Goal: Task Accomplishment & Management: Manage account settings

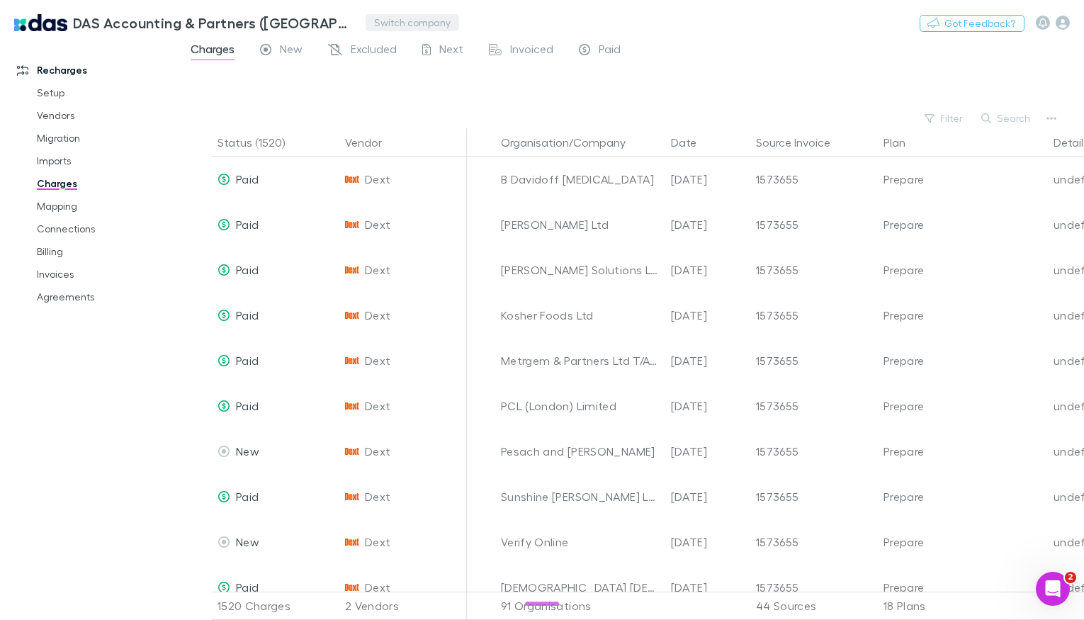
click at [366, 18] on button "Switch company" at bounding box center [413, 22] width 94 height 17
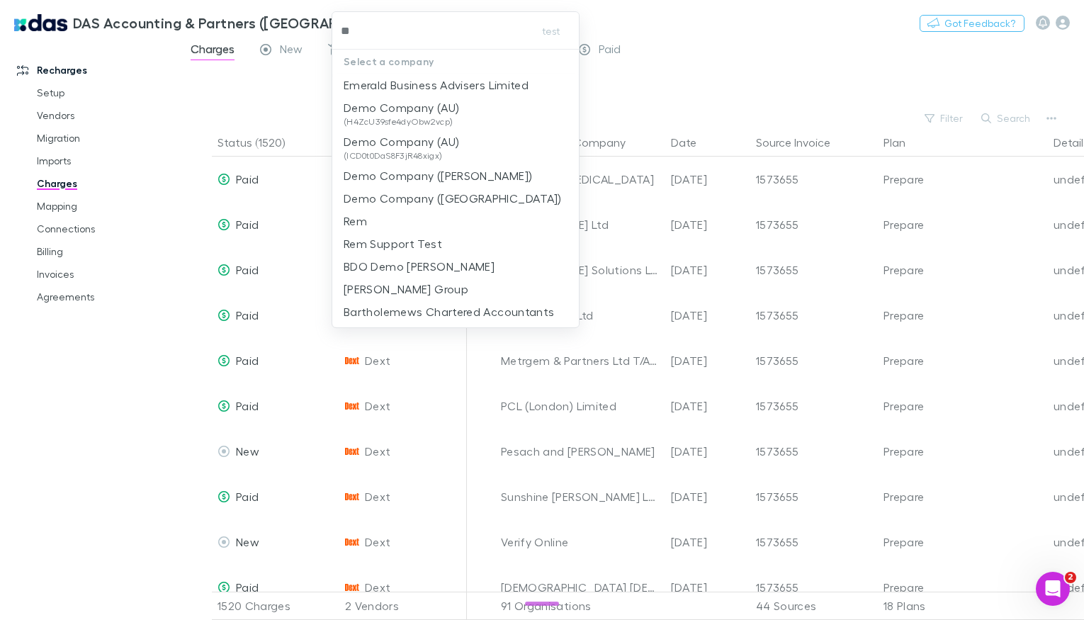
type input "**"
click at [69, 250] on div at bounding box center [542, 310] width 1084 height 620
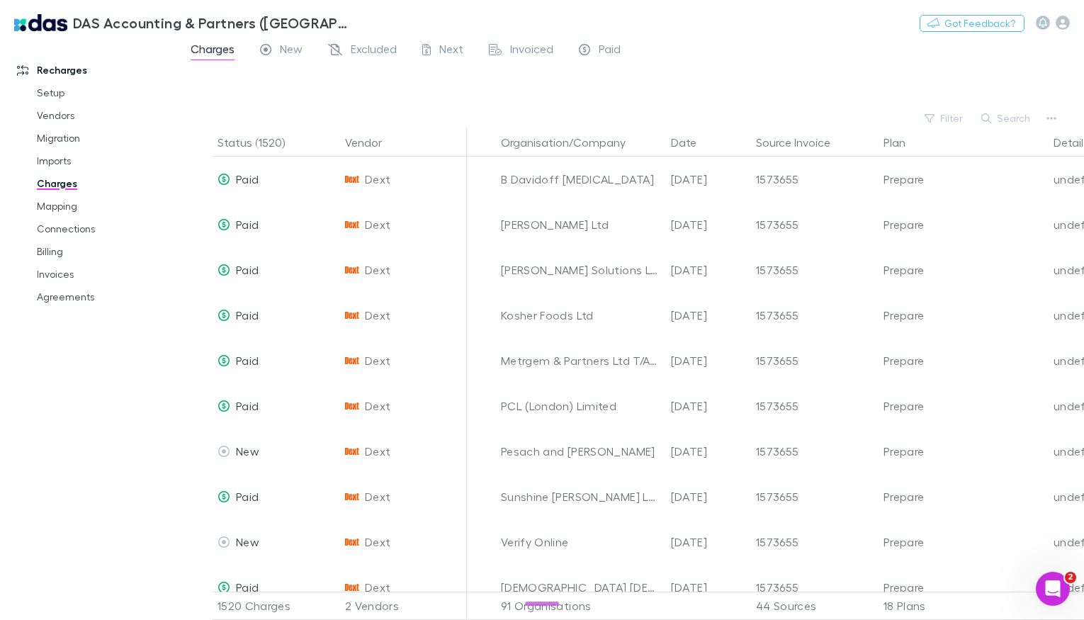
click at [69, 250] on link "Billing" at bounding box center [99, 251] width 152 height 23
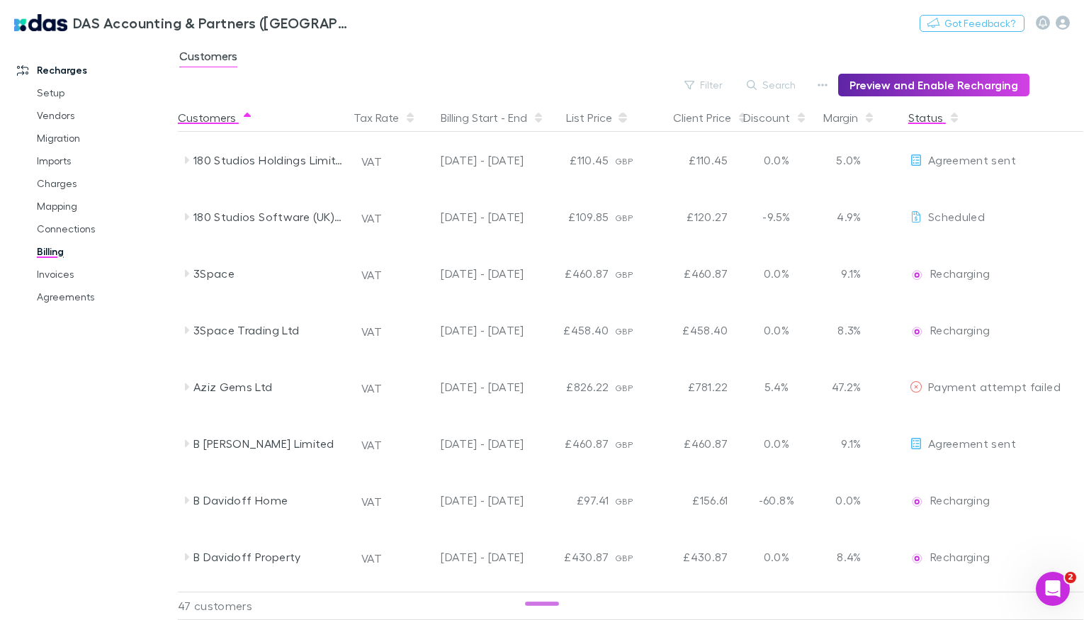
click at [929, 118] on button "Status" at bounding box center [935, 117] width 52 height 28
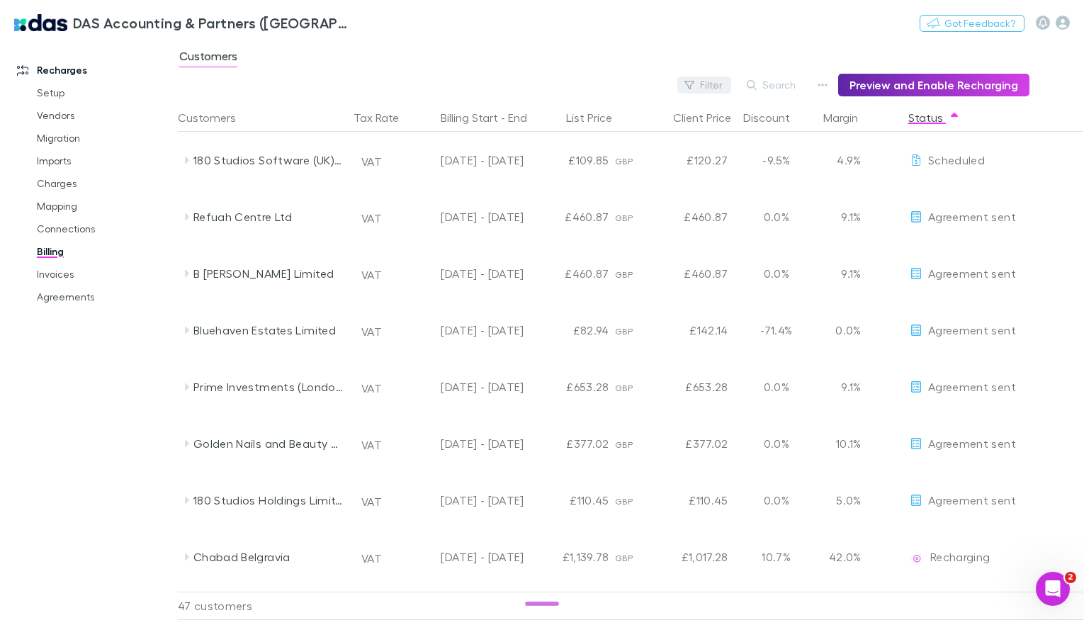
click at [725, 84] on button "Filter" at bounding box center [705, 85] width 54 height 17
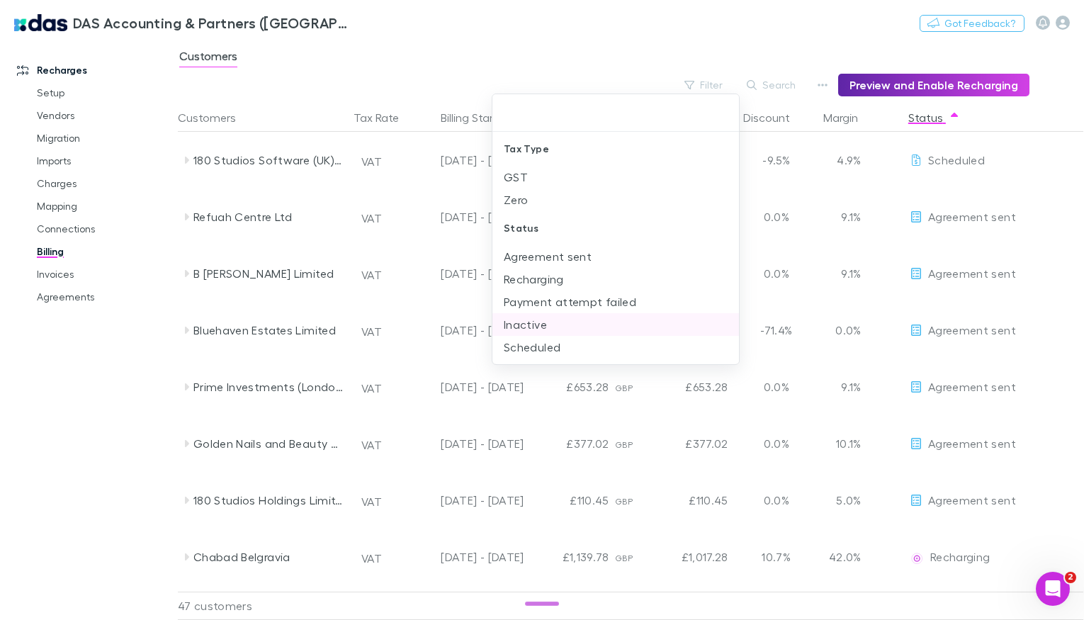
click at [531, 319] on li "Inactive" at bounding box center [616, 324] width 247 height 23
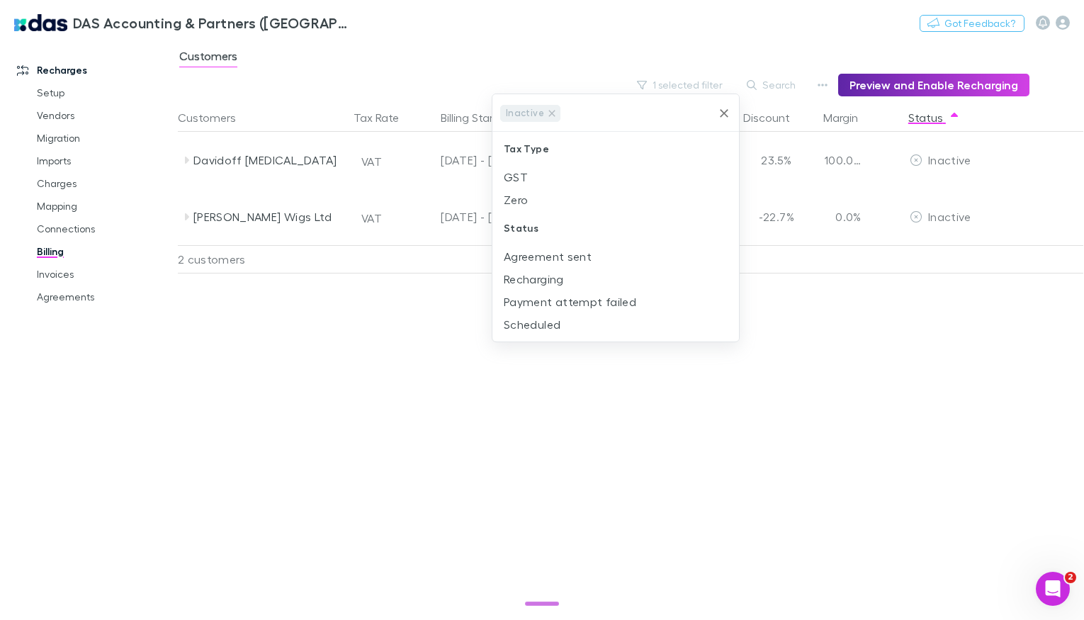
click at [235, 527] on div at bounding box center [542, 310] width 1084 height 620
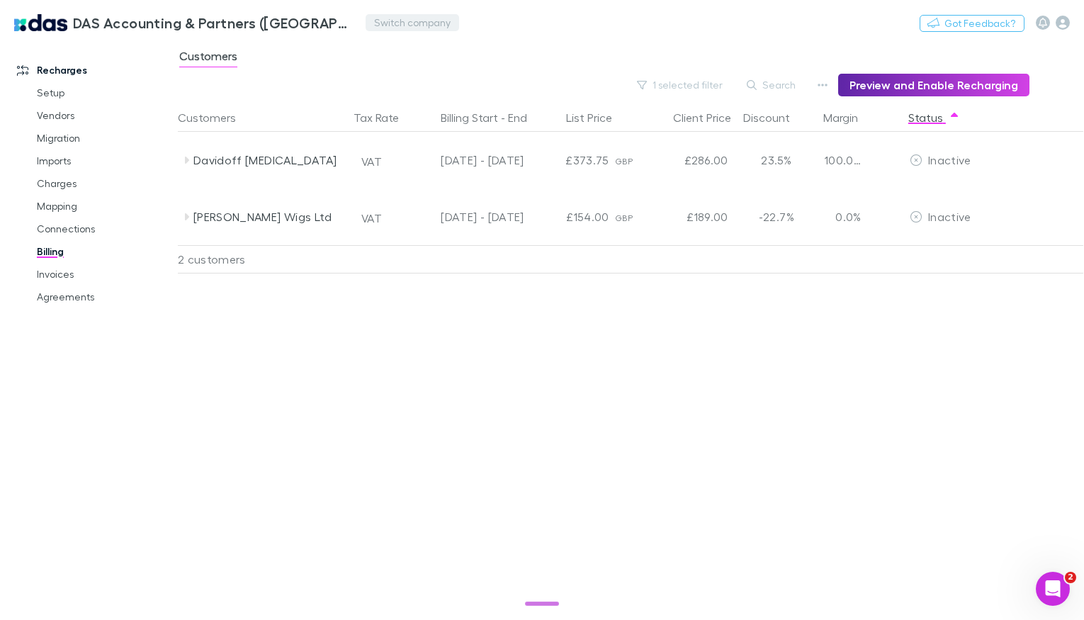
click at [371, 21] on button "Switch company" at bounding box center [413, 22] width 94 height 17
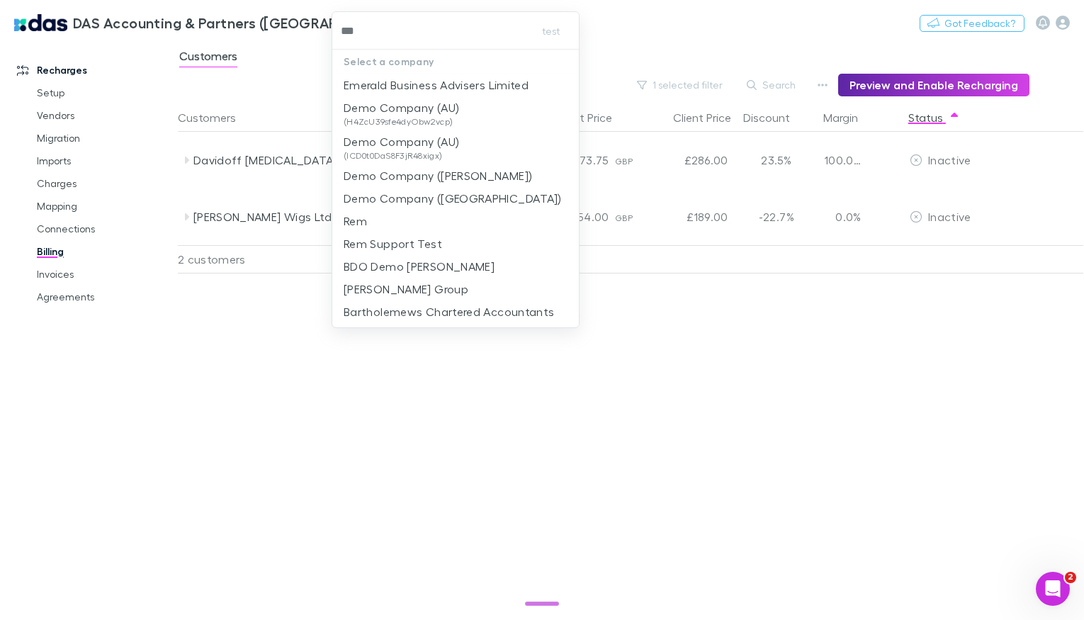
type input "****"
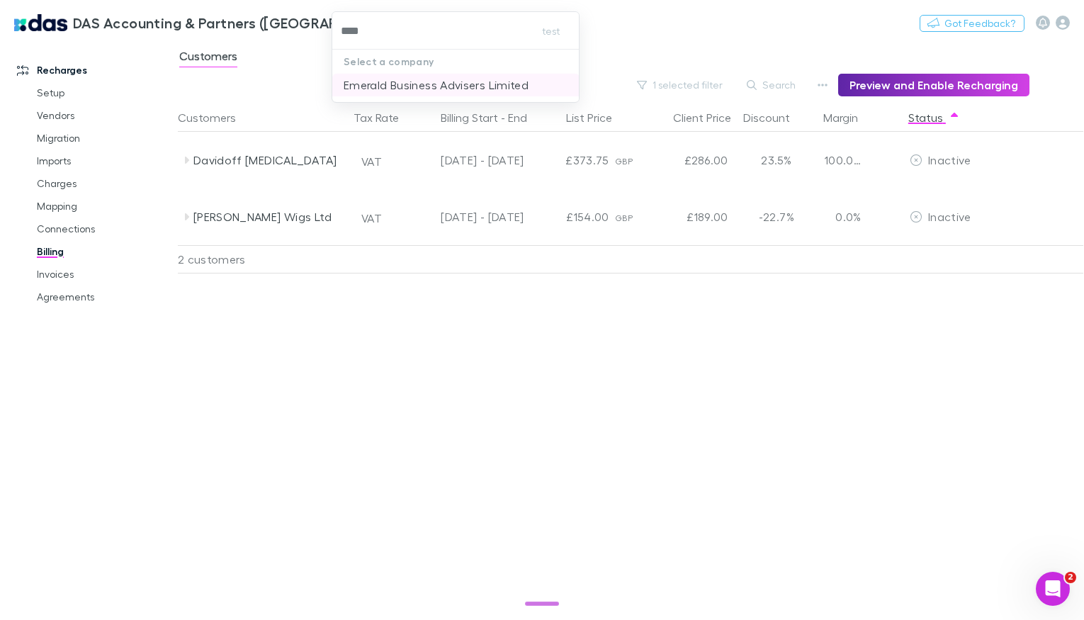
click at [448, 90] on p "Emerald Business Advisers Limited" at bounding box center [436, 85] width 185 height 17
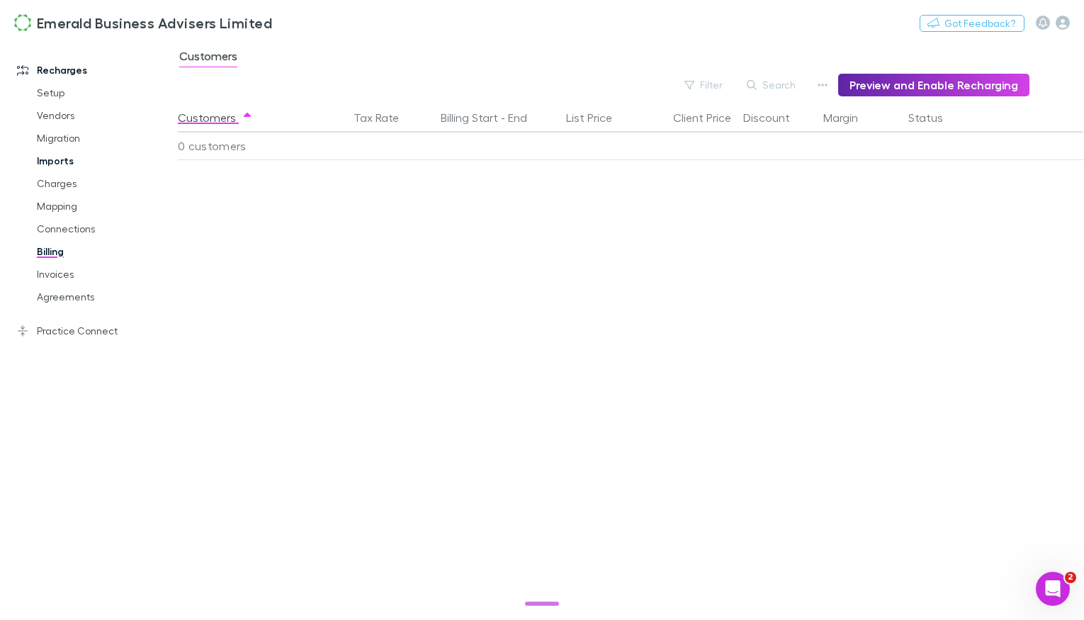
click at [62, 165] on link "Imports" at bounding box center [99, 161] width 152 height 23
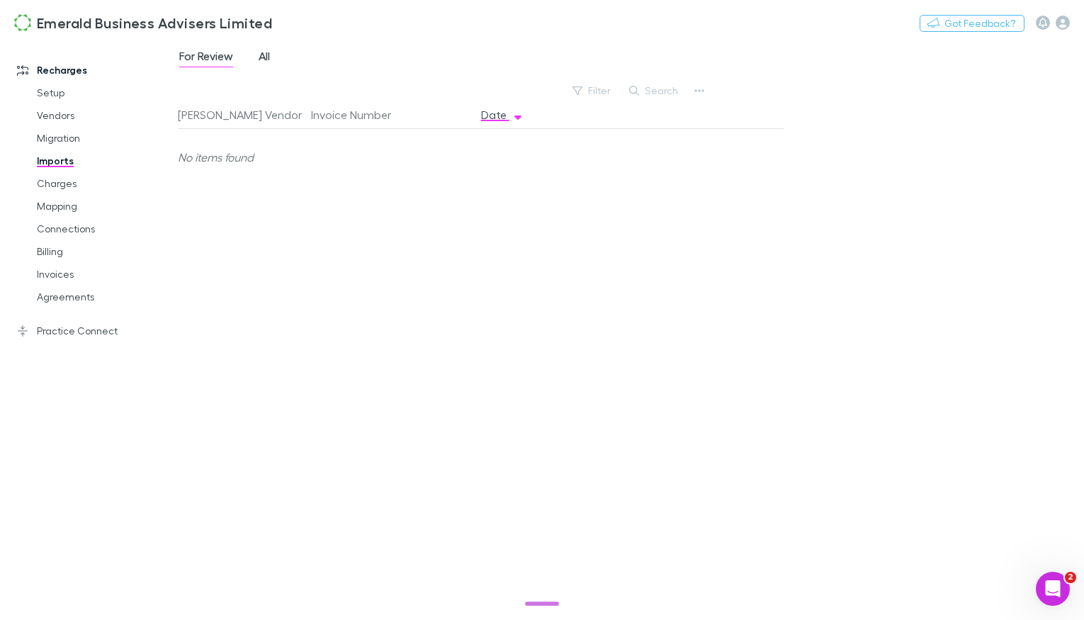
click at [263, 63] on span "All" at bounding box center [264, 58] width 11 height 18
click at [62, 176] on link "Charges" at bounding box center [99, 183] width 152 height 23
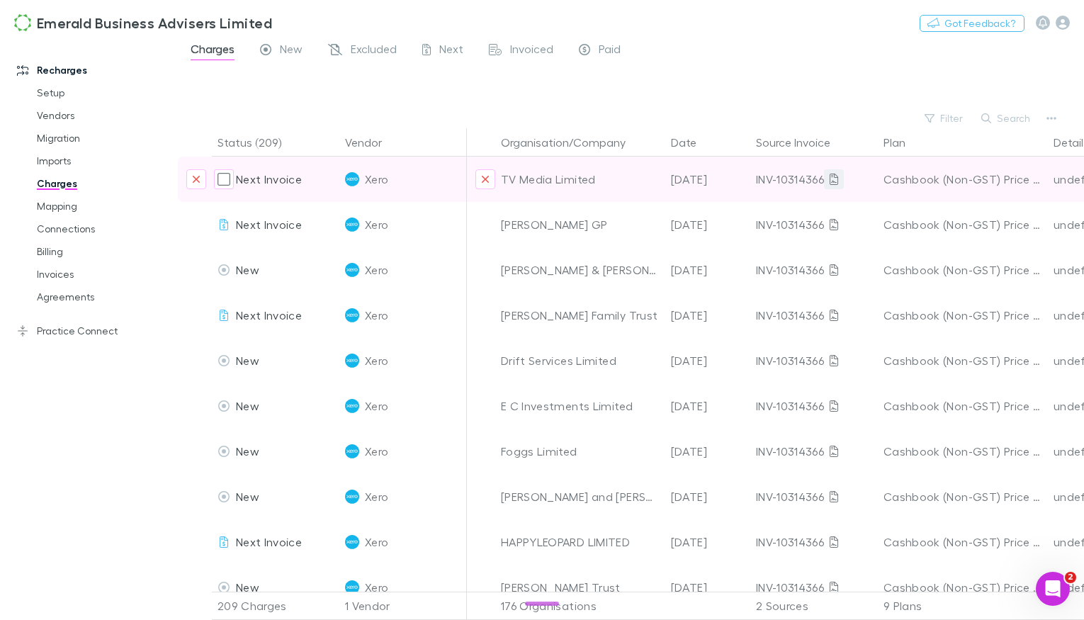
click at [830, 179] on link at bounding box center [834, 179] width 20 height 20
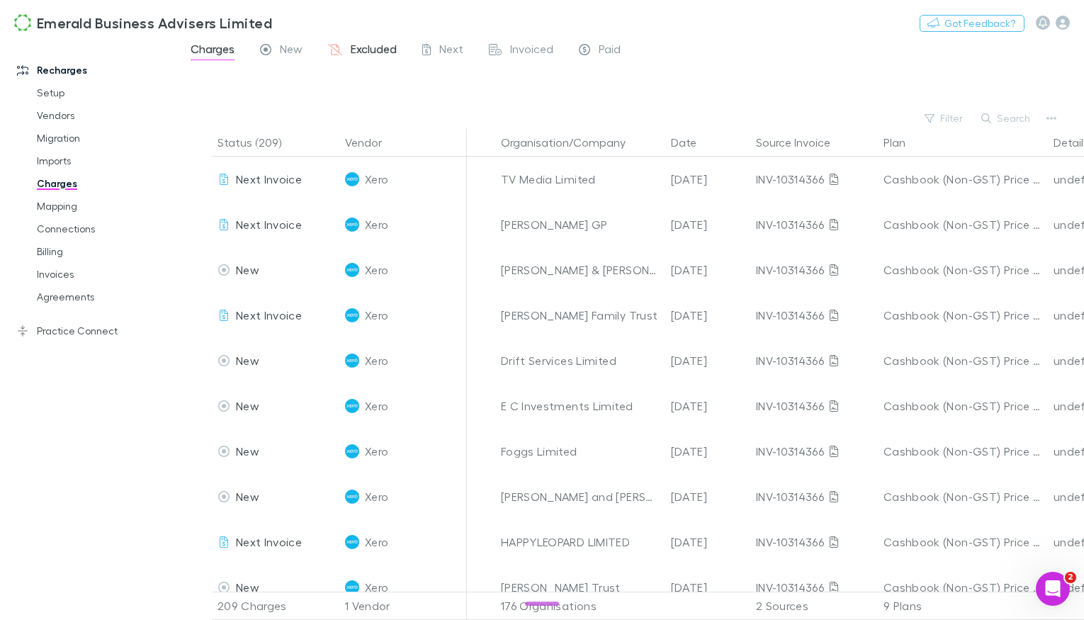
click at [342, 49] on icon at bounding box center [335, 51] width 14 height 15
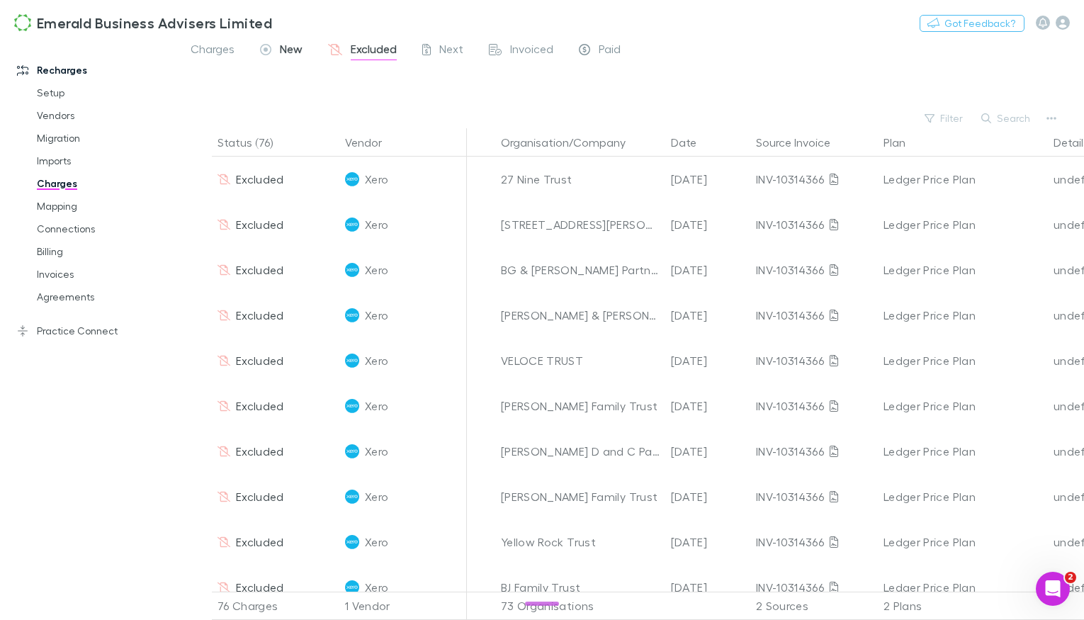
click at [296, 45] on span "New" at bounding box center [291, 51] width 23 height 18
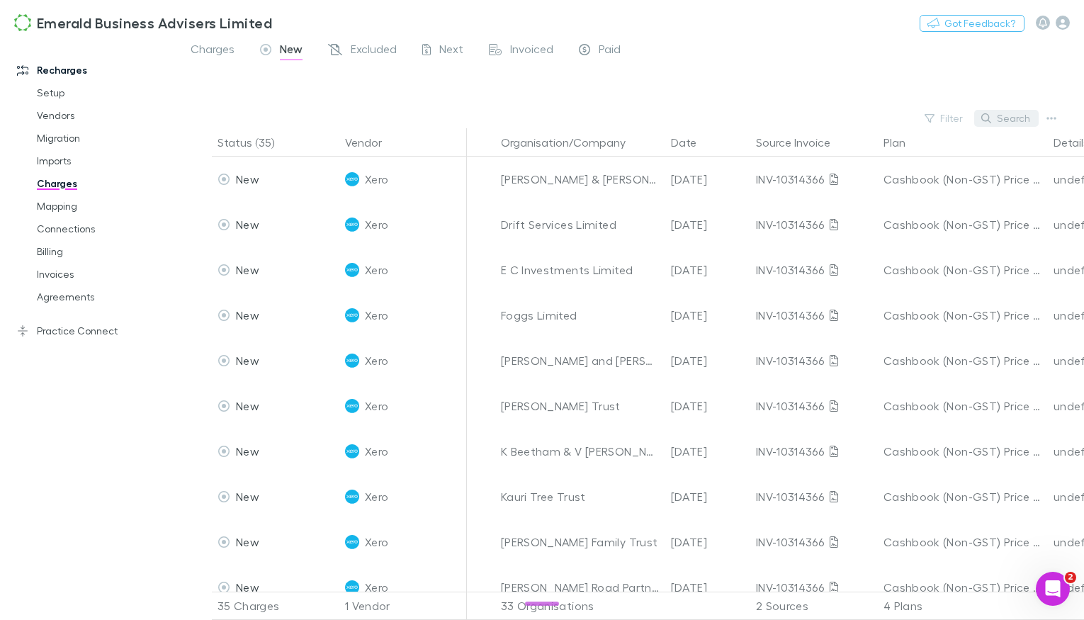
click at [1002, 120] on button "Search" at bounding box center [1007, 118] width 65 height 17
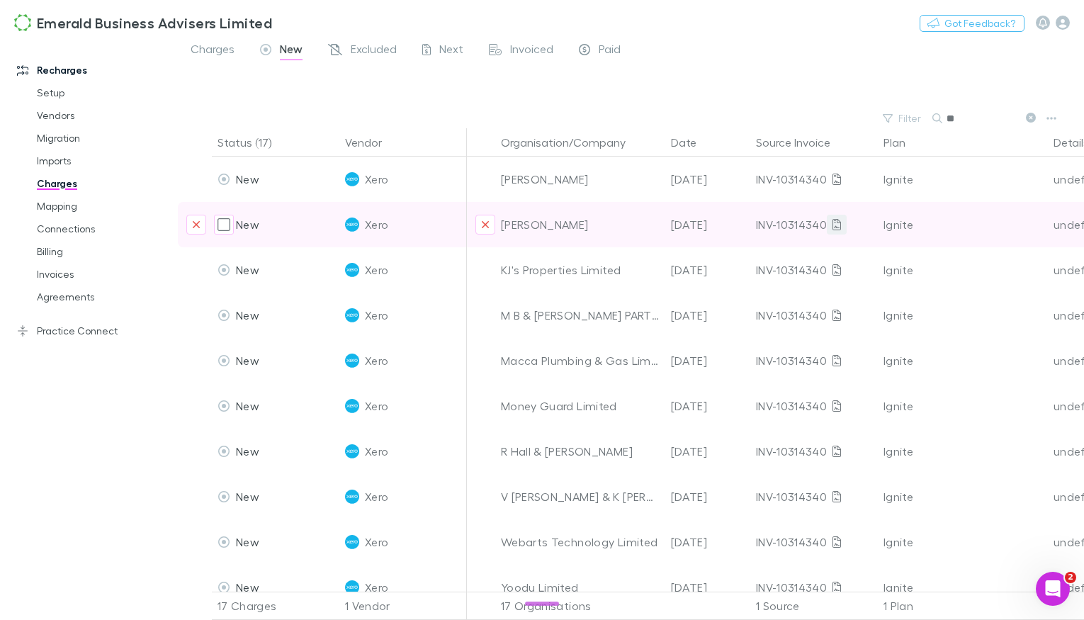
type input "**"
click at [835, 228] on icon at bounding box center [837, 224] width 9 height 11
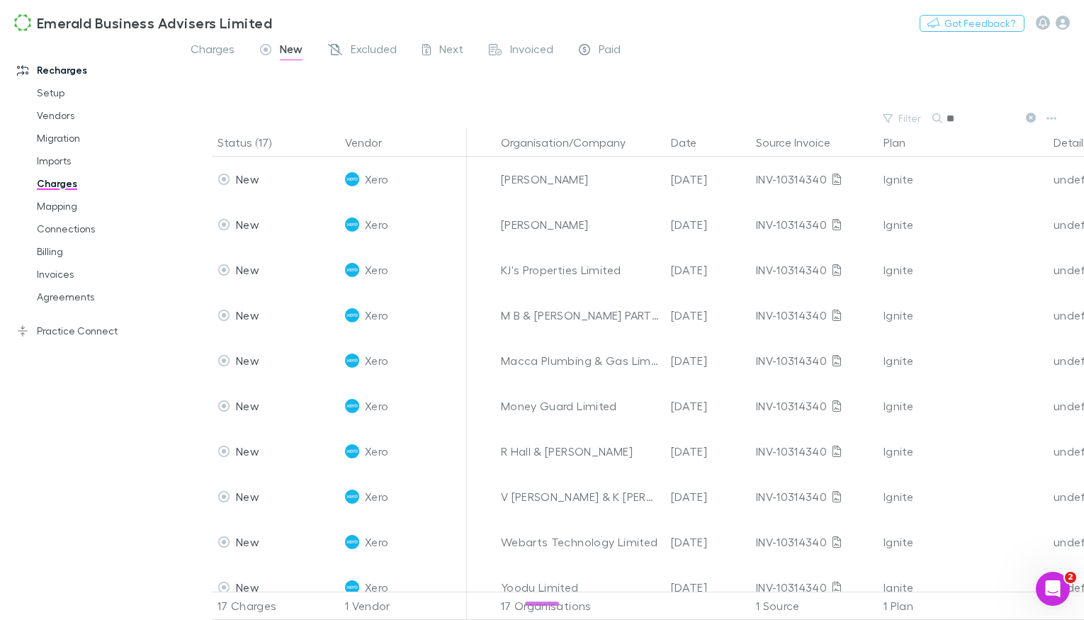
click at [1031, 117] on icon at bounding box center [1031, 118] width 10 height 10
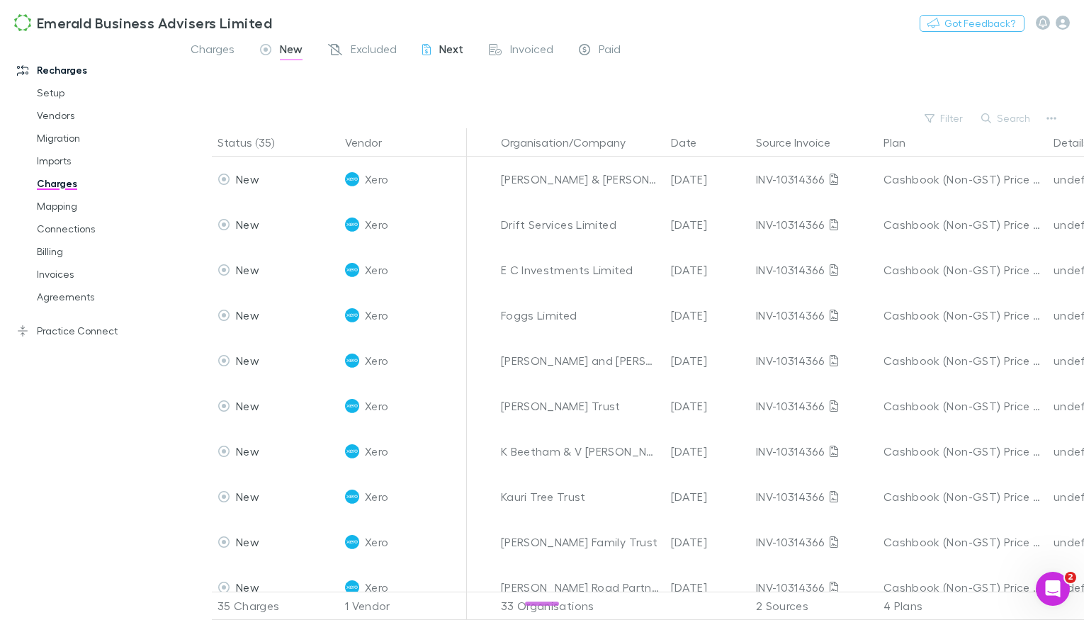
click at [436, 54] on div "Next" at bounding box center [442, 51] width 41 height 18
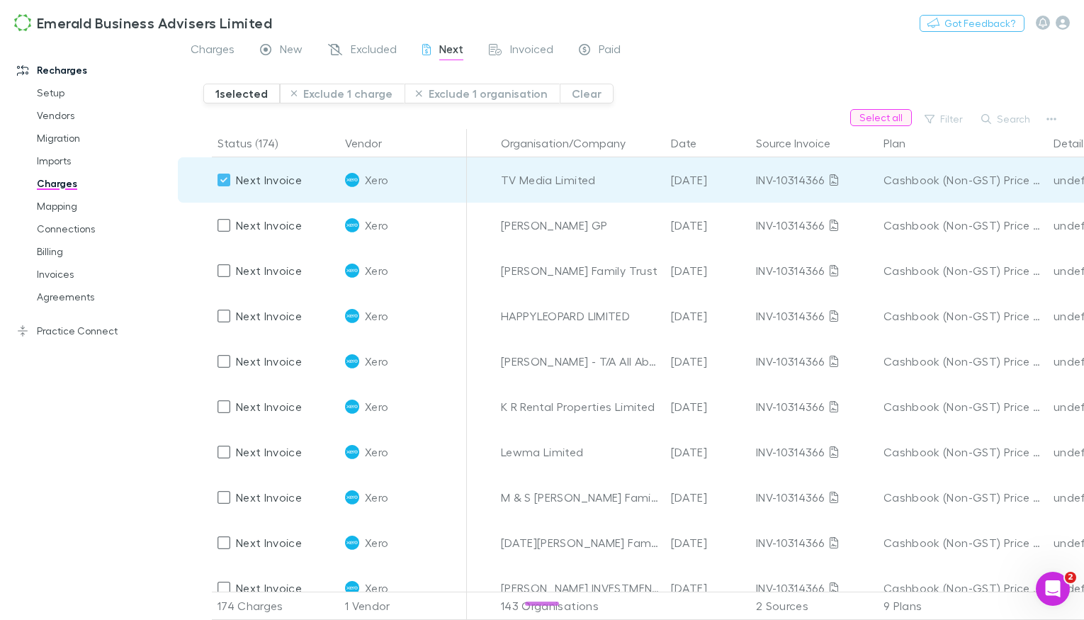
click at [897, 114] on button "Select all" at bounding box center [882, 117] width 62 height 17
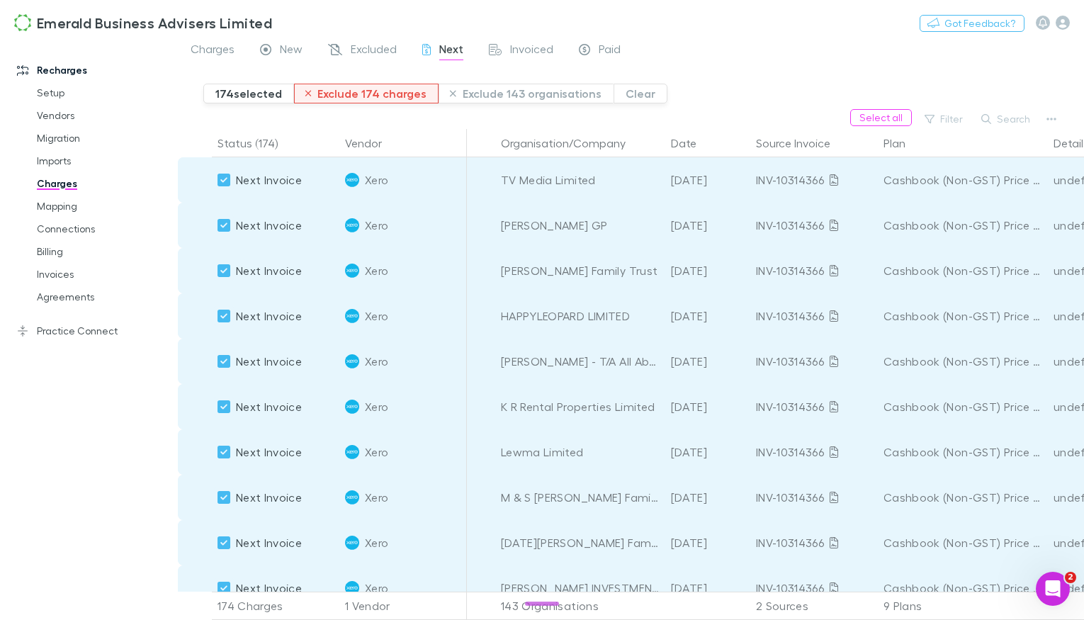
click at [341, 91] on button "Exclude 174 charges" at bounding box center [366, 94] width 145 height 20
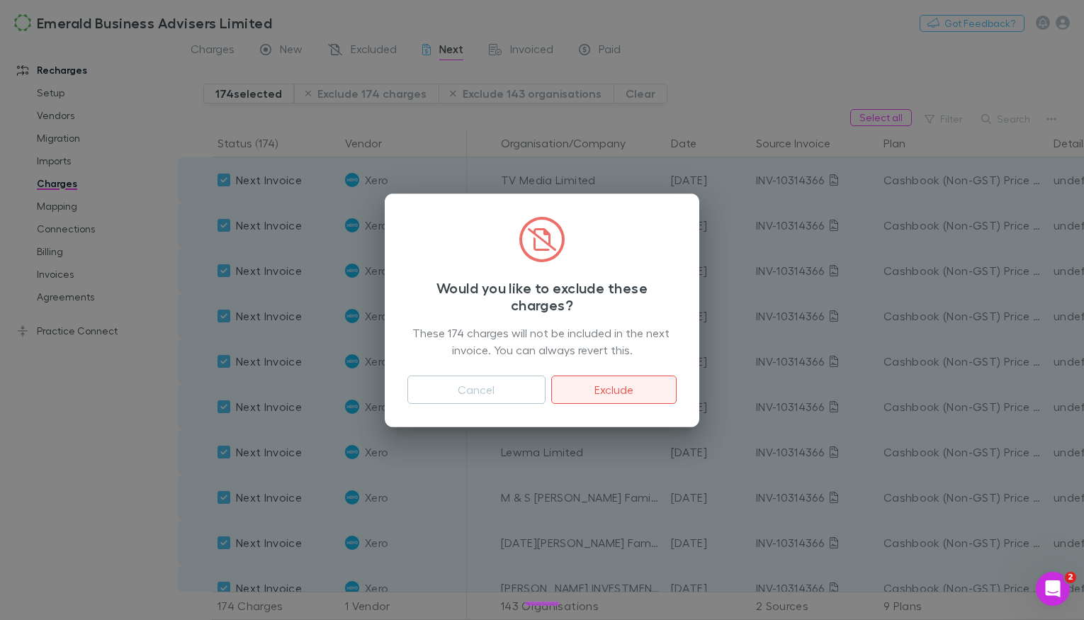
click at [609, 395] on button "Exclude" at bounding box center [613, 390] width 125 height 28
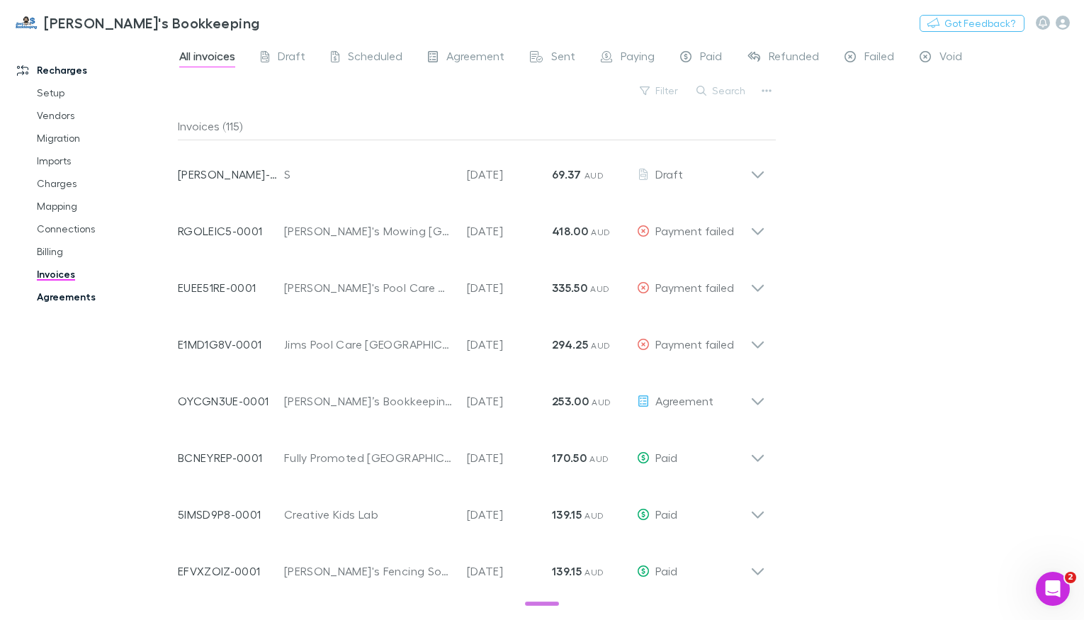
click at [83, 294] on link "Agreements" at bounding box center [99, 297] width 152 height 23
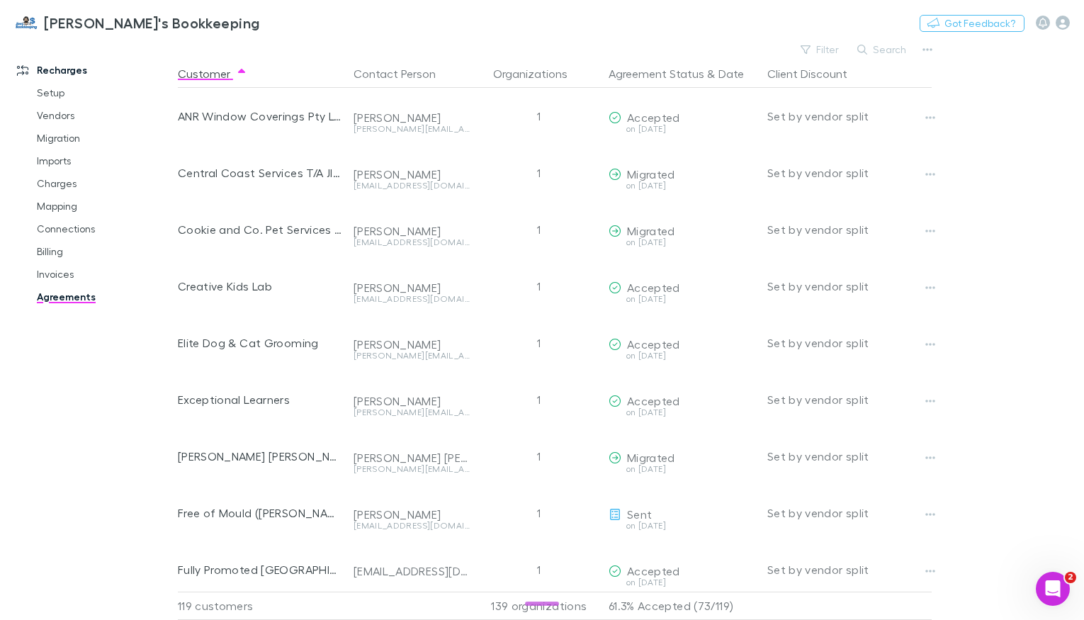
click at [796, 57] on div "Filter Search" at bounding box center [558, 50] width 760 height 20
click at [817, 50] on button "Filter" at bounding box center [821, 49] width 54 height 17
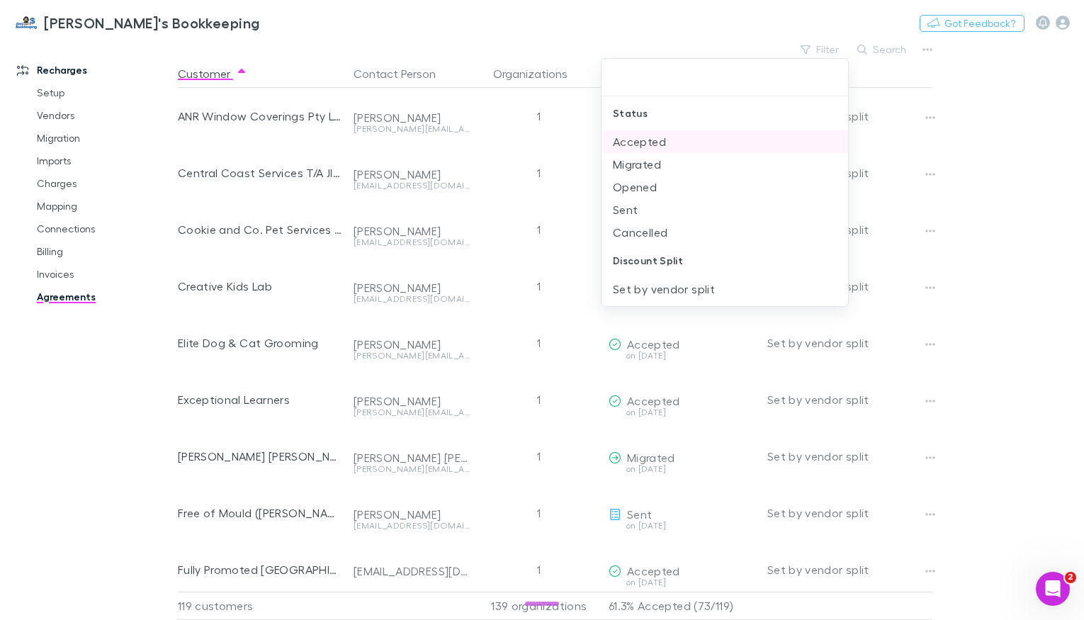
click at [658, 140] on li "Accepted" at bounding box center [725, 141] width 247 height 23
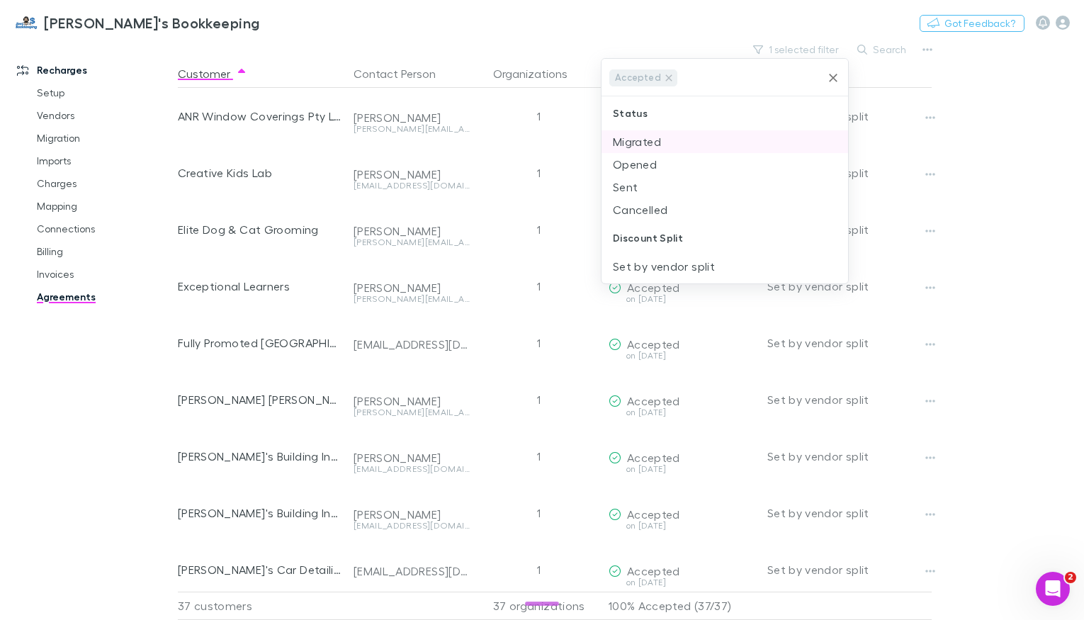
click at [658, 141] on li "Migrated" at bounding box center [725, 141] width 247 height 23
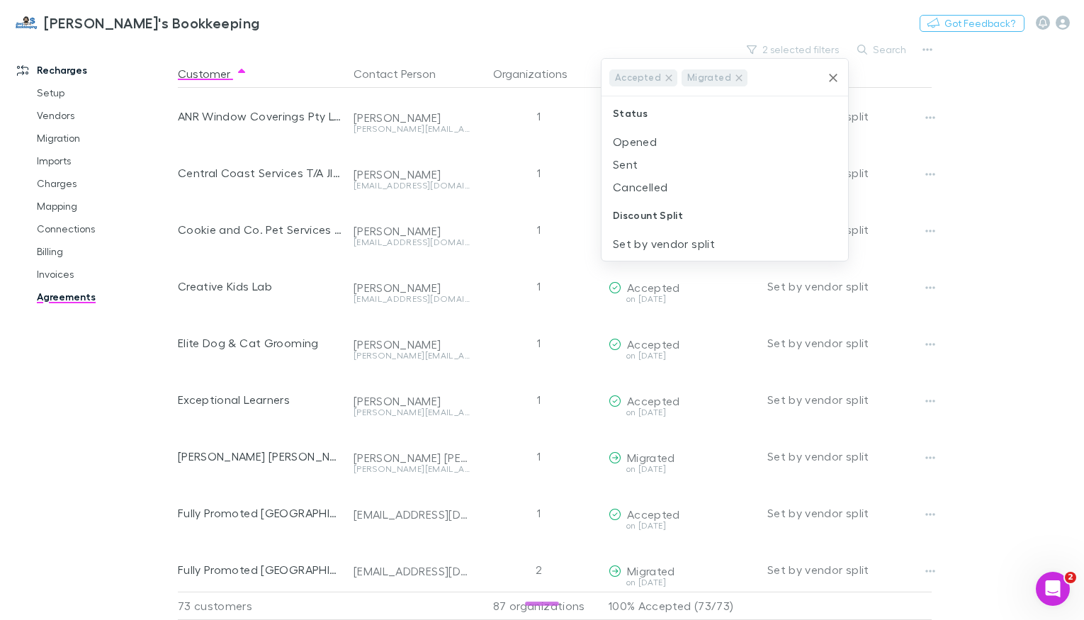
click at [658, 141] on li "Opened" at bounding box center [725, 141] width 247 height 23
click at [643, 159] on li "Sent" at bounding box center [725, 163] width 247 height 23
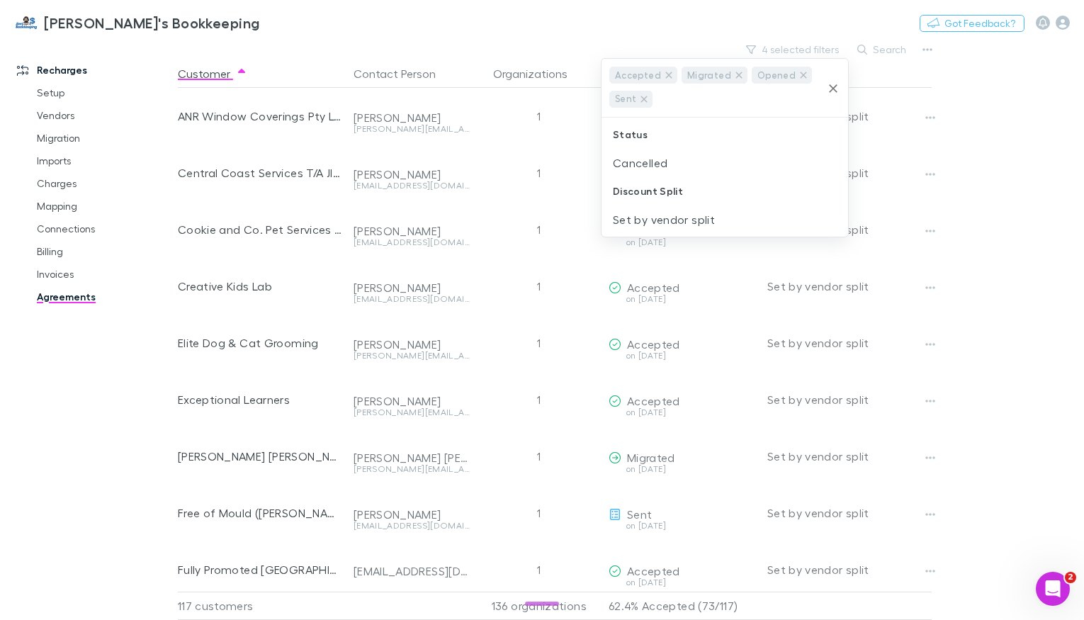
click at [979, 211] on div at bounding box center [542, 310] width 1084 height 620
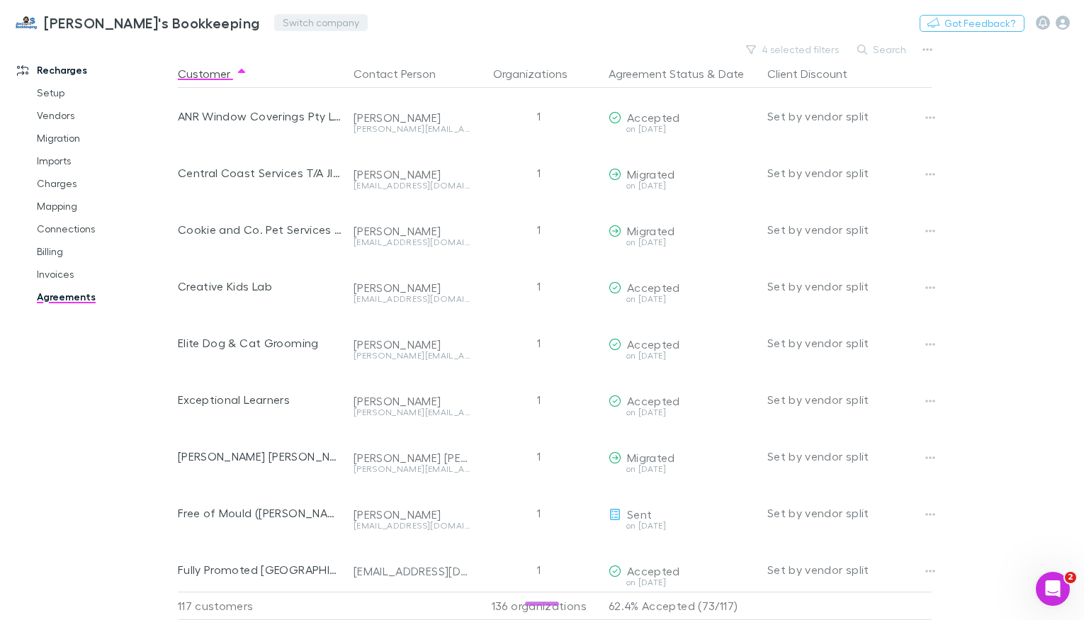
click at [274, 21] on button "Switch company" at bounding box center [321, 22] width 94 height 17
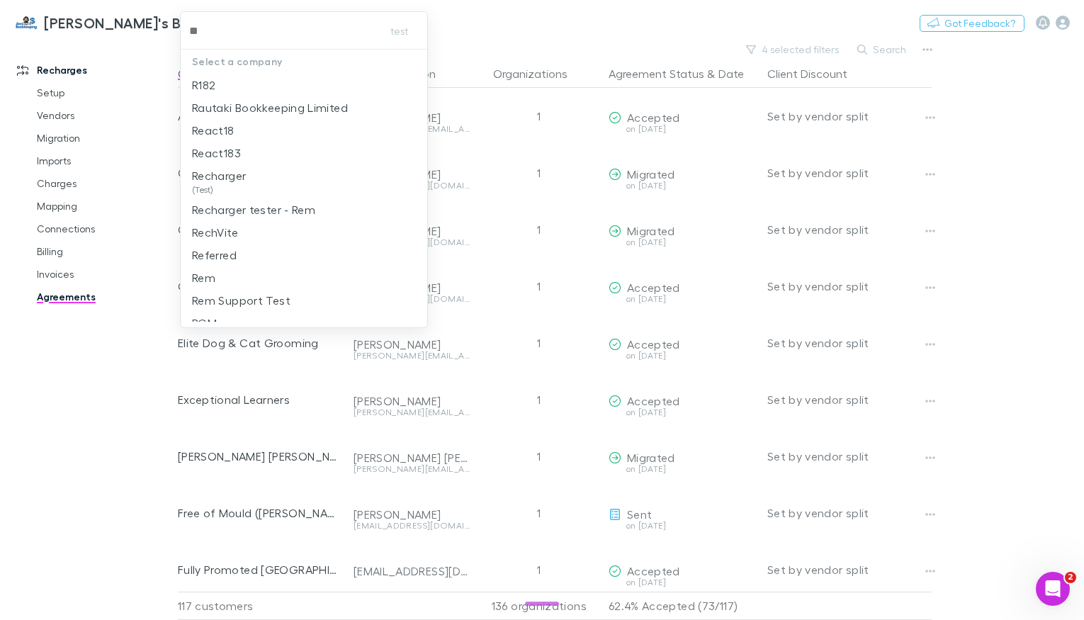
type input "***"
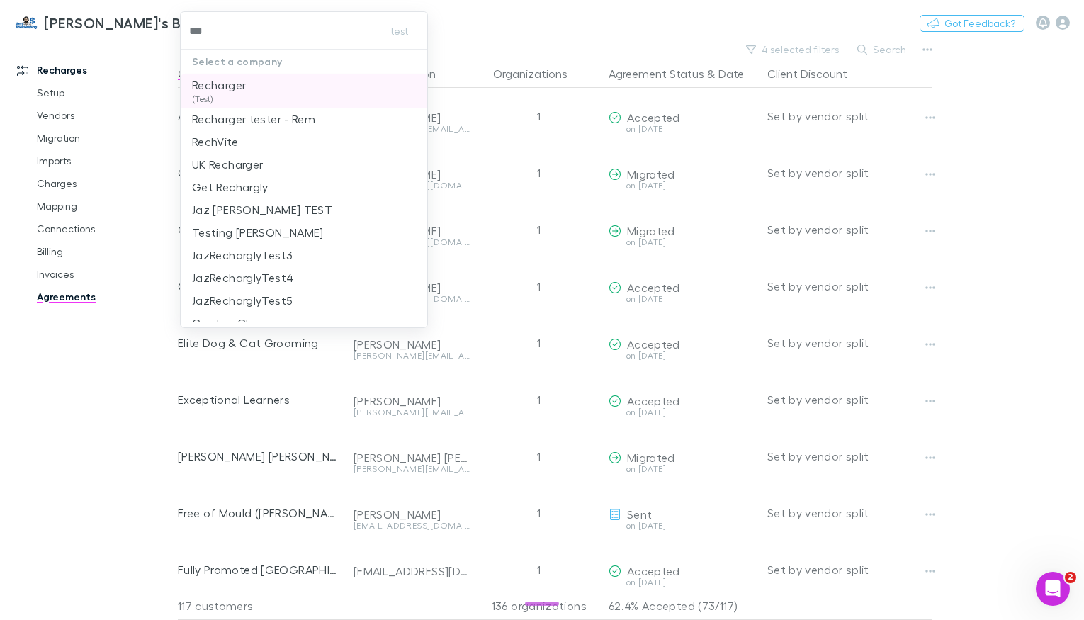
click at [241, 74] on li "Recharger (Test)" at bounding box center [304, 91] width 247 height 34
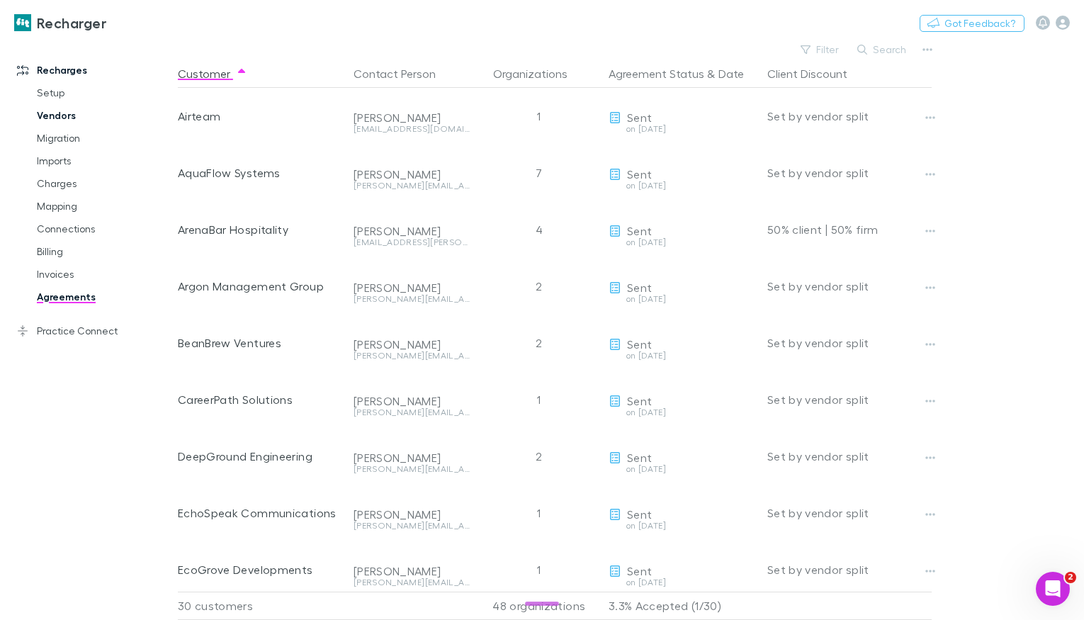
click at [79, 115] on link "Vendors" at bounding box center [99, 115] width 152 height 23
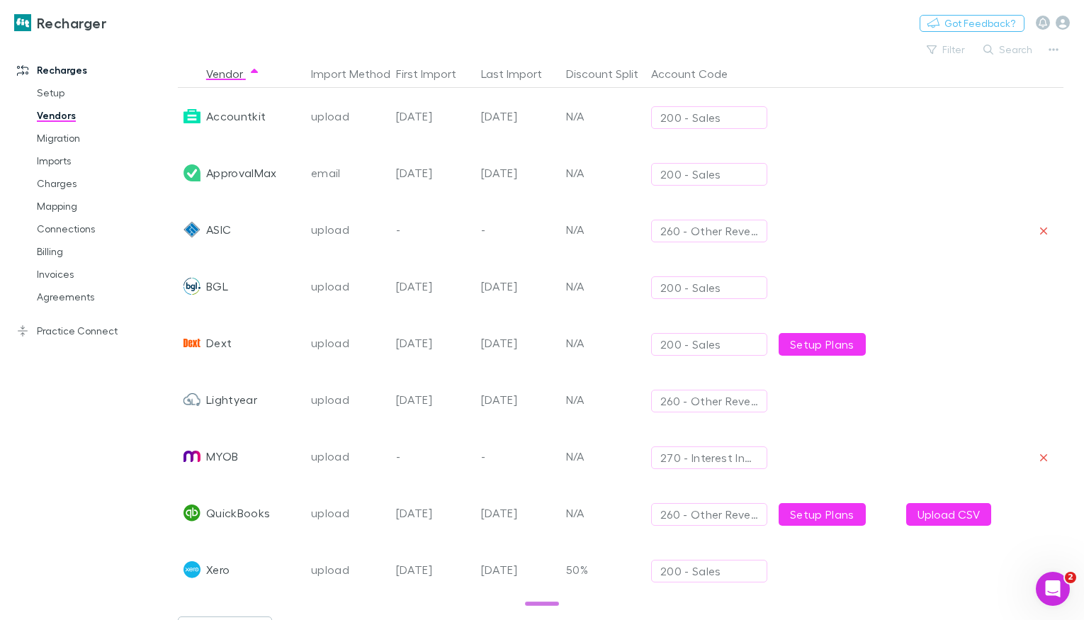
scroll to position [43, 0]
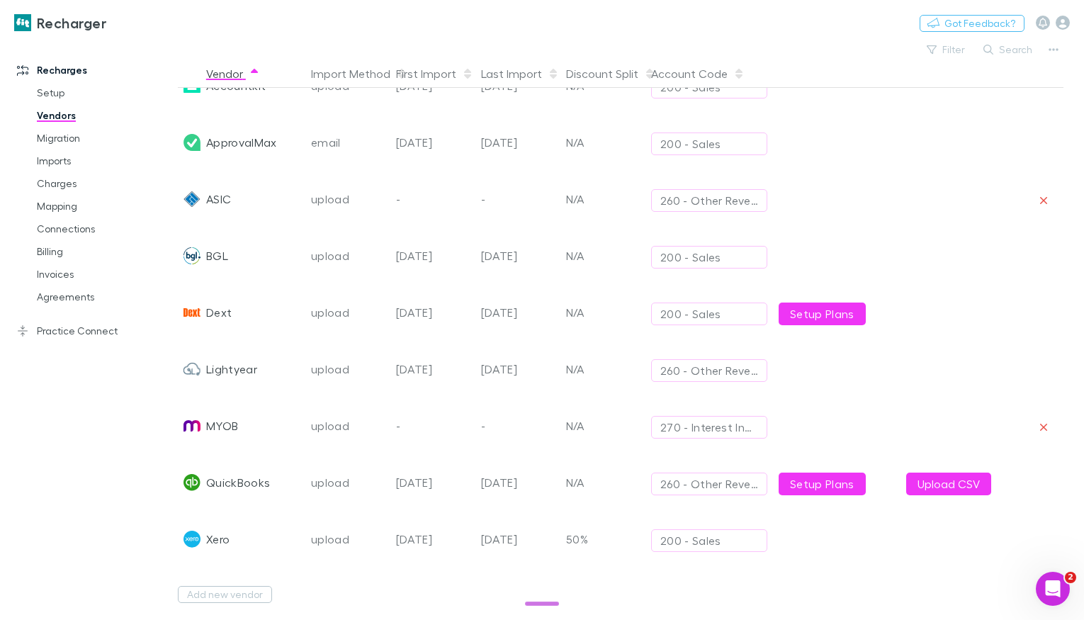
click at [239, 76] on button "Vendor" at bounding box center [233, 74] width 54 height 28
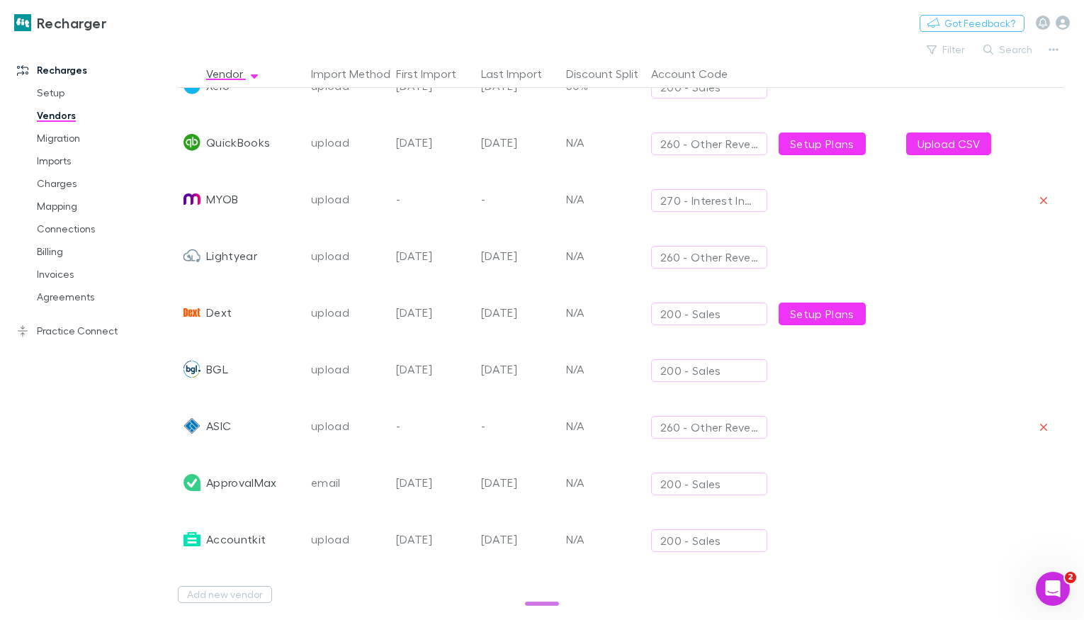
click at [251, 600] on div "Add new vendor" at bounding box center [615, 594] width 875 height 52
click at [251, 586] on button "Add new vendor" at bounding box center [225, 594] width 94 height 17
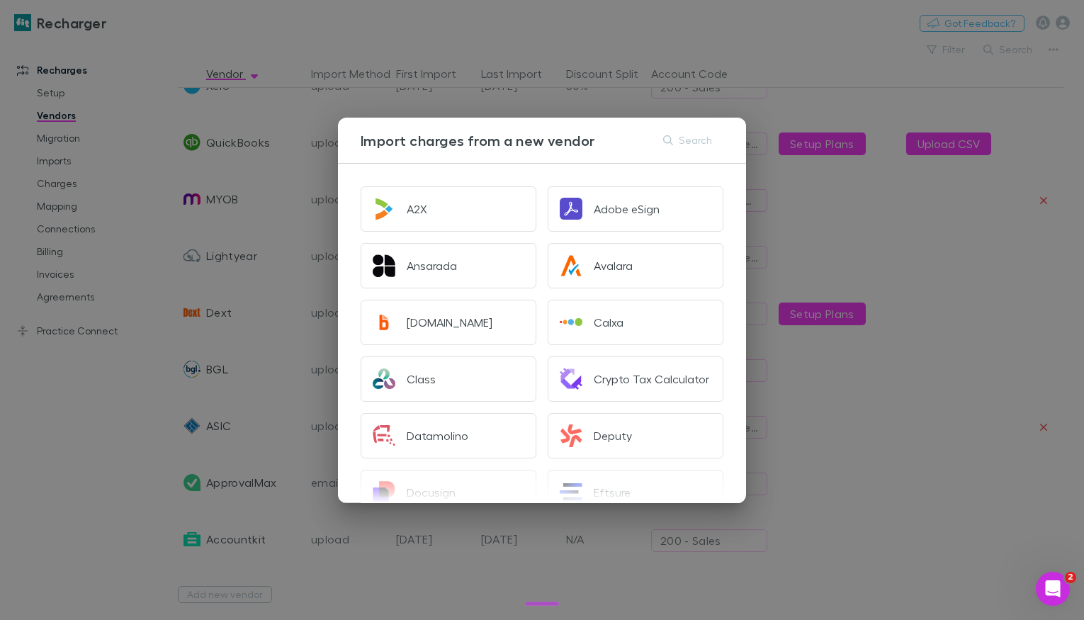
click at [368, 26] on div "Import charges from a new vendor Search A2X Adobe eSign Ansarada Avalara Bill.c…" at bounding box center [542, 310] width 1084 height 620
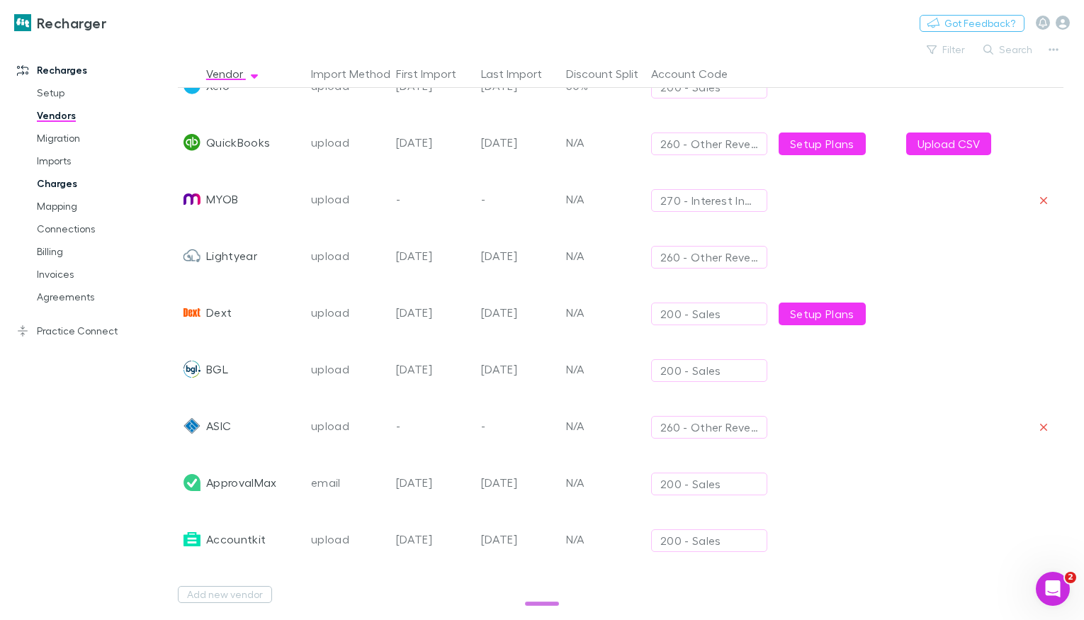
click at [73, 182] on link "Charges" at bounding box center [99, 183] width 152 height 23
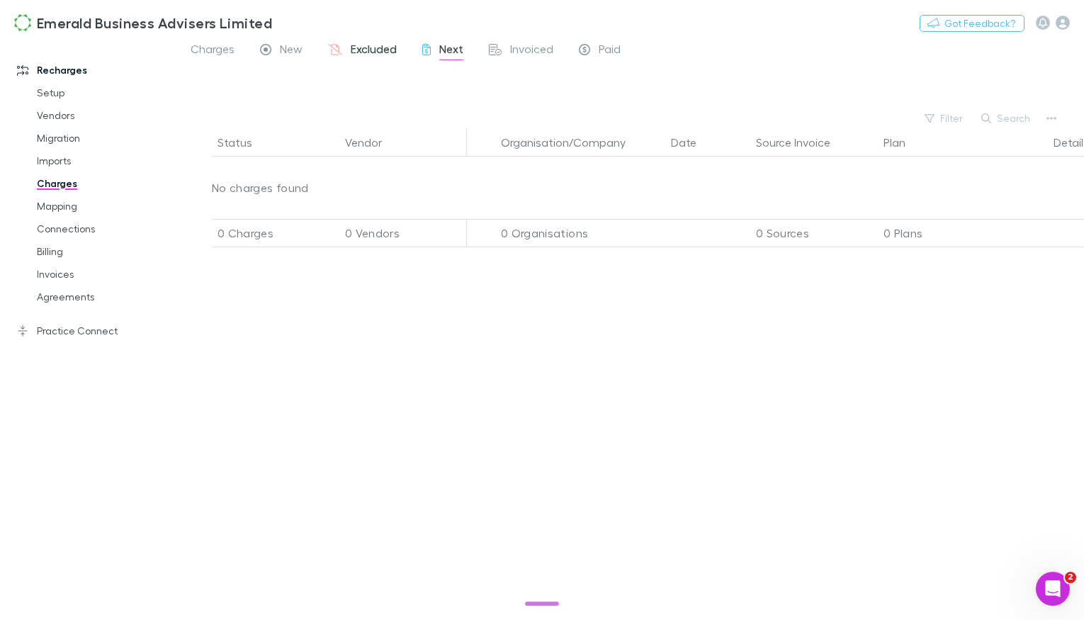
click at [374, 54] on span "Excluded" at bounding box center [374, 51] width 46 height 18
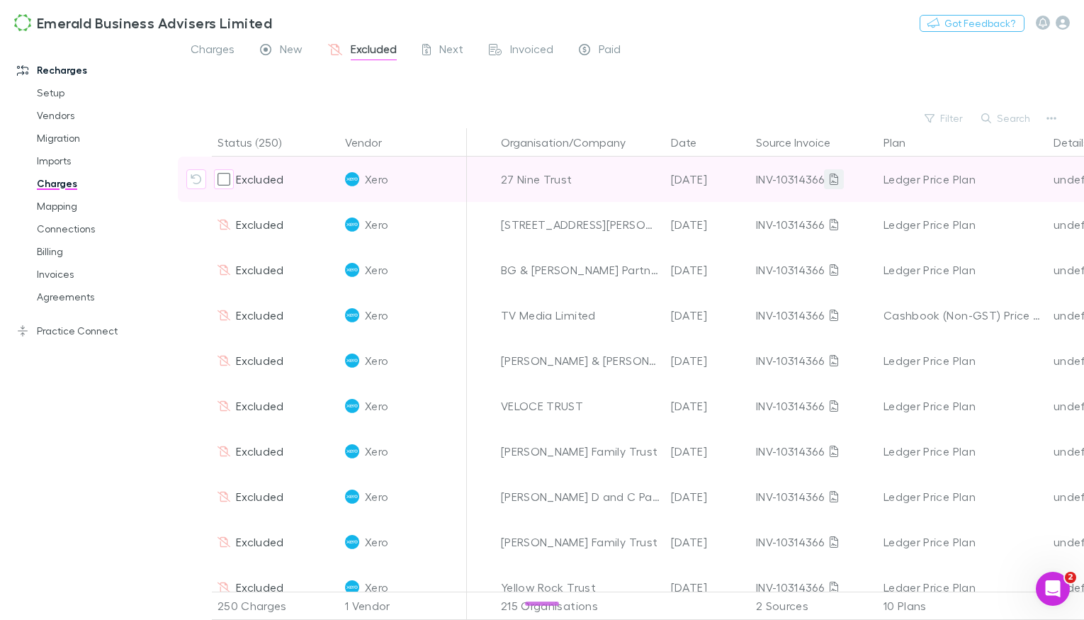
click at [831, 180] on icon at bounding box center [834, 179] width 9 height 11
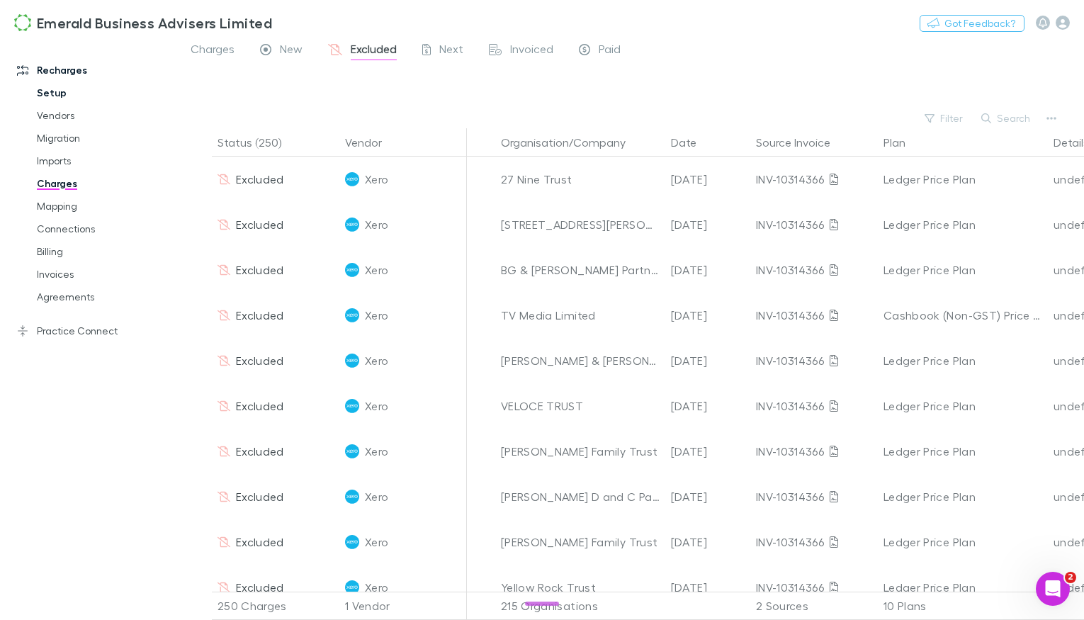
click at [49, 94] on link "Setup" at bounding box center [99, 93] width 152 height 23
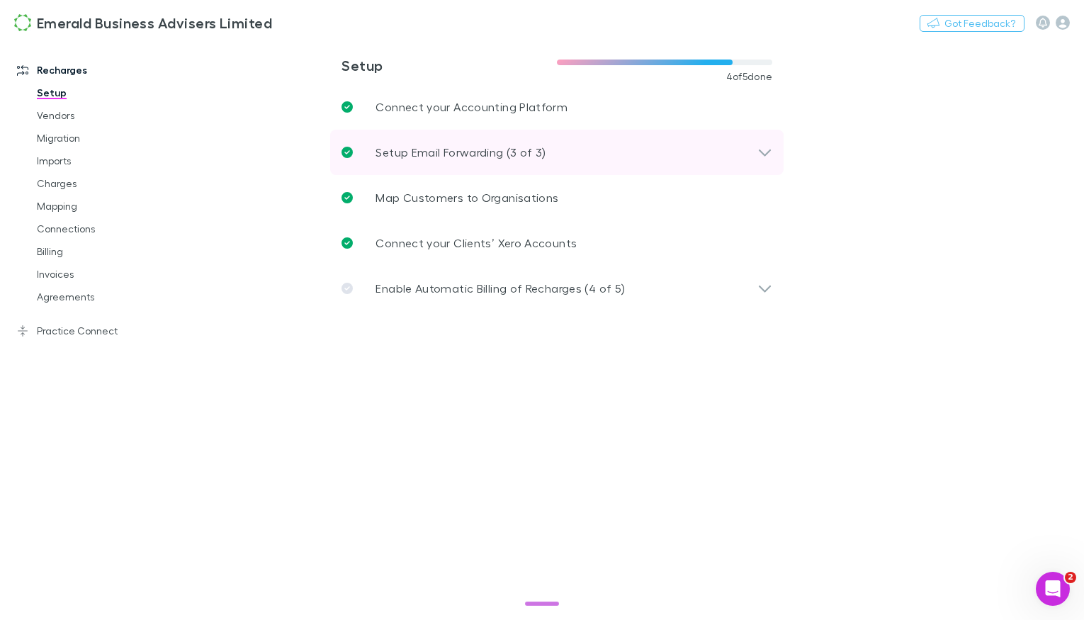
click at [395, 151] on p "Setup Email Forwarding (3 of 3)" at bounding box center [461, 152] width 170 height 17
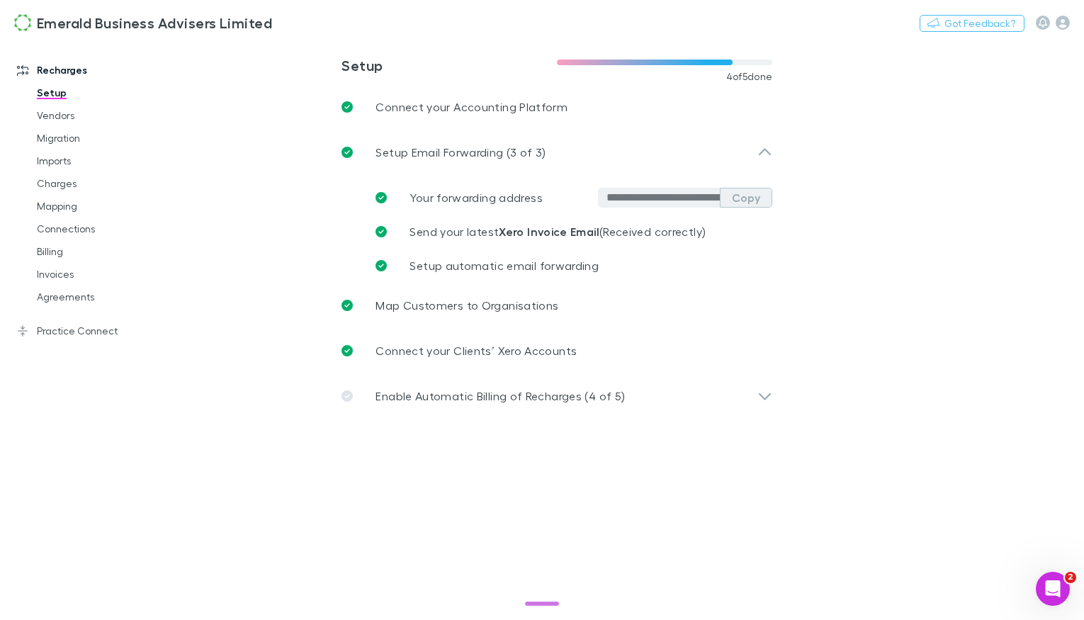
click at [760, 200] on button "Copy" at bounding box center [746, 198] width 52 height 20
click at [40, 174] on link "Charges" at bounding box center [99, 183] width 152 height 23
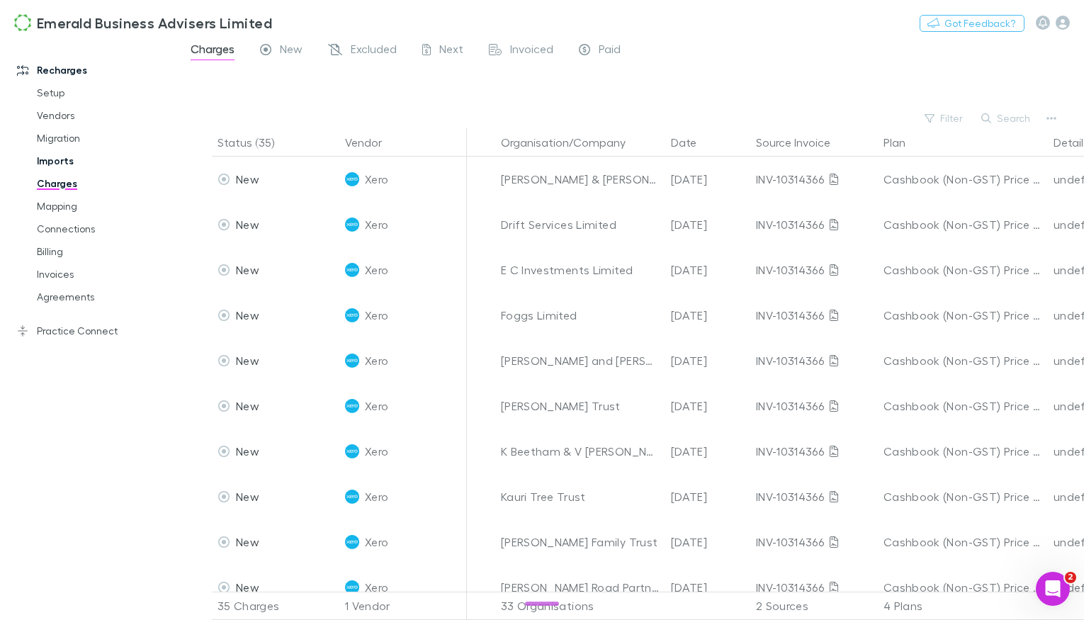
click at [49, 169] on link "Imports" at bounding box center [99, 161] width 152 height 23
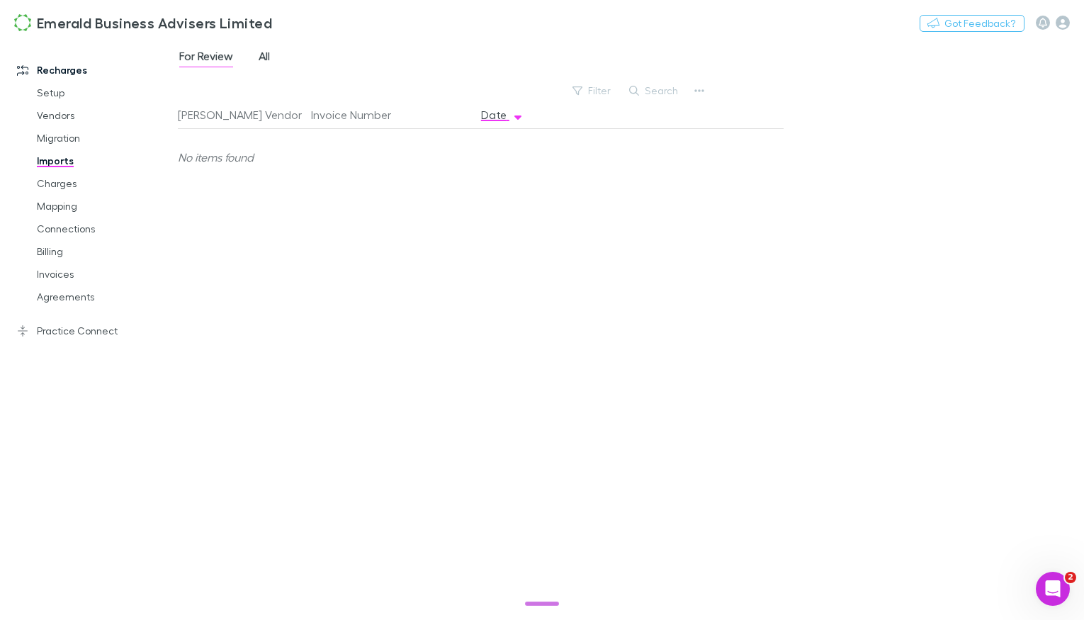
click at [259, 59] on span "All" at bounding box center [264, 58] width 11 height 18
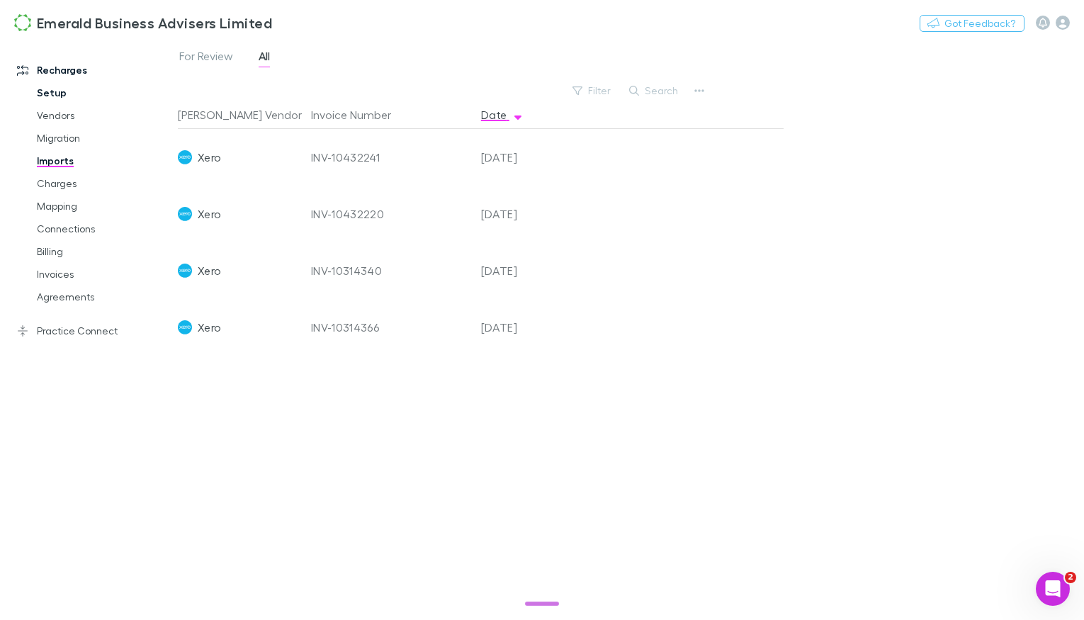
click at [65, 92] on link "Setup" at bounding box center [99, 93] width 152 height 23
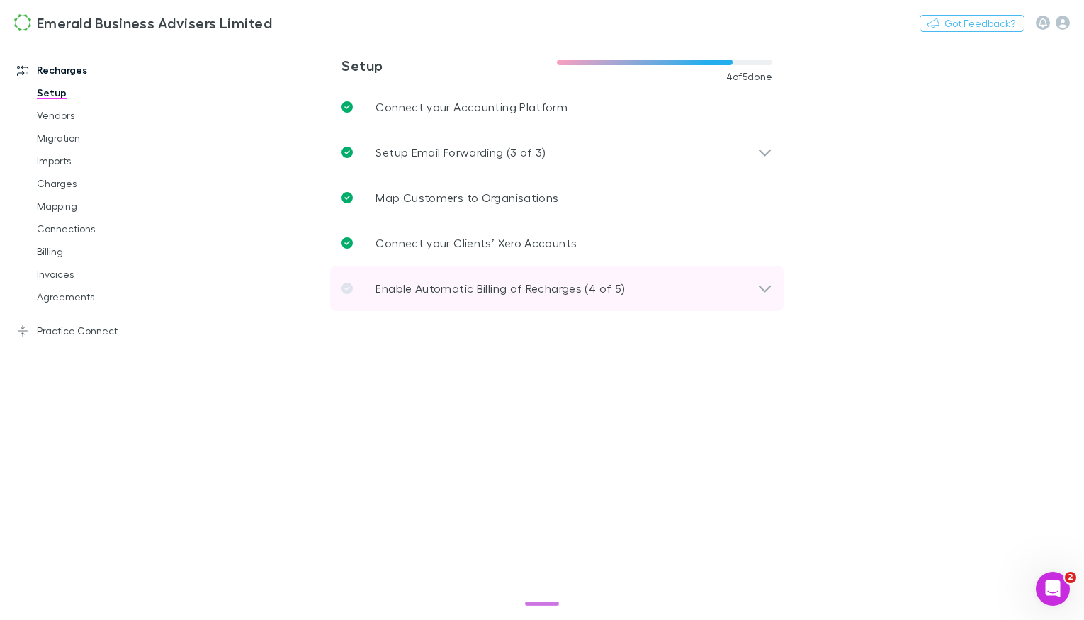
click at [476, 284] on p "Enable Automatic Billing of Recharges (4 of 5)" at bounding box center [500, 288] width 249 height 17
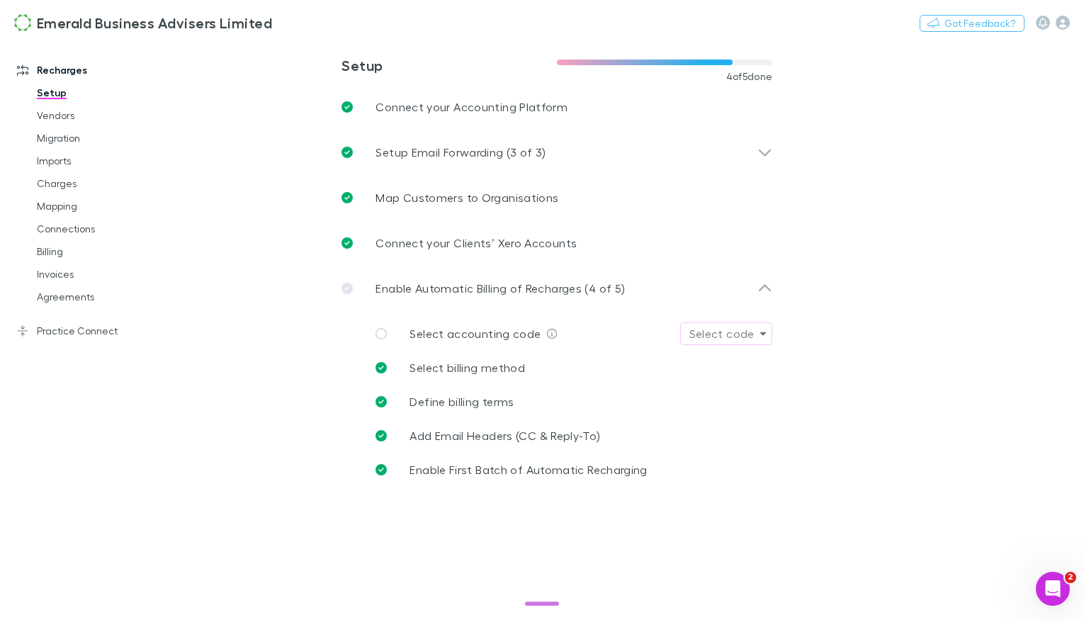
click at [758, 337] on button "Select code" at bounding box center [726, 334] width 93 height 23
click at [880, 275] on div at bounding box center [542, 310] width 1084 height 620
click at [504, 395] on p "Define billing terms" at bounding box center [462, 401] width 104 height 17
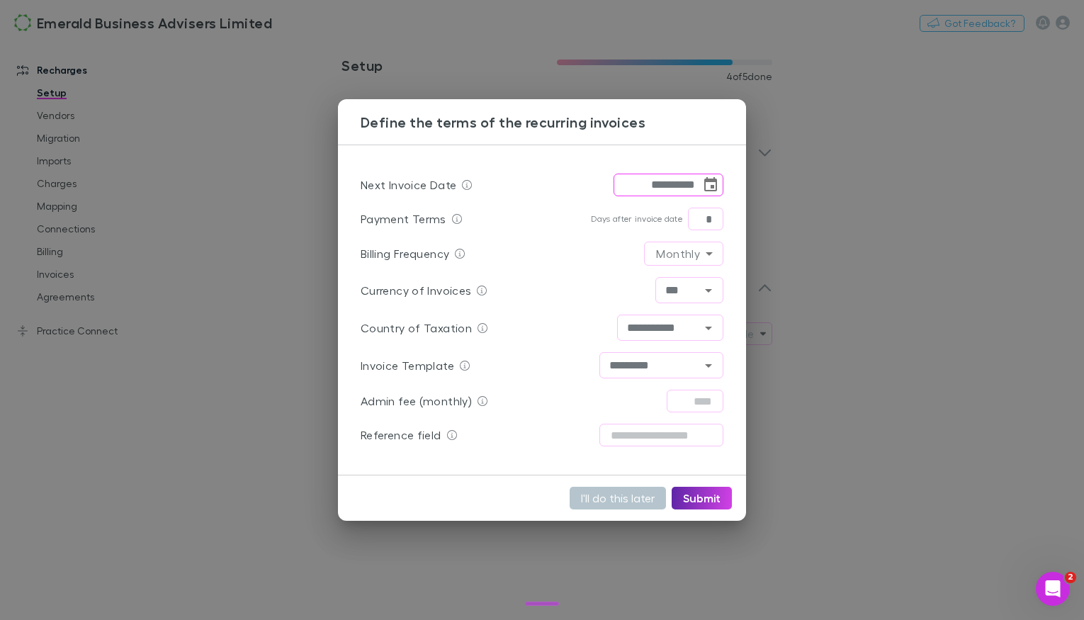
click at [194, 377] on div "**********" at bounding box center [542, 310] width 1084 height 620
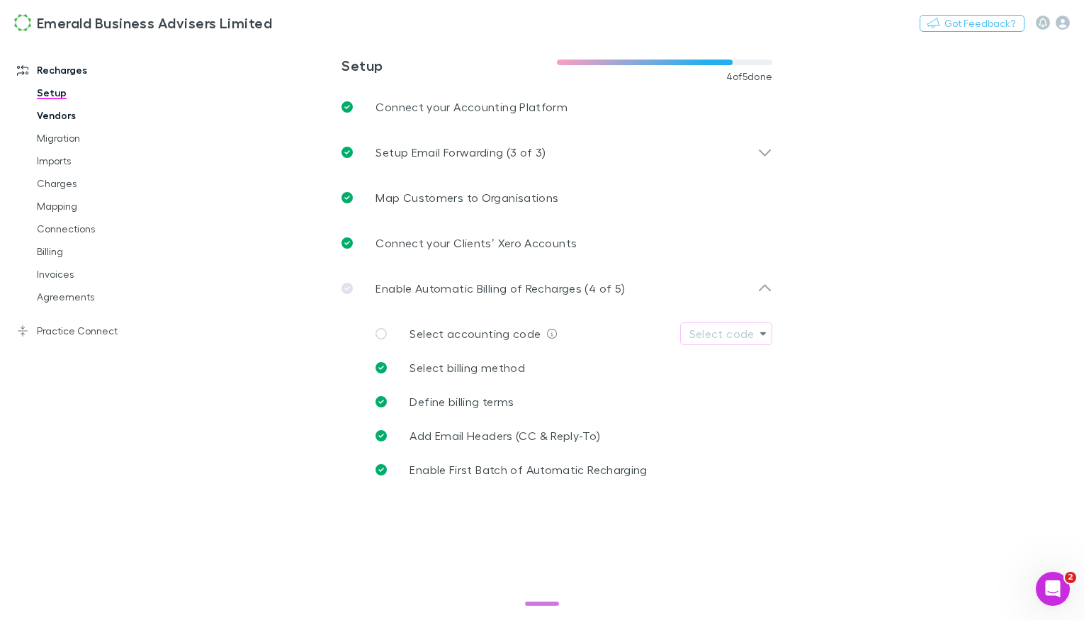
click at [67, 114] on link "Vendors" at bounding box center [99, 115] width 152 height 23
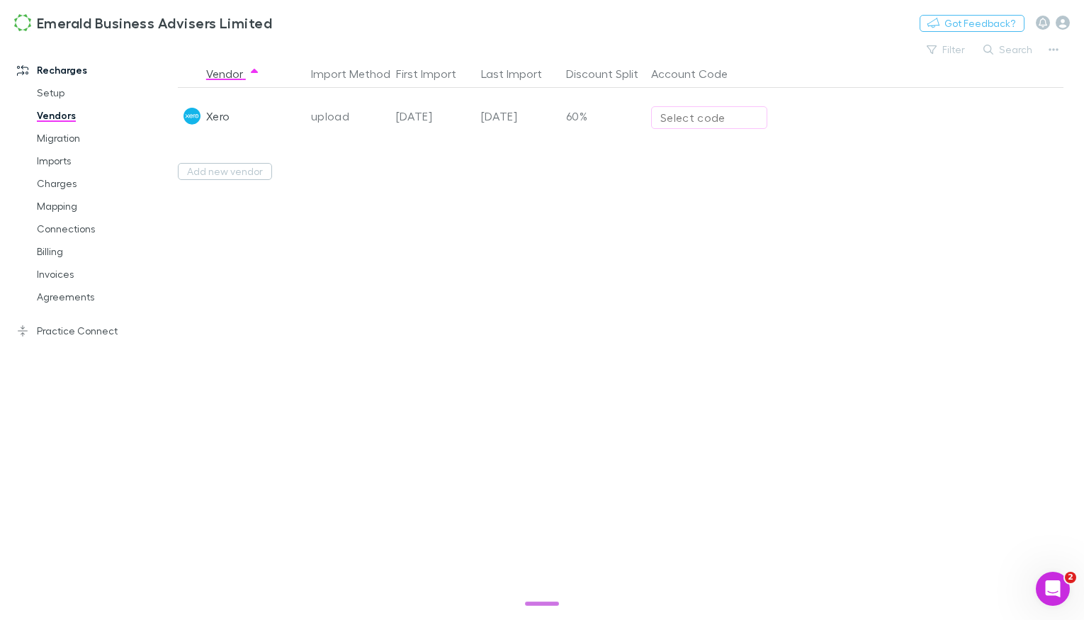
click at [661, 128] on button "Select code" at bounding box center [709, 117] width 116 height 23
click at [538, 202] on div at bounding box center [542, 310] width 1084 height 620
click at [1070, 24] on icon "button" at bounding box center [1063, 23] width 14 height 14
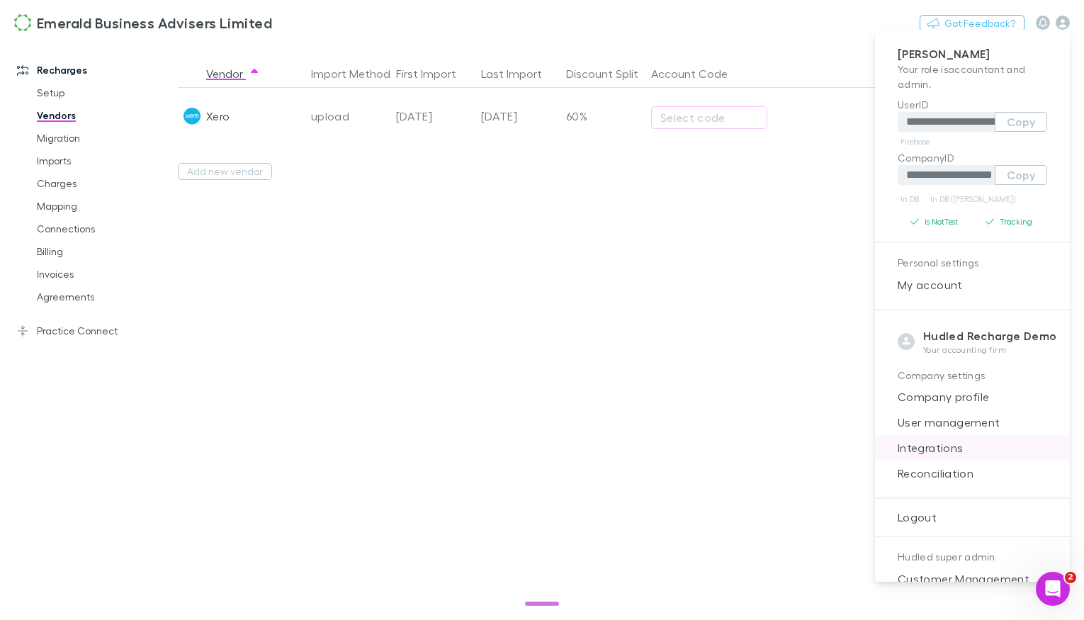
click at [943, 440] on span "Integrations" at bounding box center [973, 447] width 172 height 17
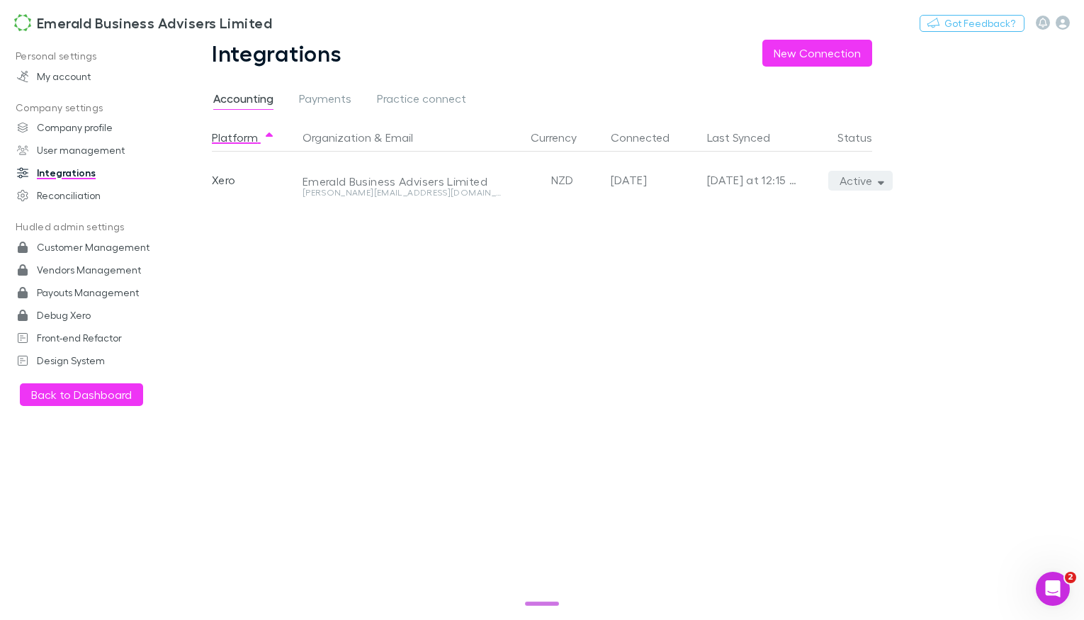
click at [863, 178] on button "Active" at bounding box center [861, 181] width 65 height 20
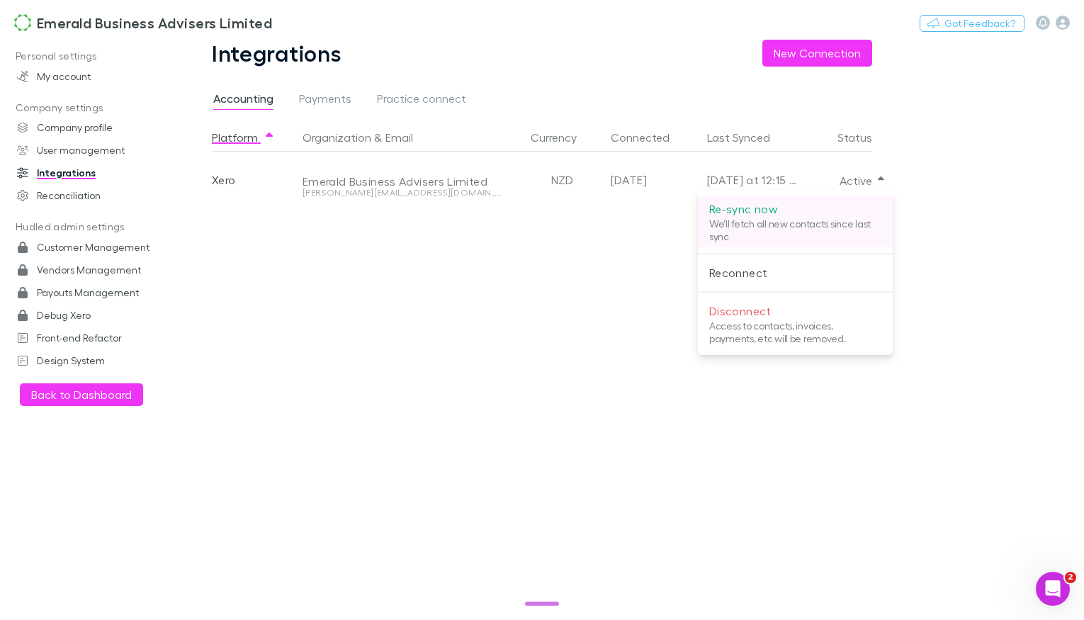
click at [791, 210] on p "Re-sync now" at bounding box center [796, 209] width 172 height 17
click at [69, 18] on div at bounding box center [542, 310] width 1084 height 620
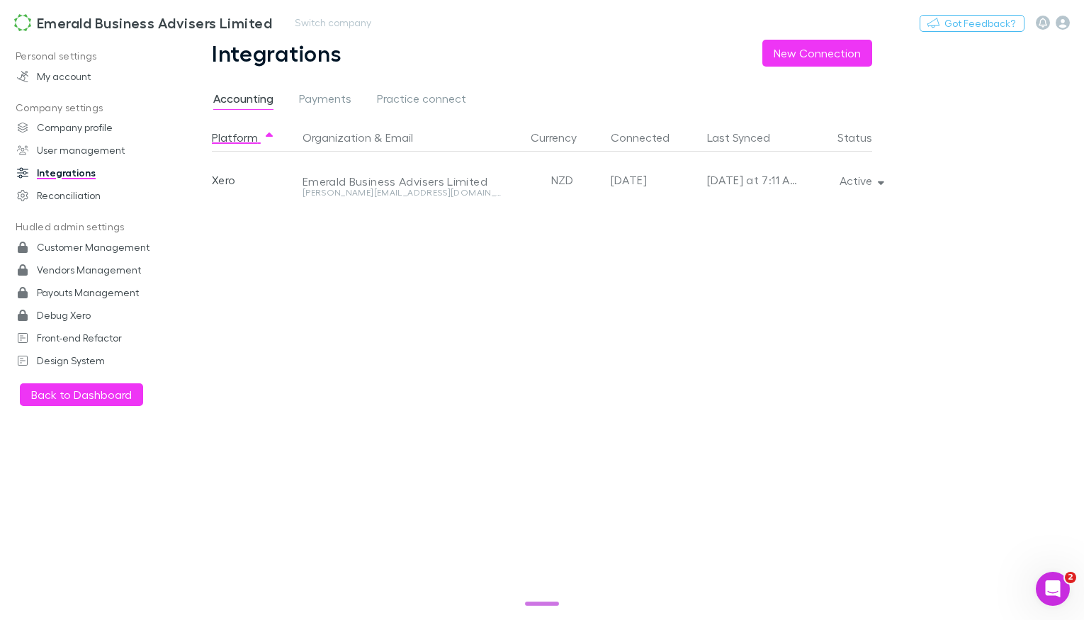
click at [72, 30] on h3 "Emerald Business Advisers Limited" at bounding box center [154, 22] width 235 height 17
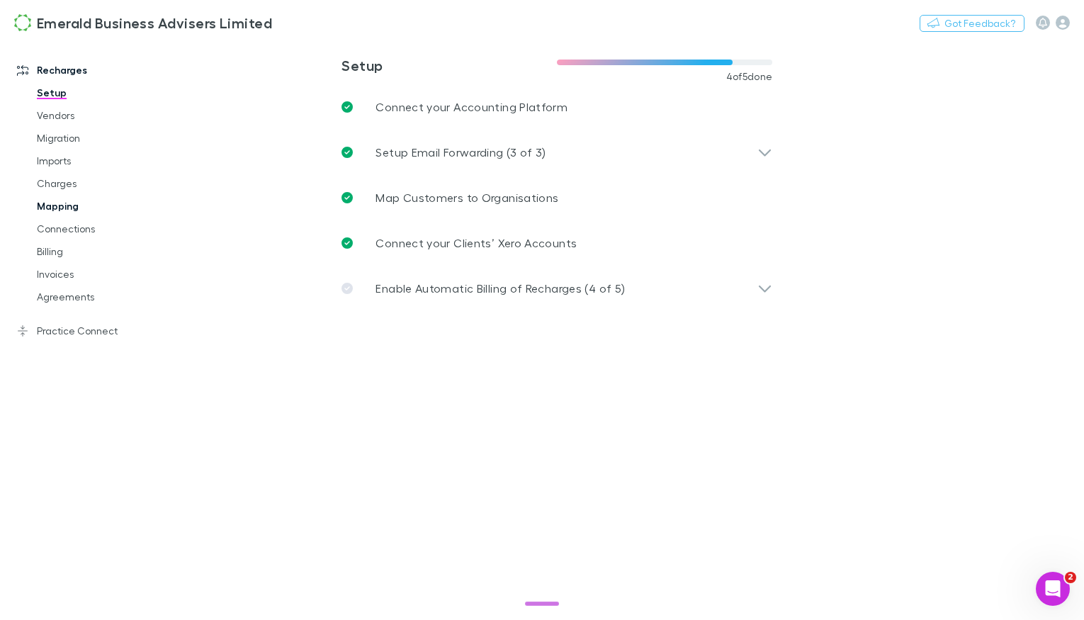
click at [67, 207] on link "Mapping" at bounding box center [99, 206] width 152 height 23
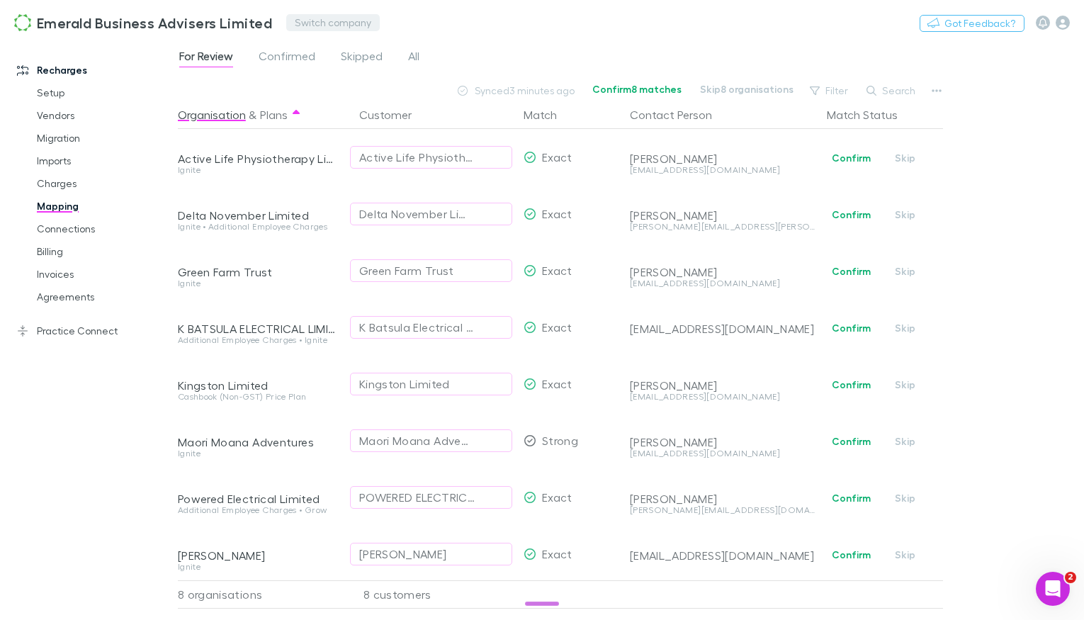
click at [331, 16] on button "Switch company" at bounding box center [333, 22] width 94 height 17
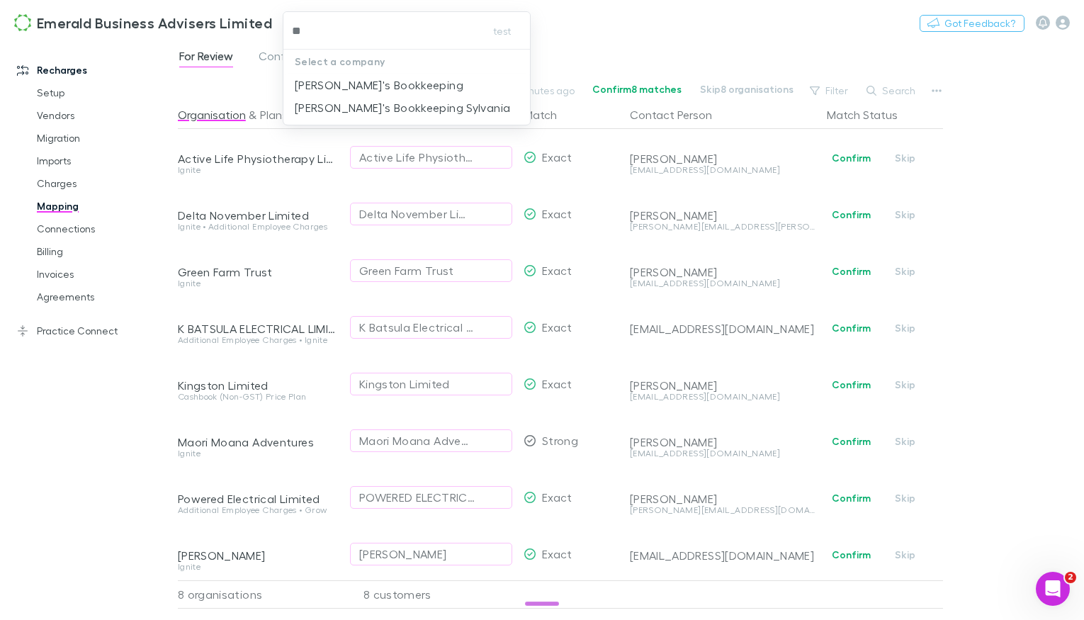
type input "***"
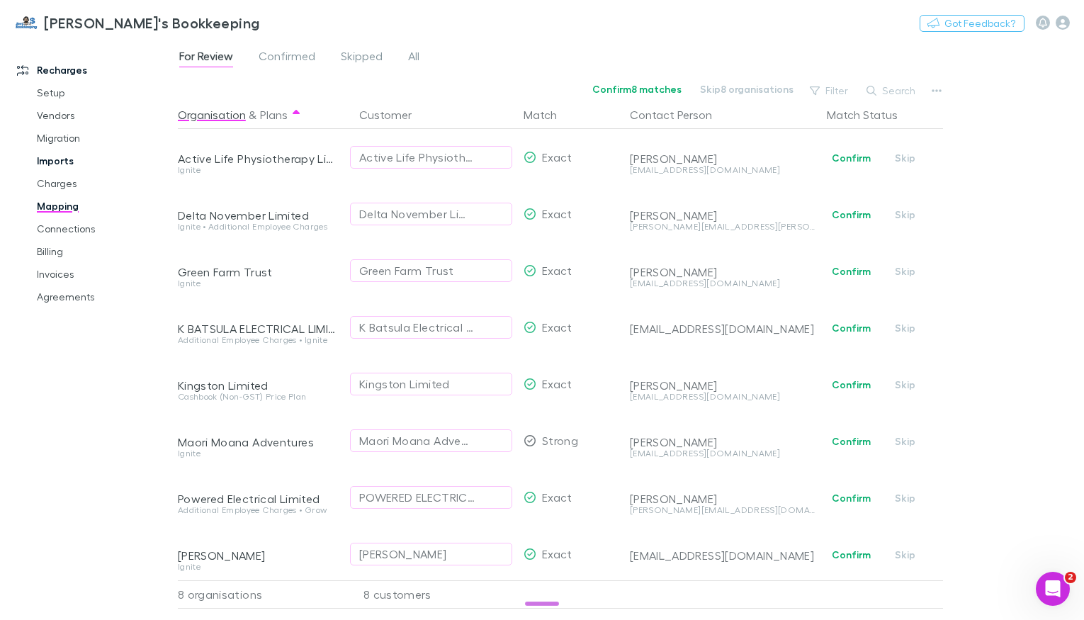
click at [26, 161] on link "Imports" at bounding box center [99, 161] width 152 height 23
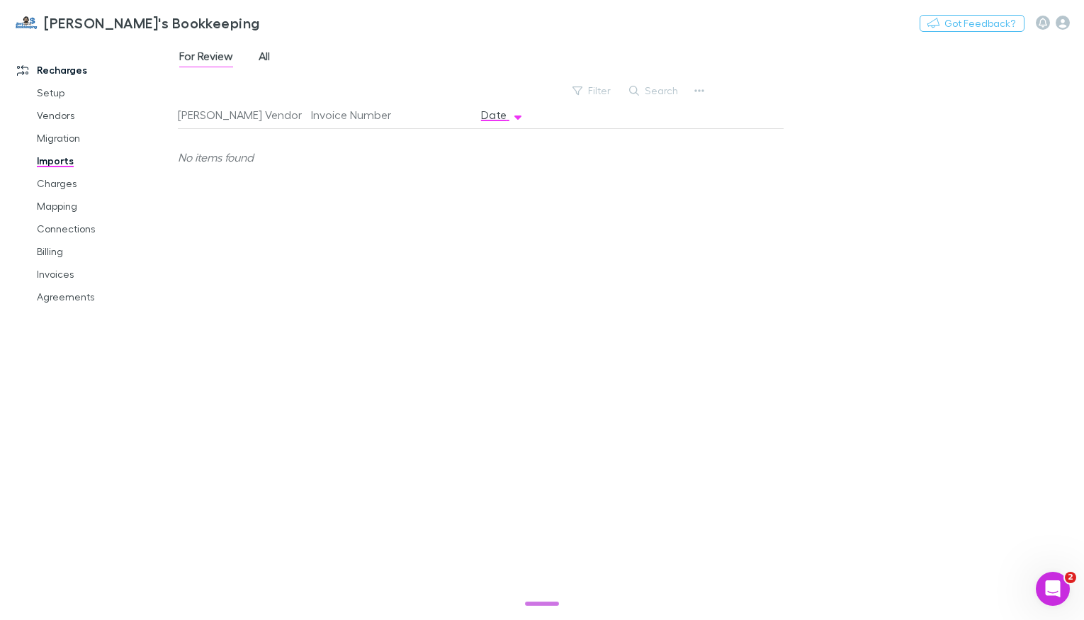
click at [267, 64] on span "All" at bounding box center [264, 58] width 11 height 18
click at [53, 90] on link "Setup" at bounding box center [99, 93] width 152 height 23
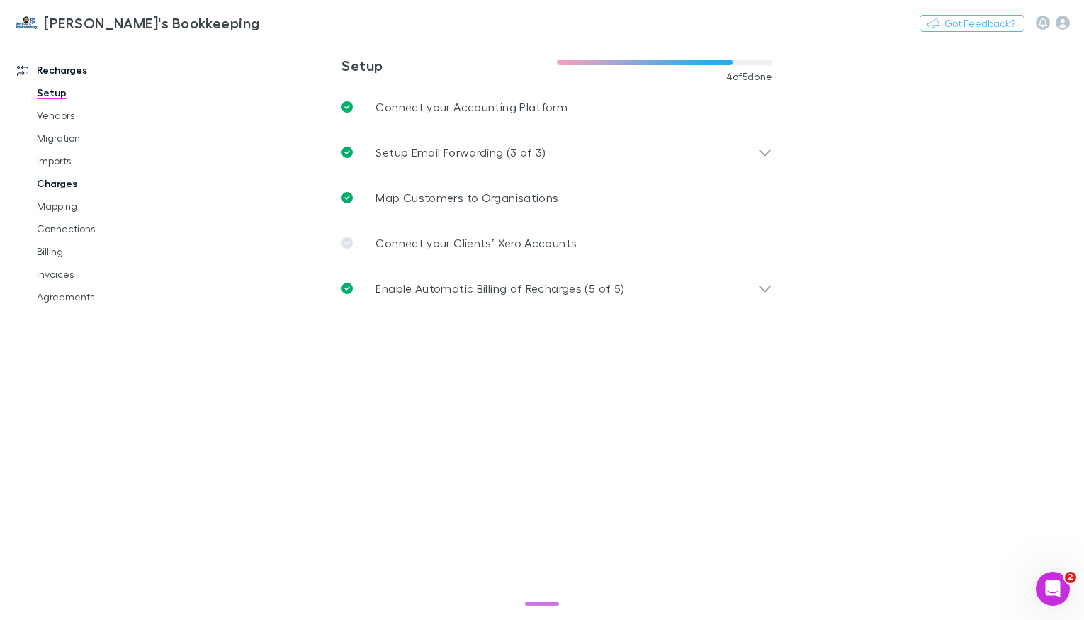
click at [58, 175] on link "Charges" at bounding box center [99, 183] width 152 height 23
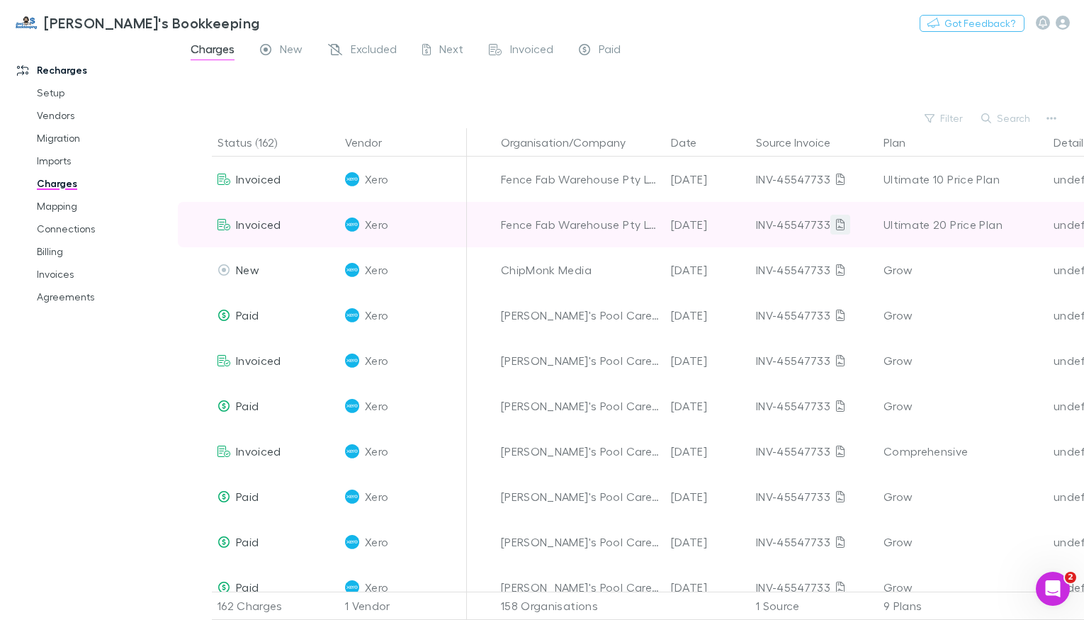
click at [836, 225] on icon at bounding box center [840, 224] width 9 height 11
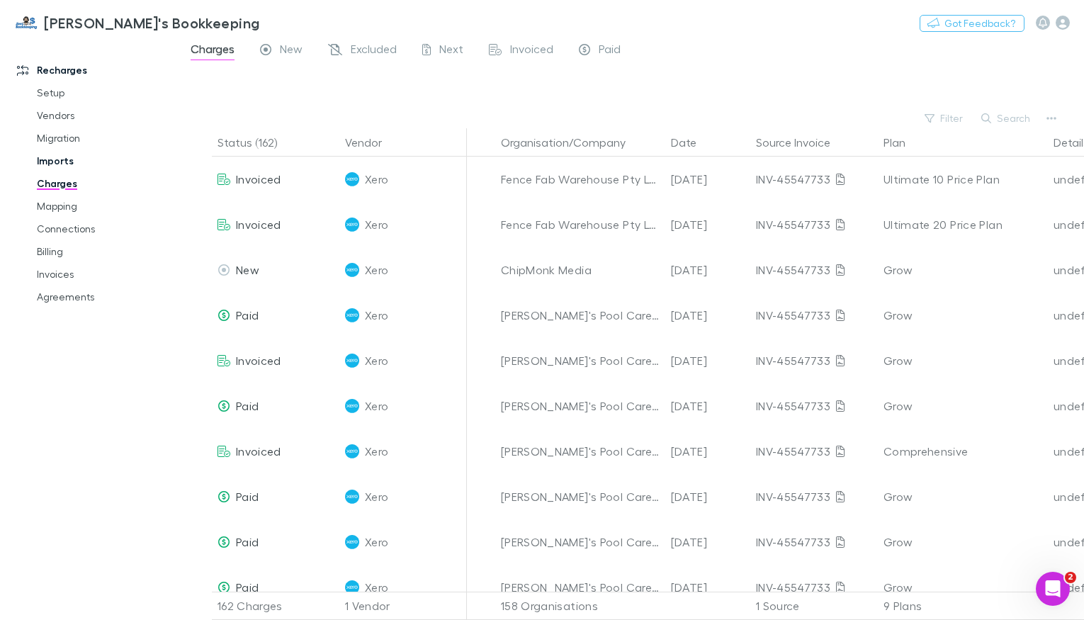
click at [53, 156] on link "Imports" at bounding box center [99, 161] width 152 height 23
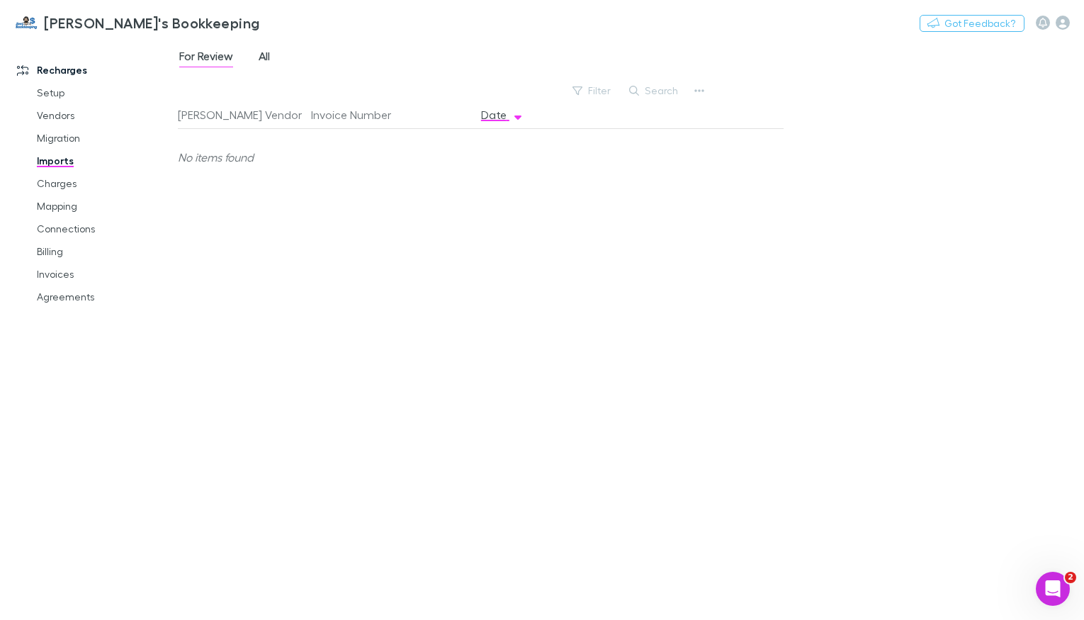
click at [268, 58] on span "All" at bounding box center [264, 58] width 11 height 18
click at [78, 179] on link "Charges" at bounding box center [99, 183] width 152 height 23
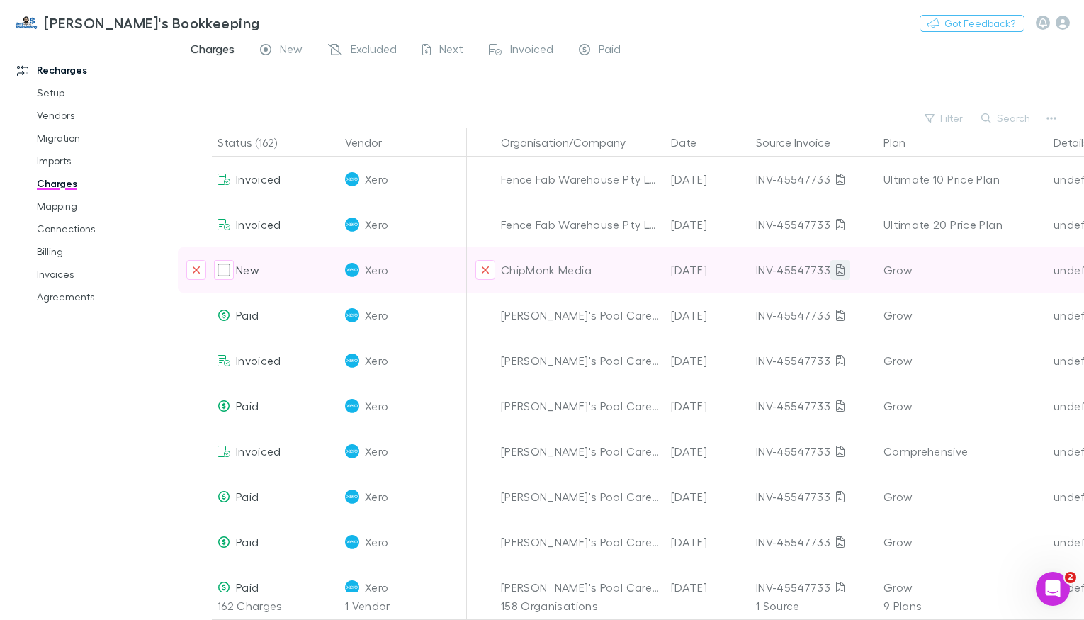
click at [837, 271] on icon at bounding box center [840, 269] width 9 height 11
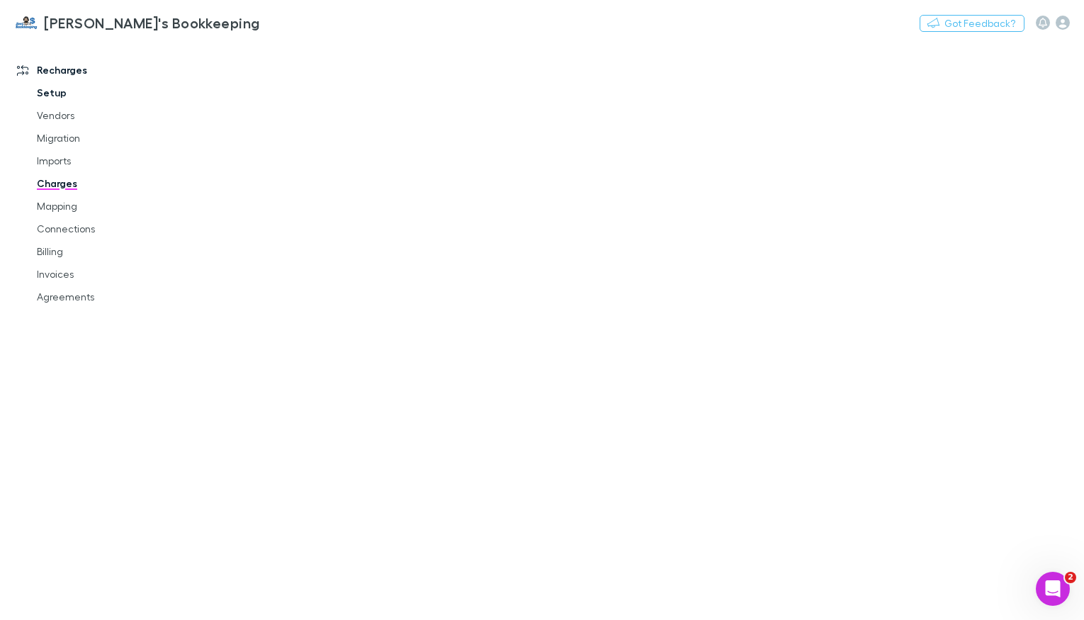
click at [60, 98] on link "Setup" at bounding box center [99, 93] width 152 height 23
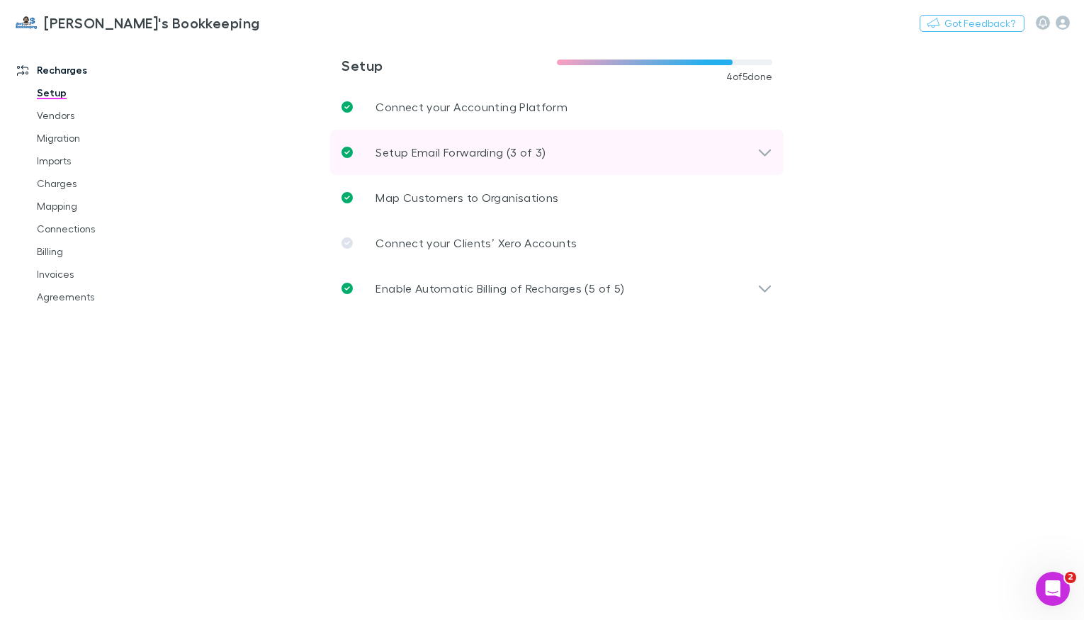
click at [460, 145] on p "Setup Email Forwarding (3 of 3)" at bounding box center [461, 152] width 170 height 17
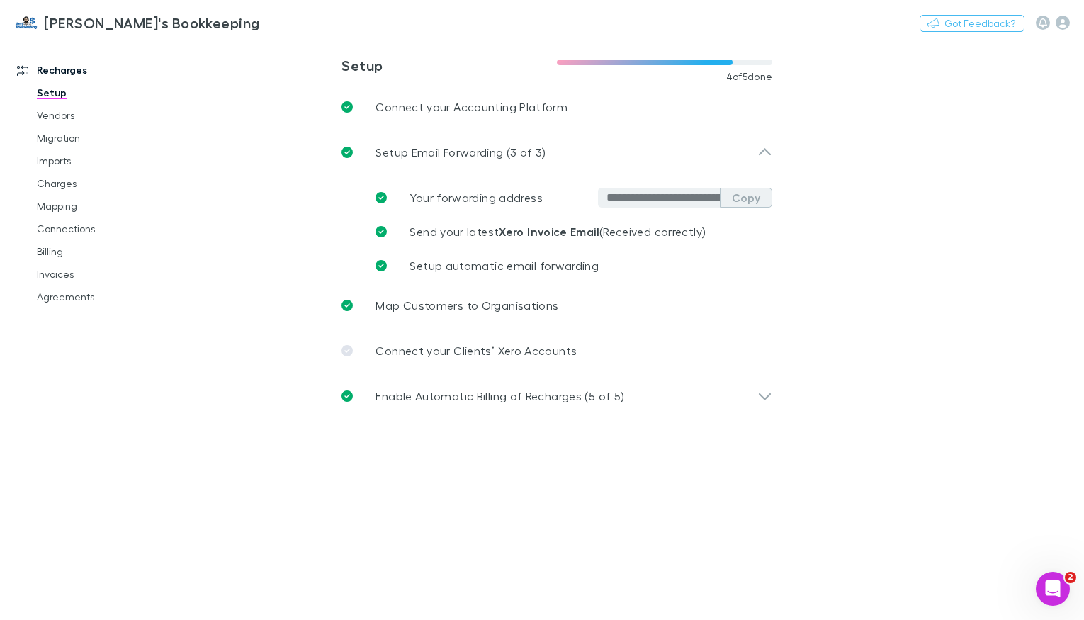
click at [749, 201] on button "Copy" at bounding box center [746, 198] width 52 height 20
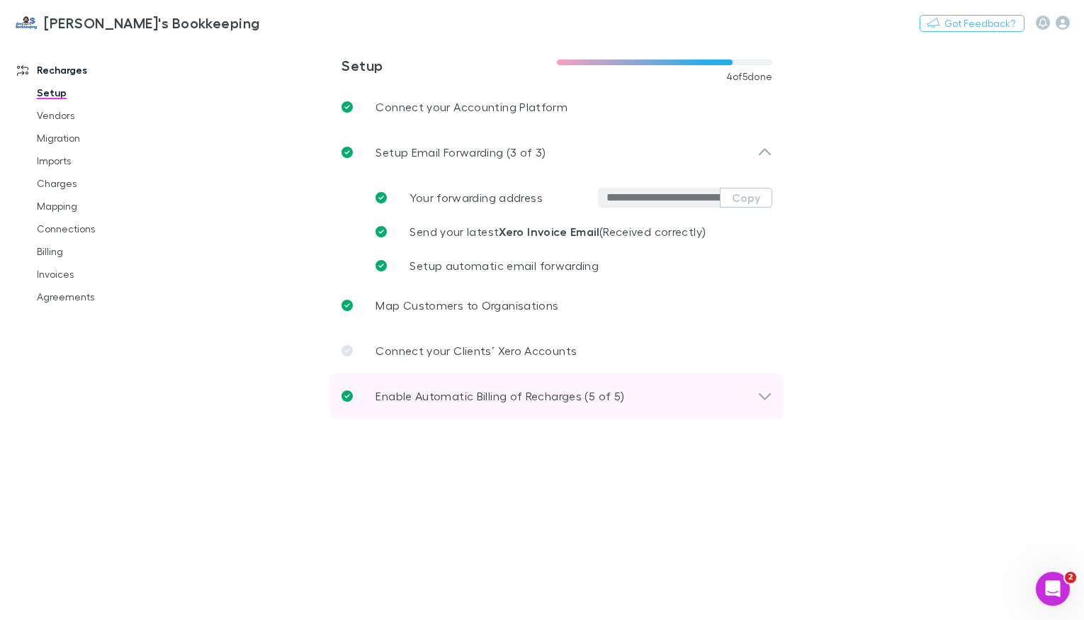
click at [405, 398] on p "Enable Automatic Billing of Recharges (5 of 5)" at bounding box center [500, 396] width 249 height 17
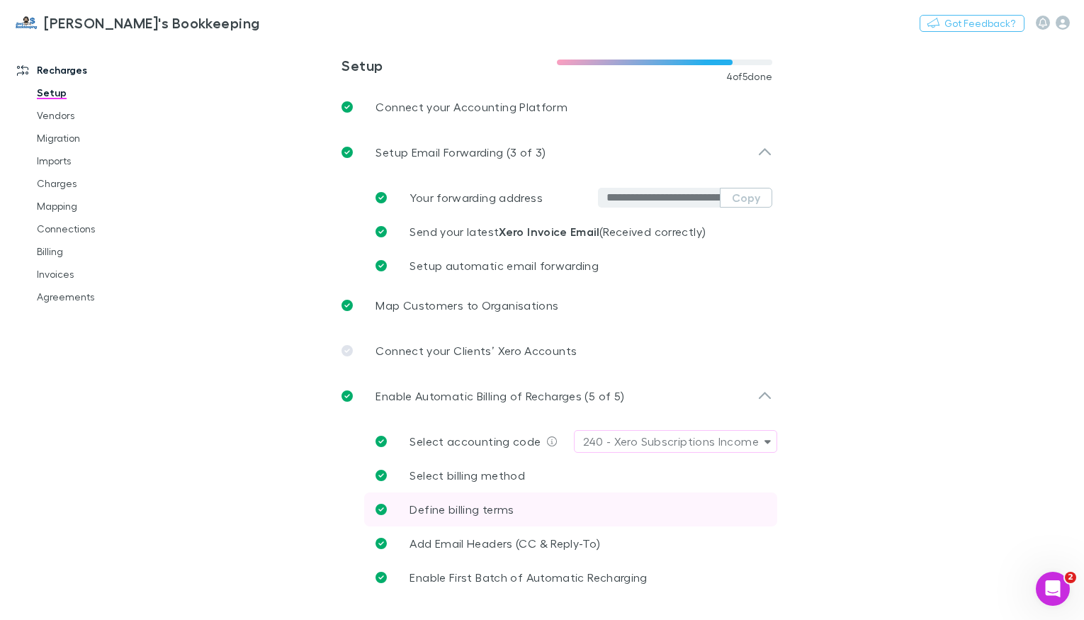
click at [457, 507] on span "Define billing terms" at bounding box center [462, 509] width 104 height 13
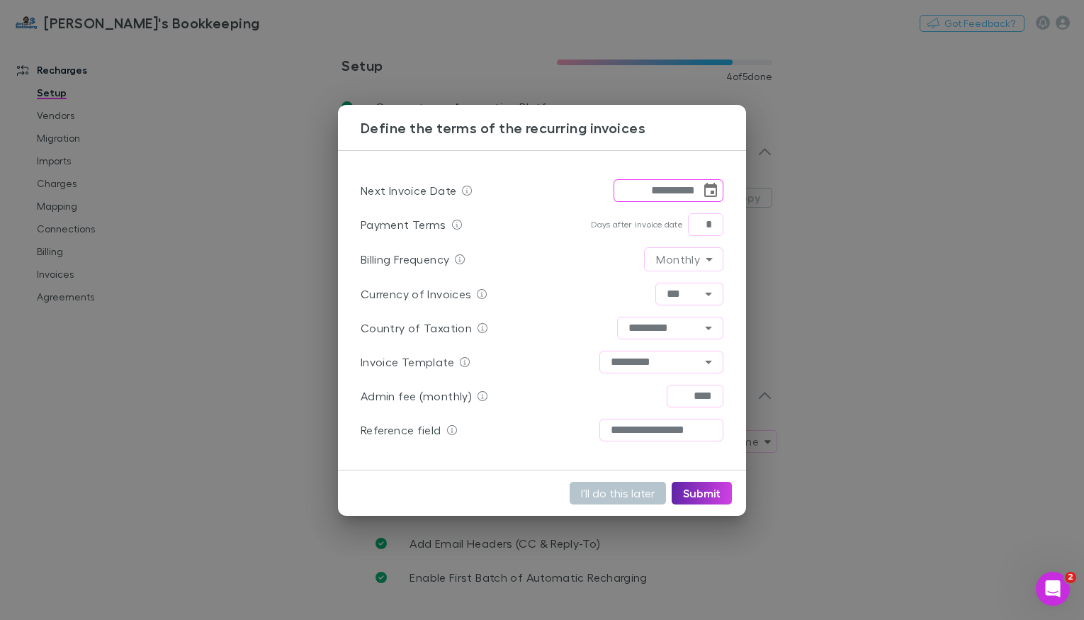
click at [231, 402] on div "**********" at bounding box center [542, 310] width 1084 height 620
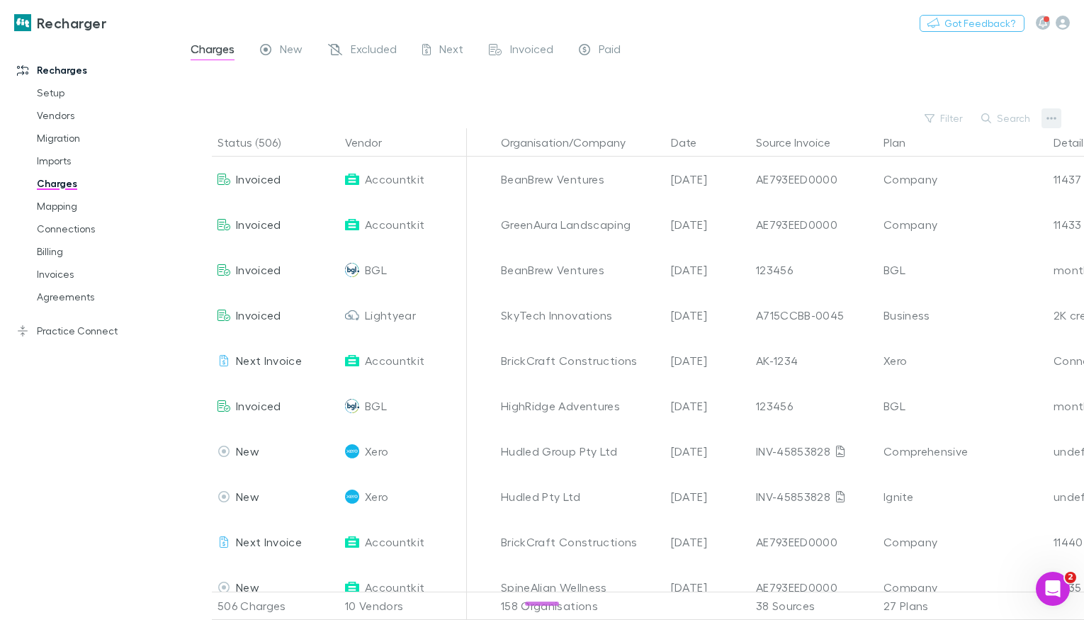
click at [1054, 111] on button "button" at bounding box center [1052, 118] width 20 height 20
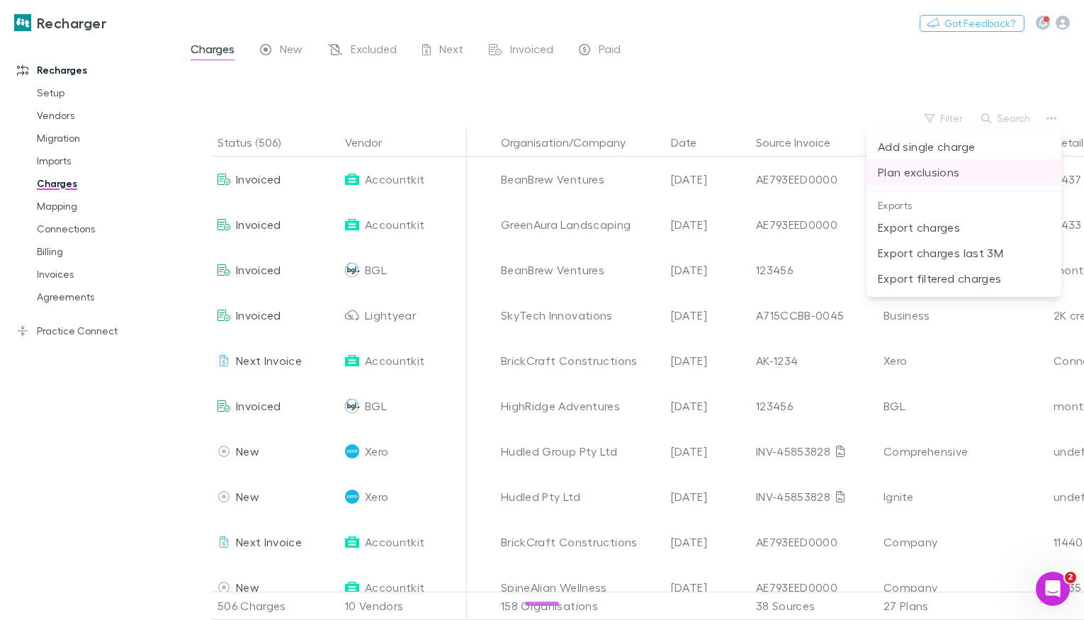
click at [933, 179] on p "Plan exclusions" at bounding box center [964, 172] width 172 height 17
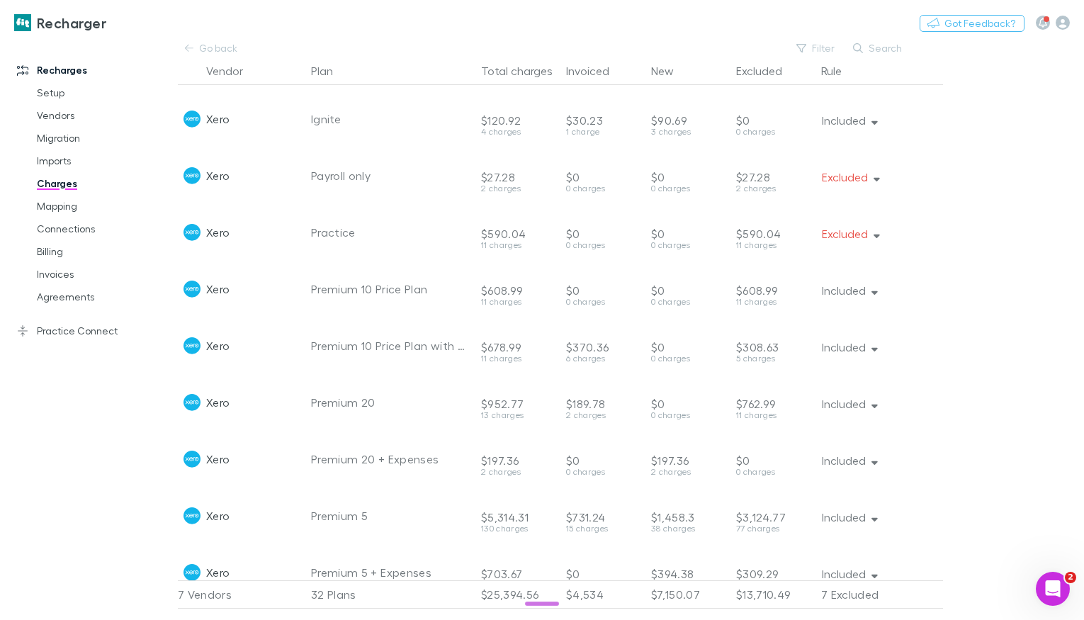
scroll to position [848, 0]
click at [103, 322] on link "Practice Connect" at bounding box center [89, 331] width 172 height 23
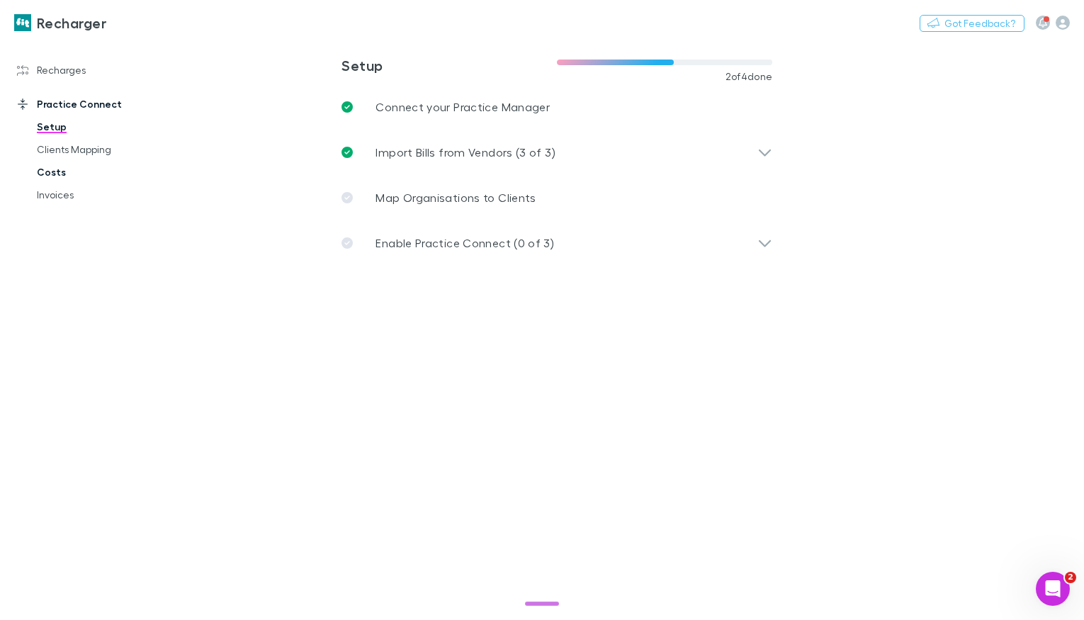
click at [49, 169] on link "Costs" at bounding box center [99, 172] width 152 height 23
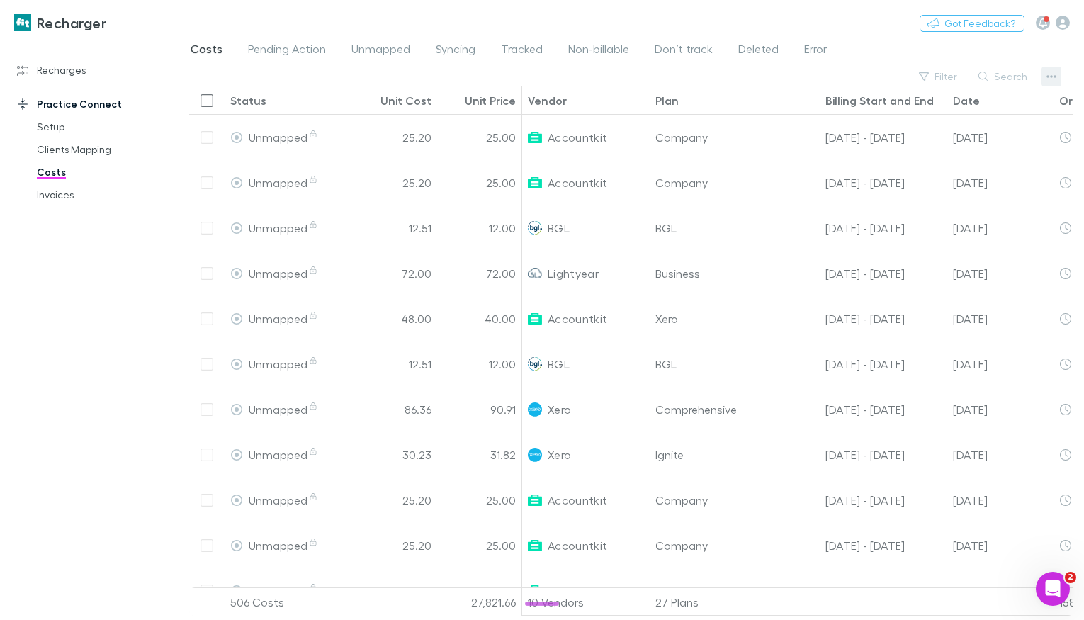
click at [1047, 77] on icon "button" at bounding box center [1052, 76] width 10 height 3
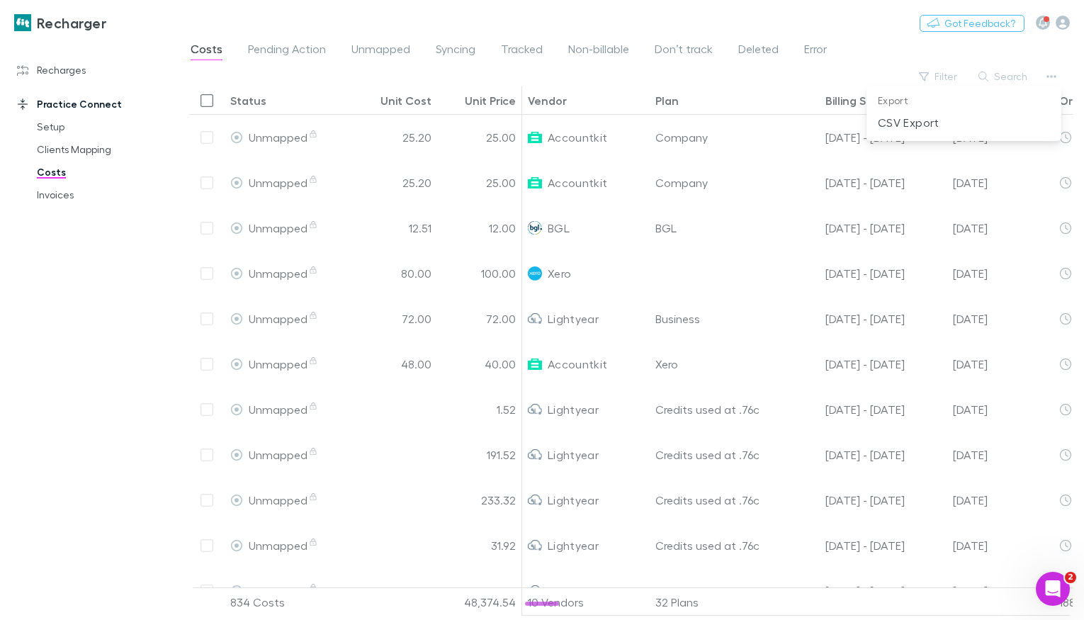
click at [895, 60] on div at bounding box center [542, 310] width 1084 height 620
click at [82, 69] on link "Recharges" at bounding box center [89, 70] width 172 height 23
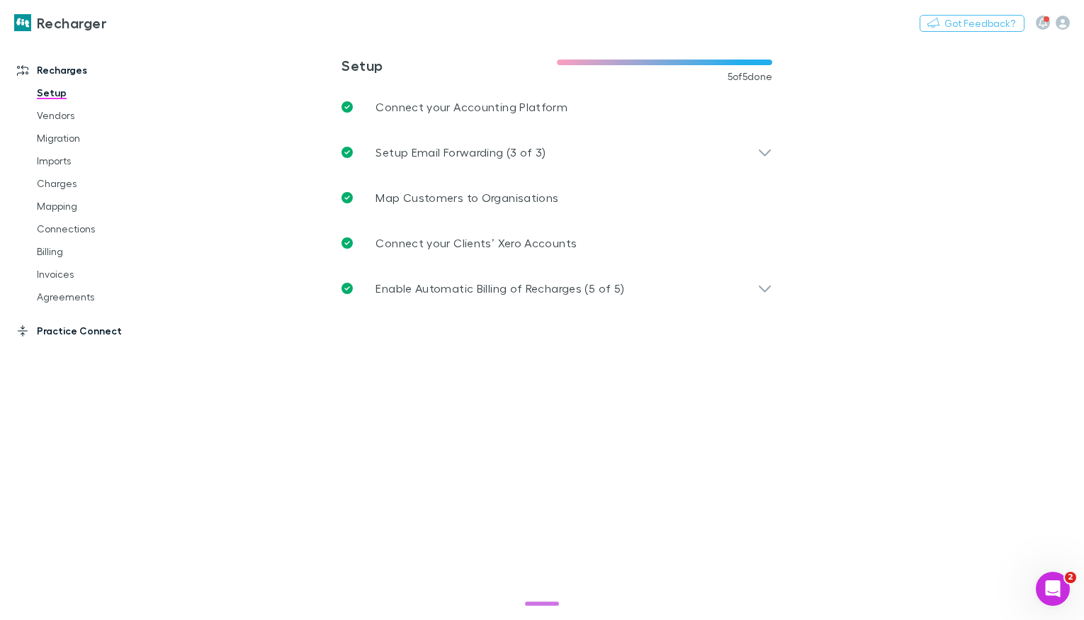
click at [55, 329] on link "Practice Connect" at bounding box center [89, 331] width 172 height 23
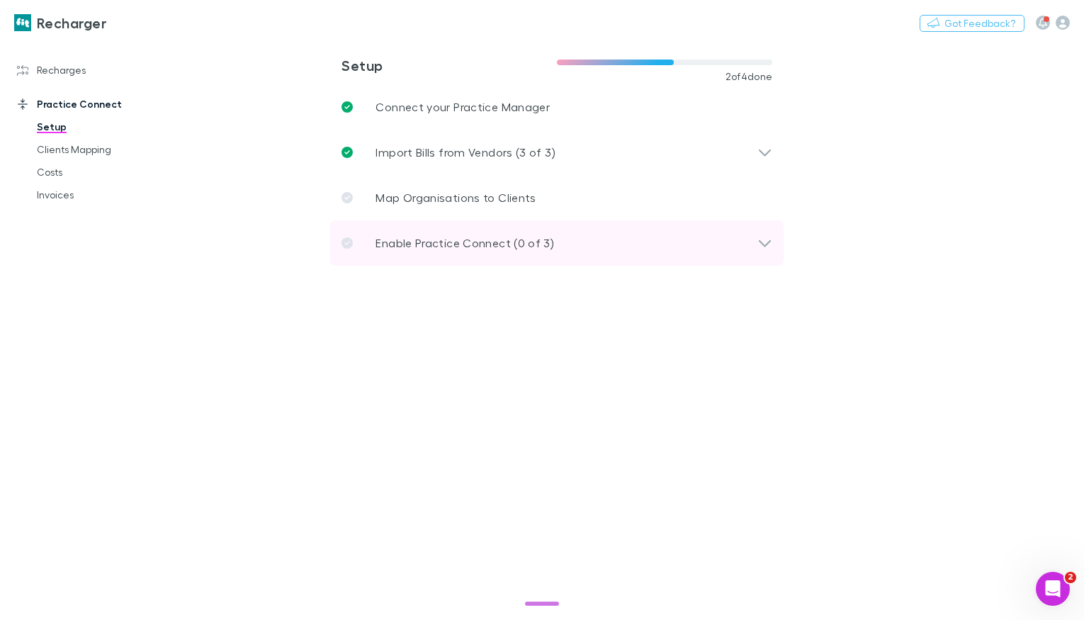
click at [417, 238] on p "Enable Practice Connect (0 of 3)" at bounding box center [465, 243] width 179 height 17
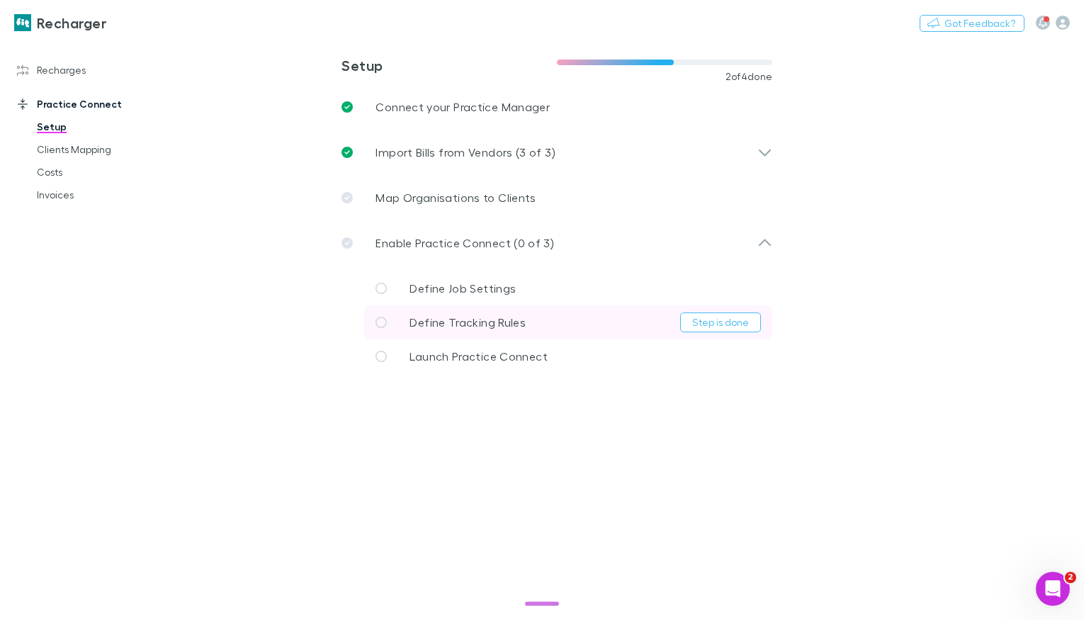
click at [498, 322] on span "Define Tracking Rules" at bounding box center [468, 321] width 116 height 13
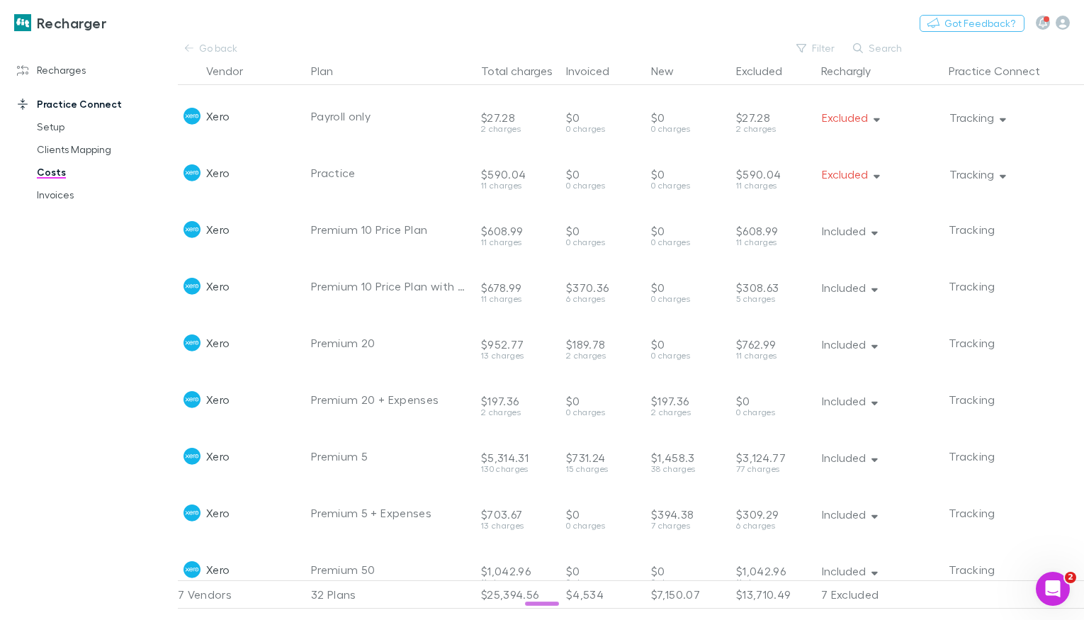
scroll to position [903, 0]
click at [89, 72] on link "Recharges" at bounding box center [89, 70] width 172 height 23
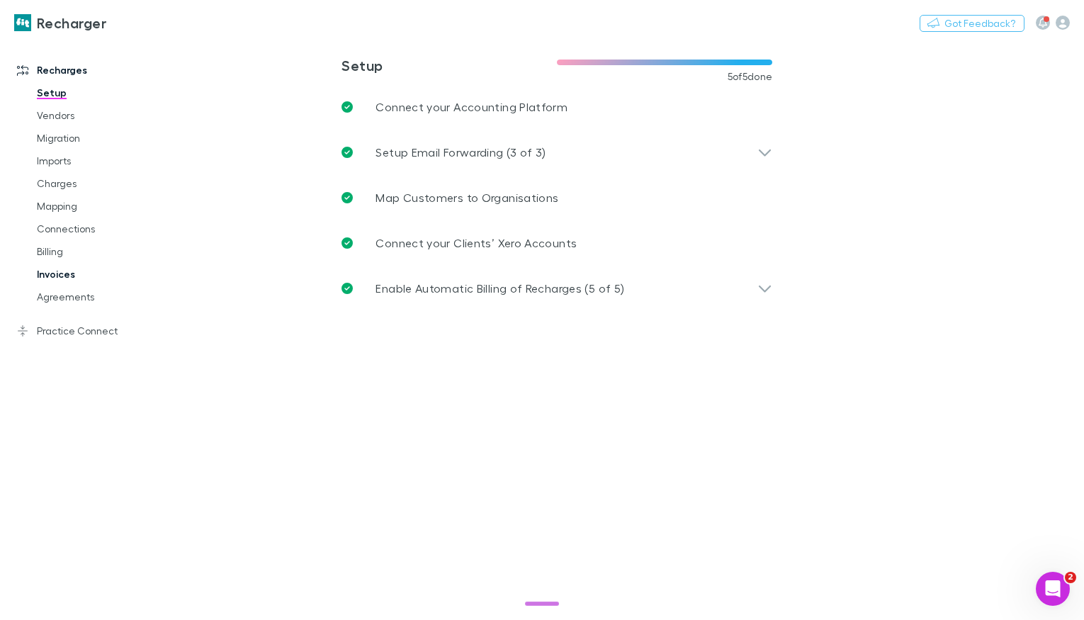
click at [60, 284] on link "Invoices" at bounding box center [99, 274] width 152 height 23
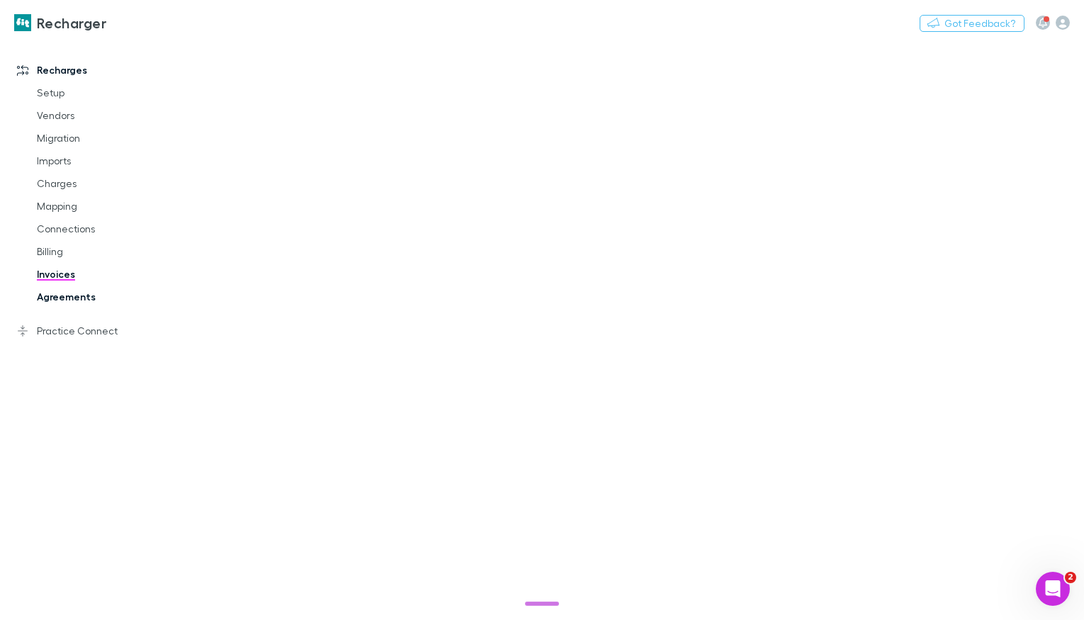
click at [65, 297] on link "Agreements" at bounding box center [99, 297] width 152 height 23
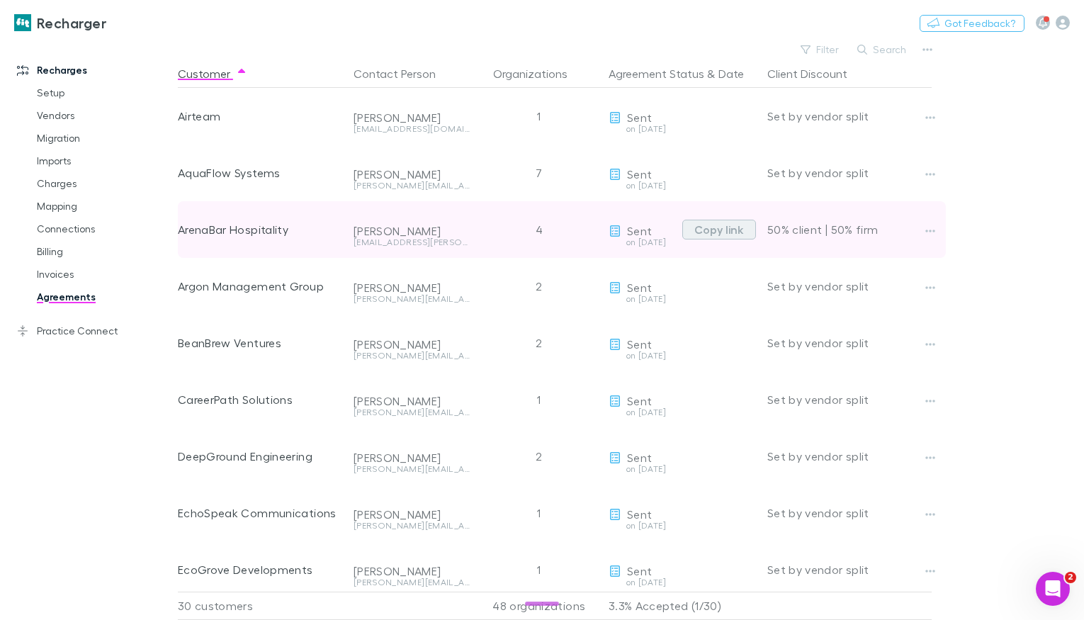
click at [710, 233] on button "Copy link" at bounding box center [720, 230] width 74 height 20
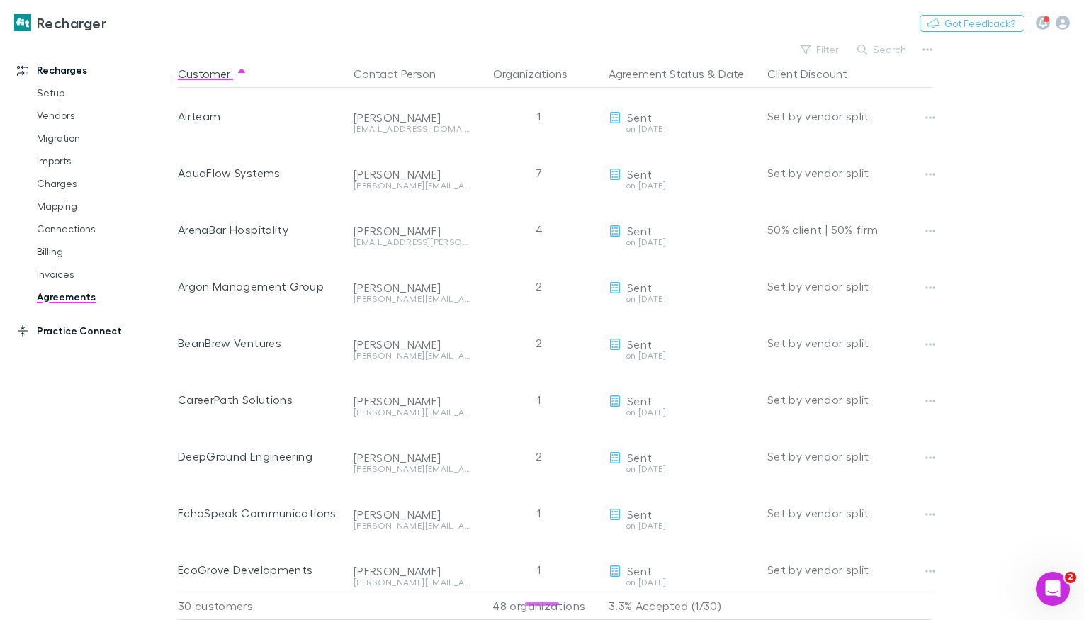
click at [67, 330] on link "Practice Connect" at bounding box center [89, 331] width 172 height 23
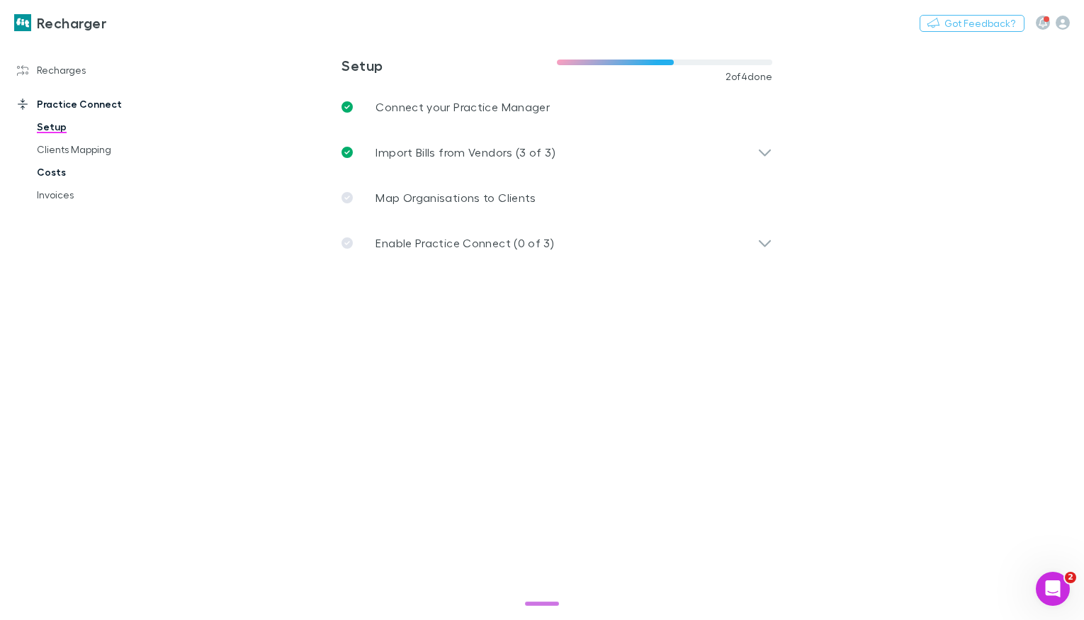
click at [67, 177] on link "Costs" at bounding box center [99, 172] width 152 height 23
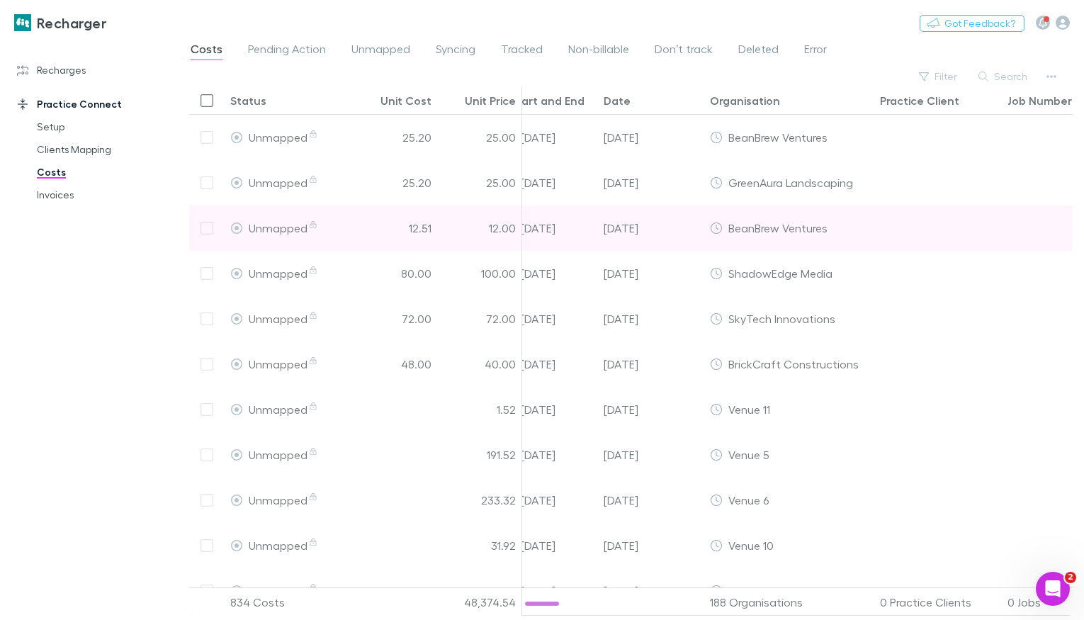
scroll to position [0, 405]
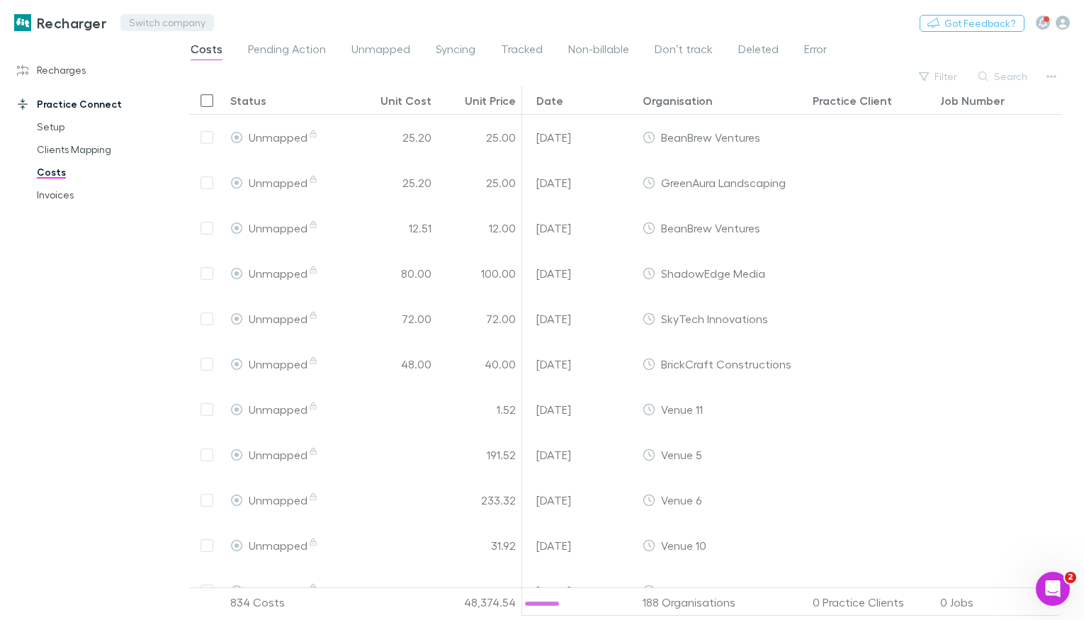
click at [159, 18] on button "Switch company" at bounding box center [167, 22] width 94 height 17
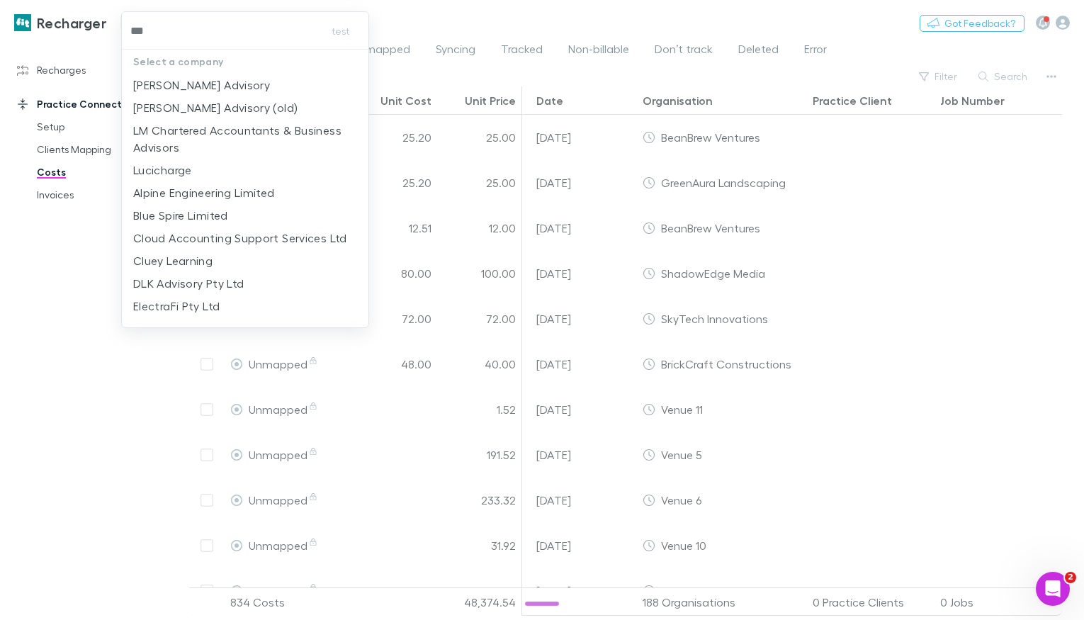
type input "****"
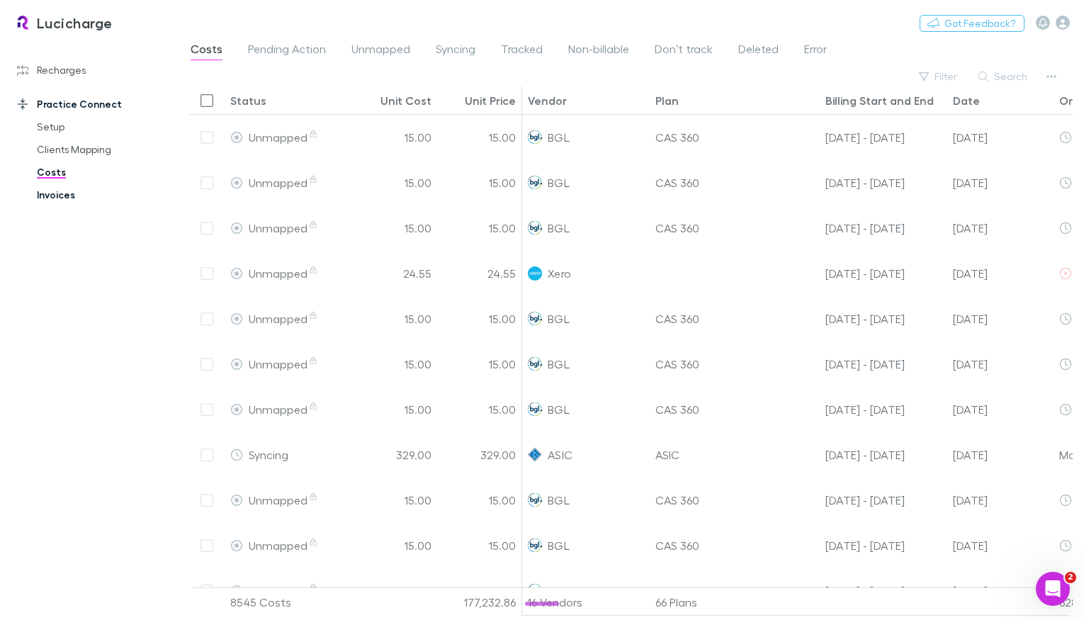
click at [55, 198] on link "Invoices" at bounding box center [99, 195] width 152 height 23
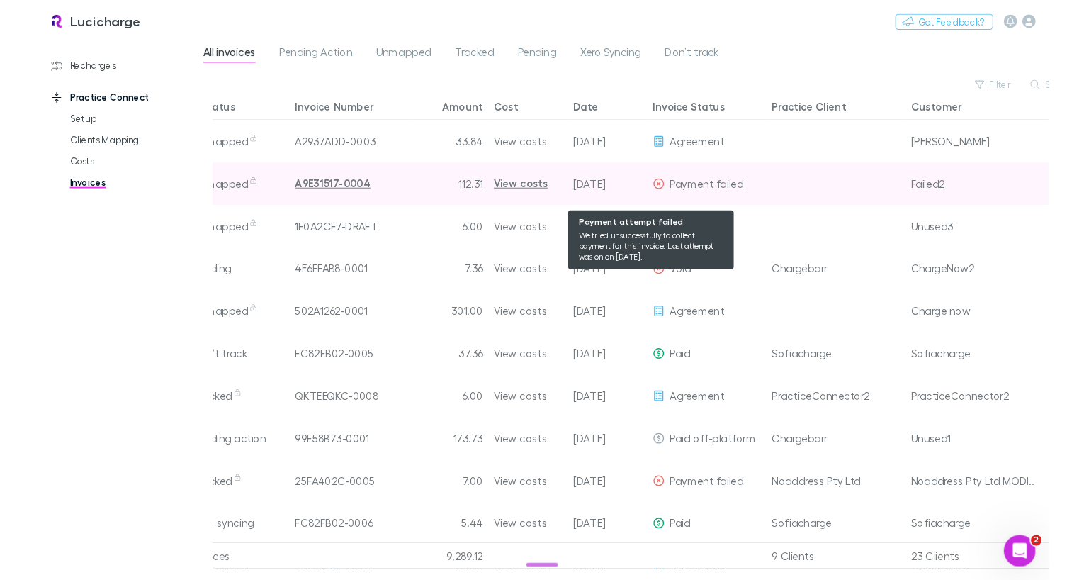
scroll to position [0, 129]
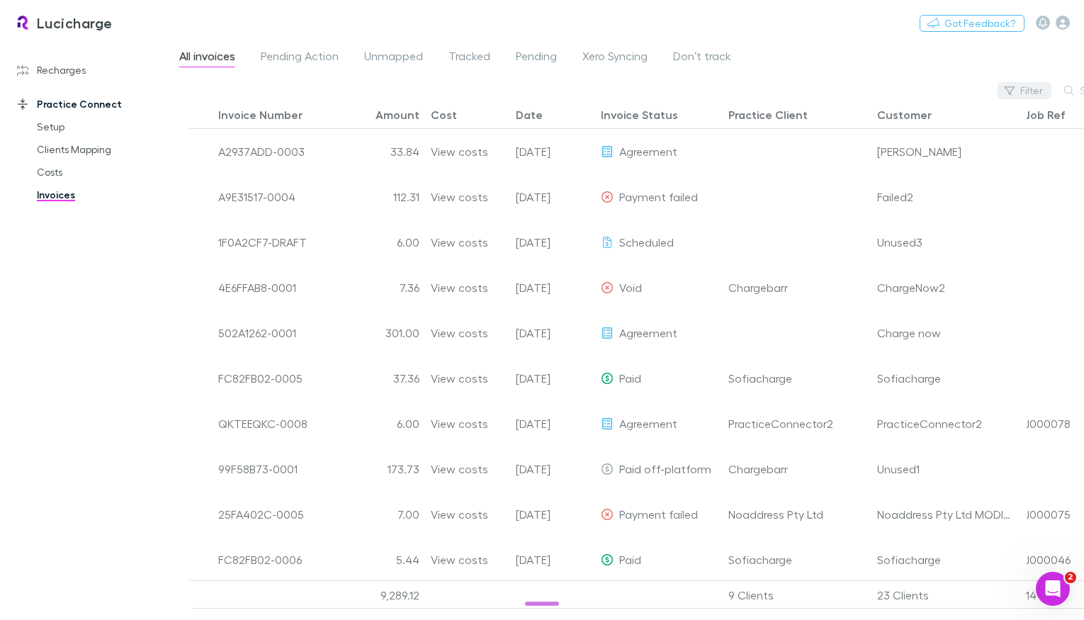
click at [1021, 93] on button "Filter" at bounding box center [1025, 90] width 54 height 17
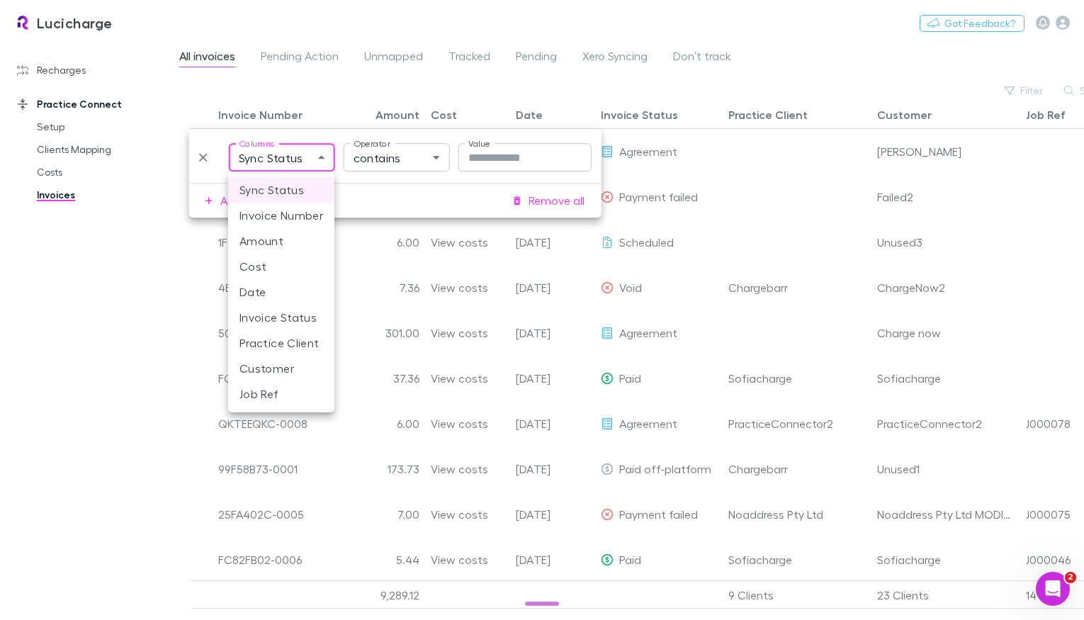
click at [297, 152] on body "Lucicharge Switch company Nothing Got Feedback? Recharges Setup Vendors Migrati…" at bounding box center [542, 310] width 1084 height 620
click at [299, 309] on li "Invoice Status" at bounding box center [281, 318] width 106 height 26
type input "******"
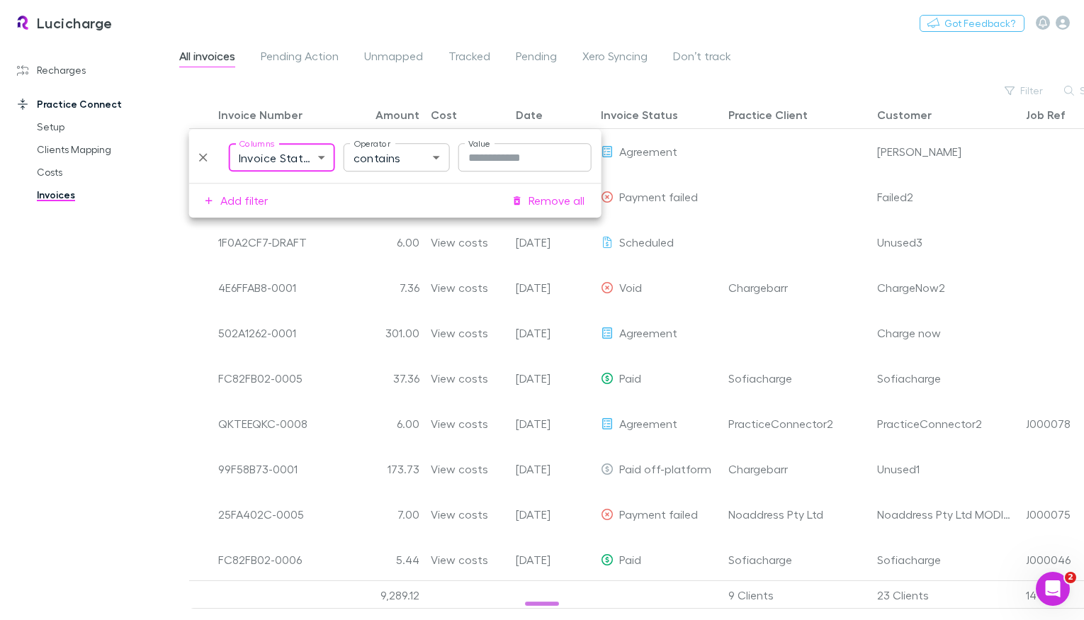
click at [437, 157] on body "Lucicharge Switch company Nothing Got Feedback? Recharges Setup Vendors Migrati…" at bounding box center [542, 310] width 1084 height 620
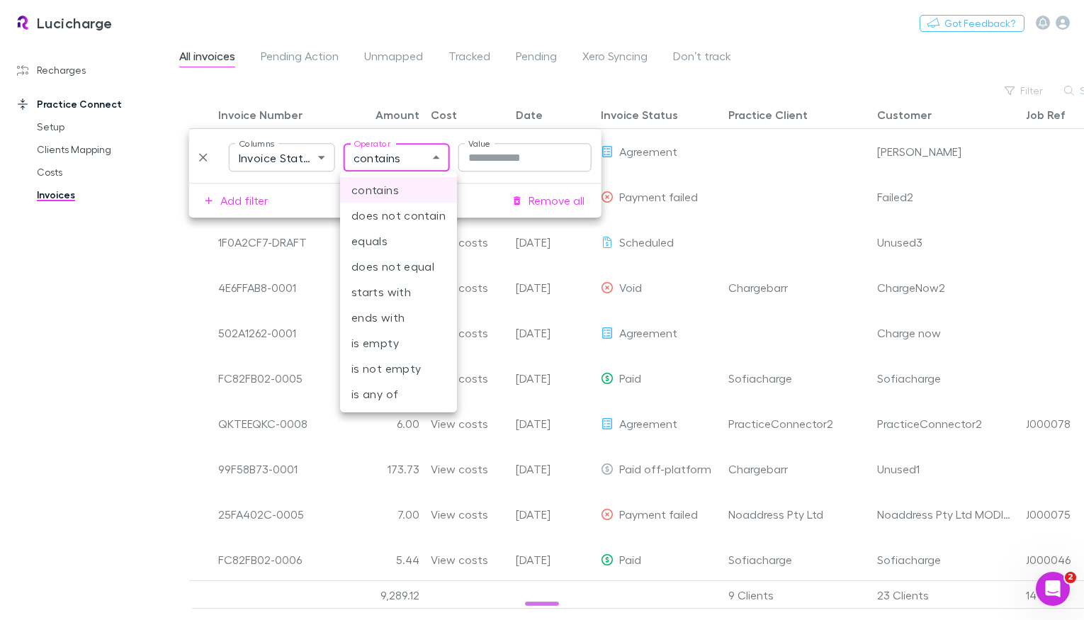
click at [503, 161] on div at bounding box center [542, 310] width 1084 height 620
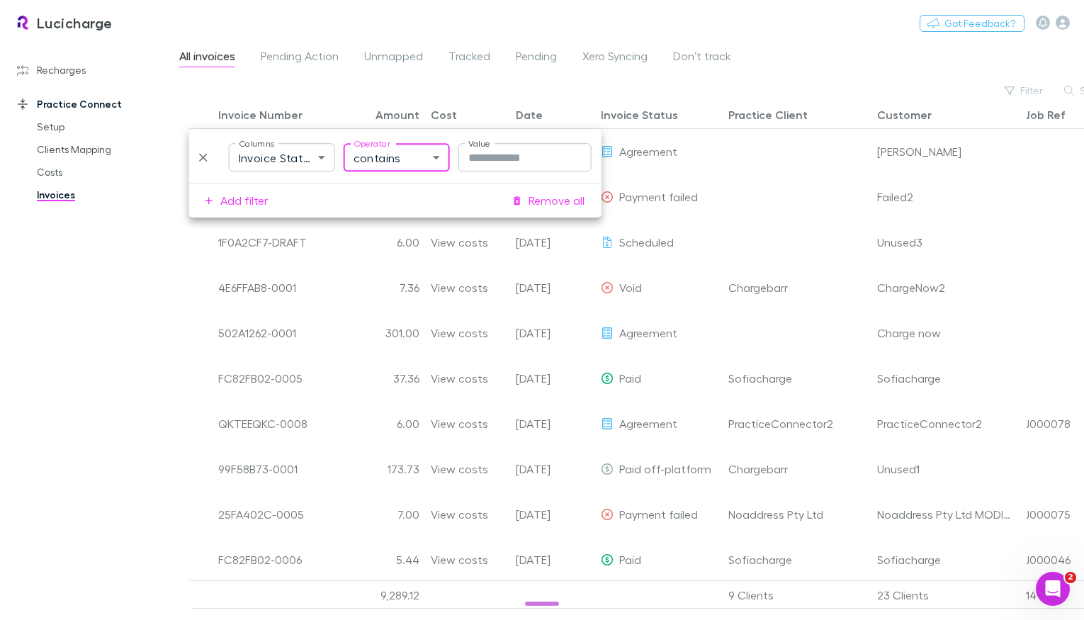
click at [486, 159] on input "Value" at bounding box center [525, 157] width 133 height 28
type input "****"
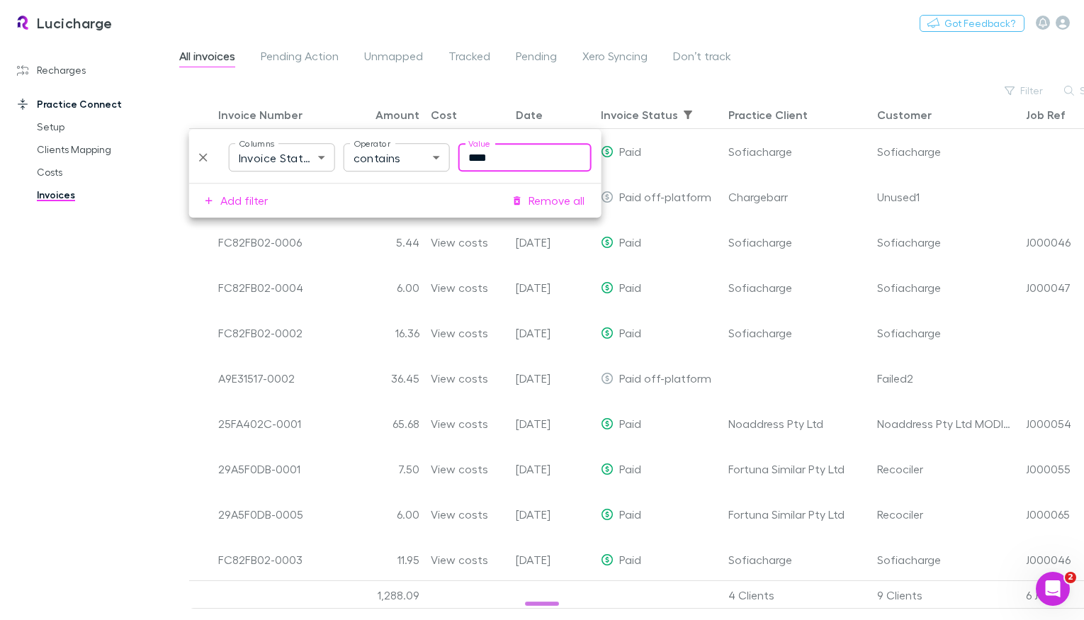
click at [850, 68] on div "All invoices Pending Action Unmapped Tracked Pending Xero Syncing Don’t track" at bounding box center [631, 60] width 907 height 27
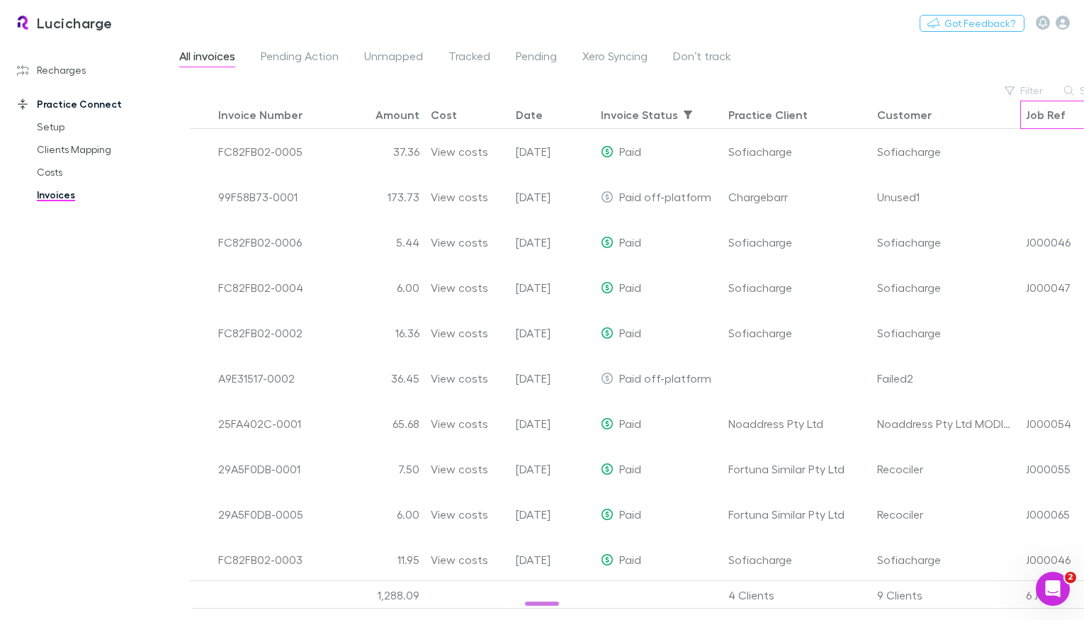
click at [1033, 113] on div "Job Ref" at bounding box center [1046, 115] width 40 height 14
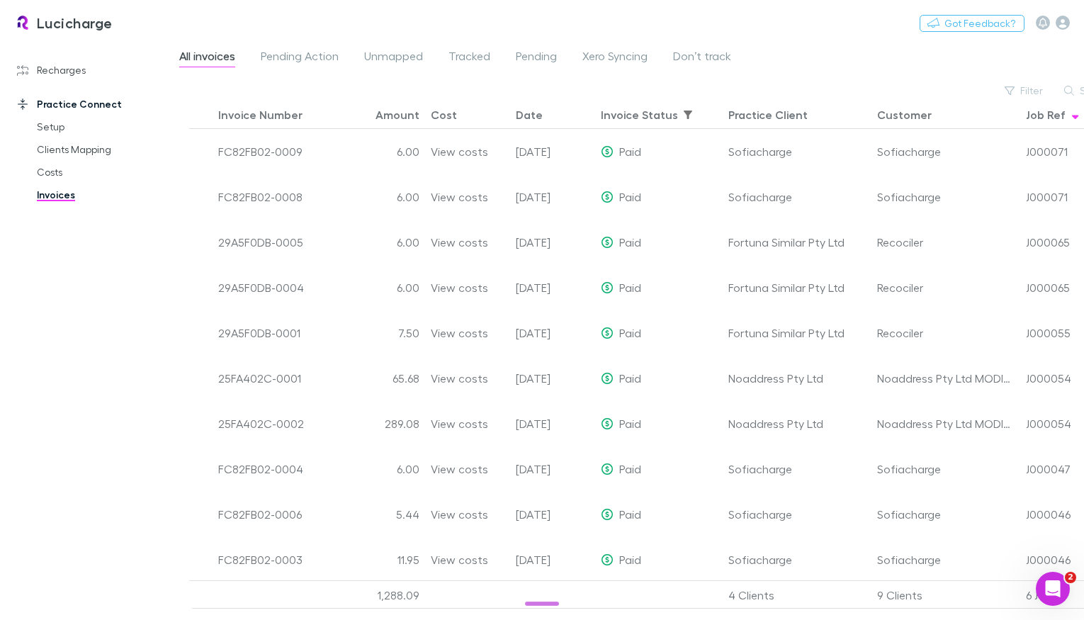
click at [834, 60] on div "All invoices Pending Action Unmapped Tracked Pending Xero Syncing Don’t track" at bounding box center [631, 60] width 907 height 27
click at [82, 64] on link "Recharges" at bounding box center [89, 70] width 172 height 23
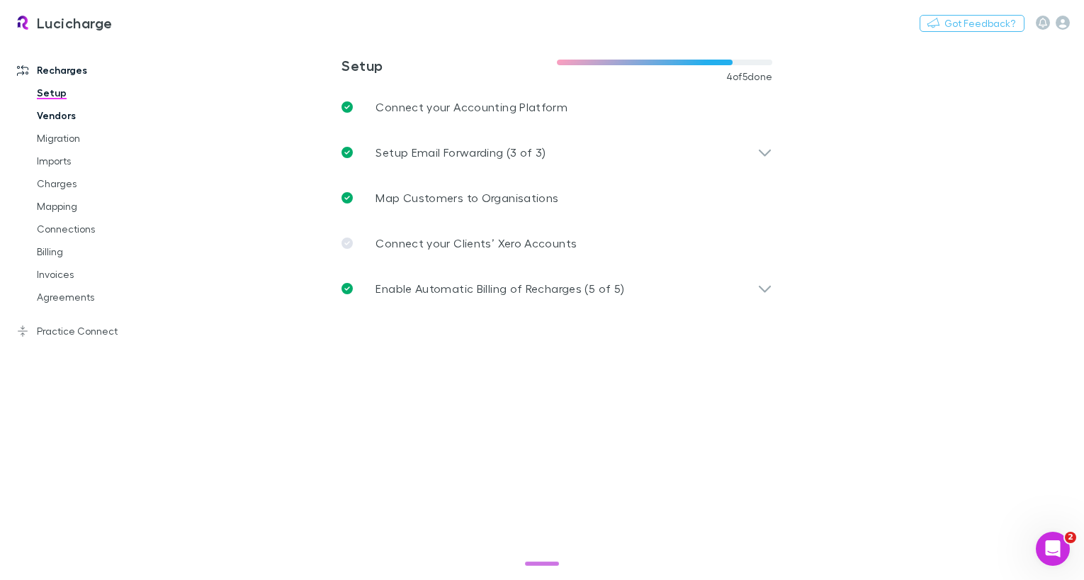
click at [58, 121] on link "Vendors" at bounding box center [99, 115] width 152 height 23
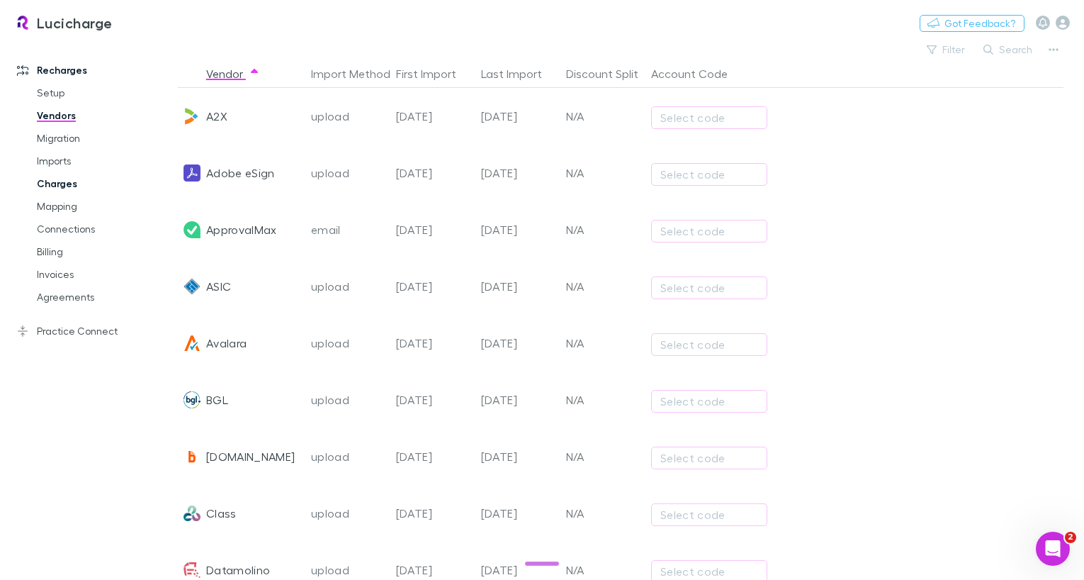
click at [66, 181] on link "Charges" at bounding box center [99, 183] width 152 height 23
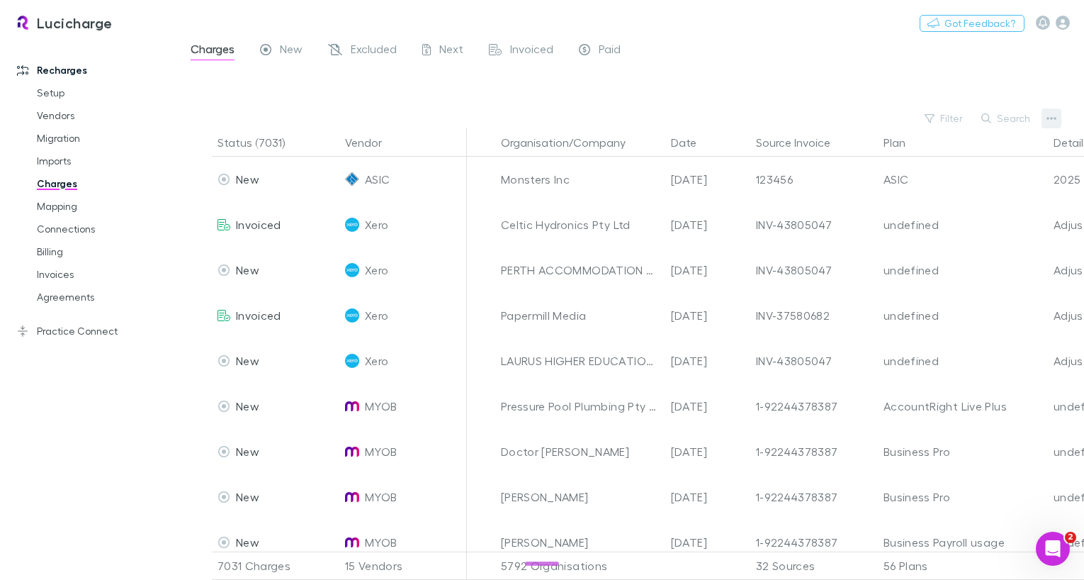
click at [1053, 118] on icon "button" at bounding box center [1052, 118] width 10 height 11
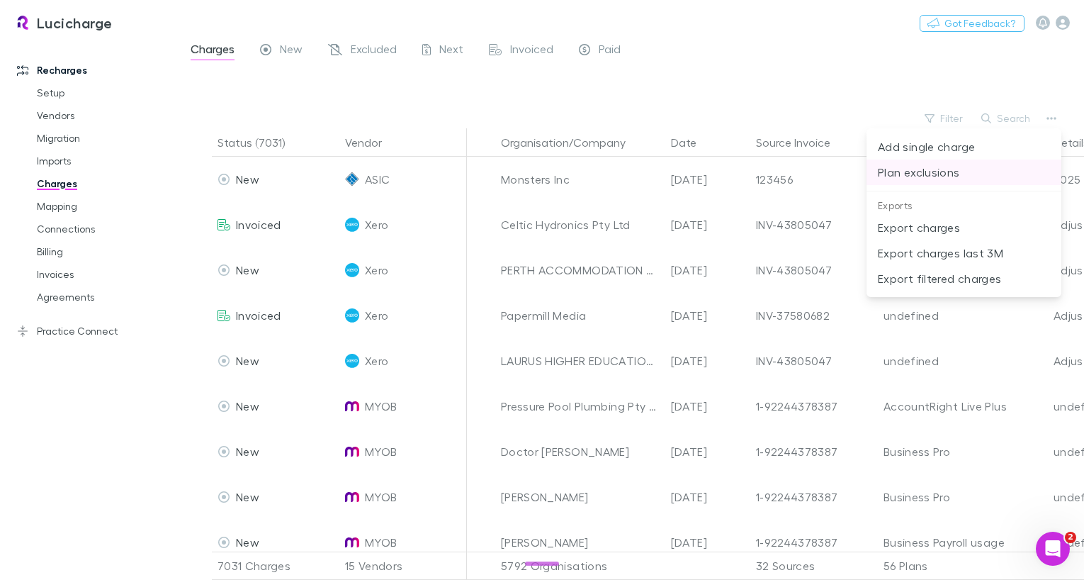
click at [964, 168] on p "Plan exclusions" at bounding box center [964, 172] width 172 height 17
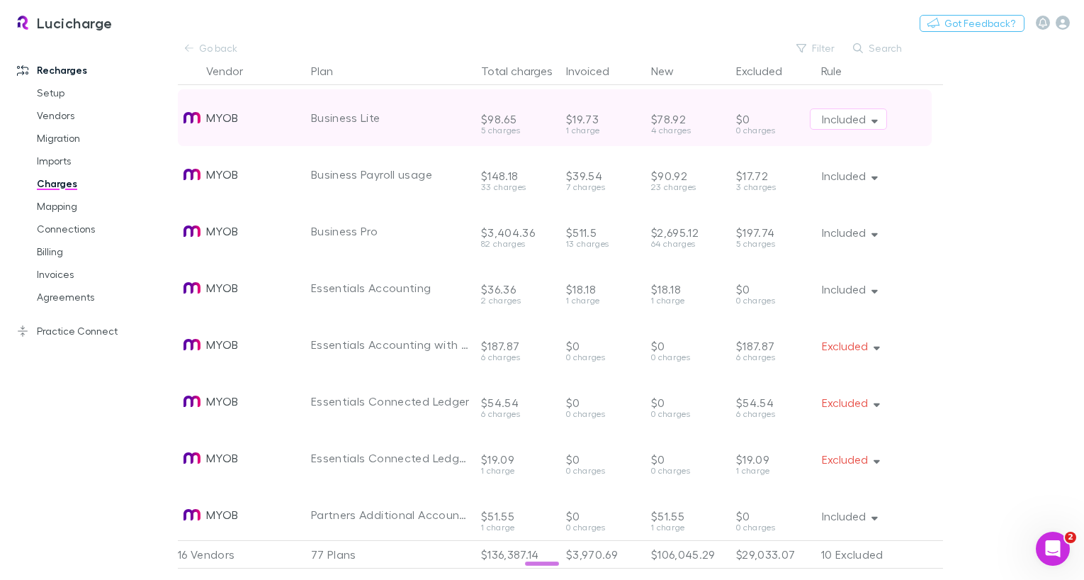
scroll to position [1230, 0]
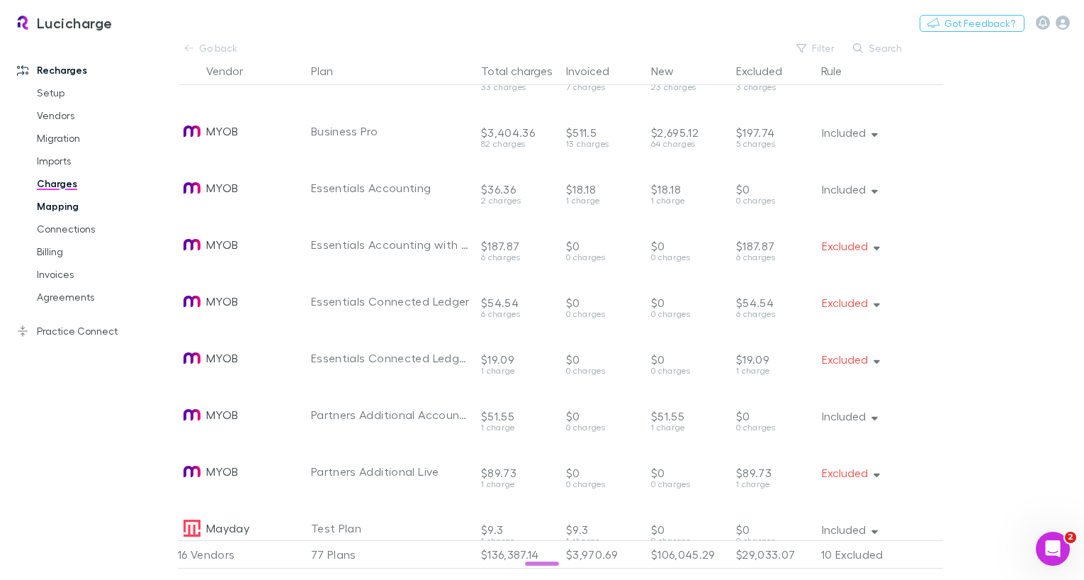
click at [58, 212] on link "Mapping" at bounding box center [99, 206] width 152 height 23
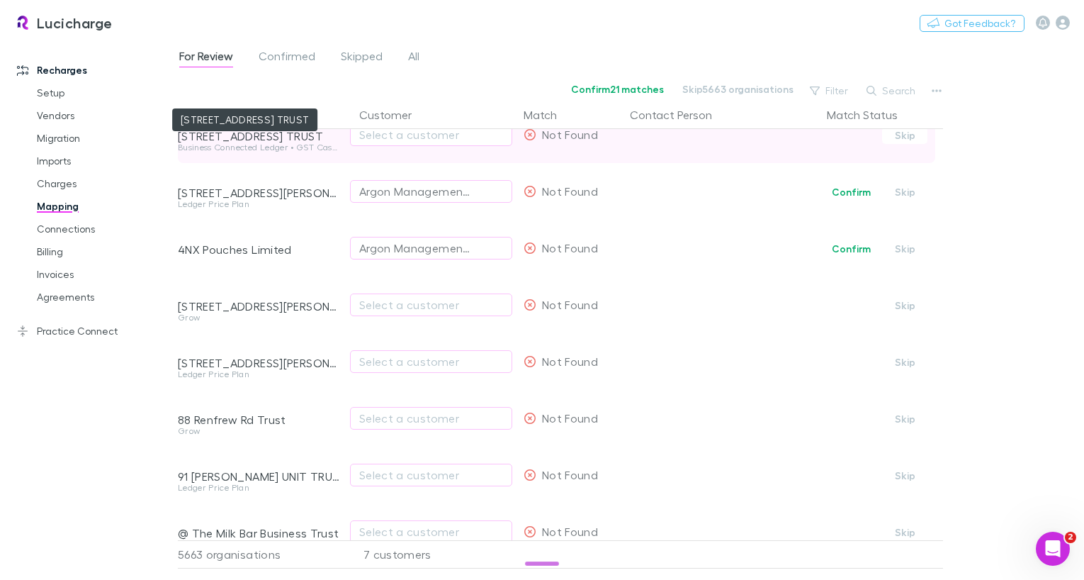
scroll to position [249, 0]
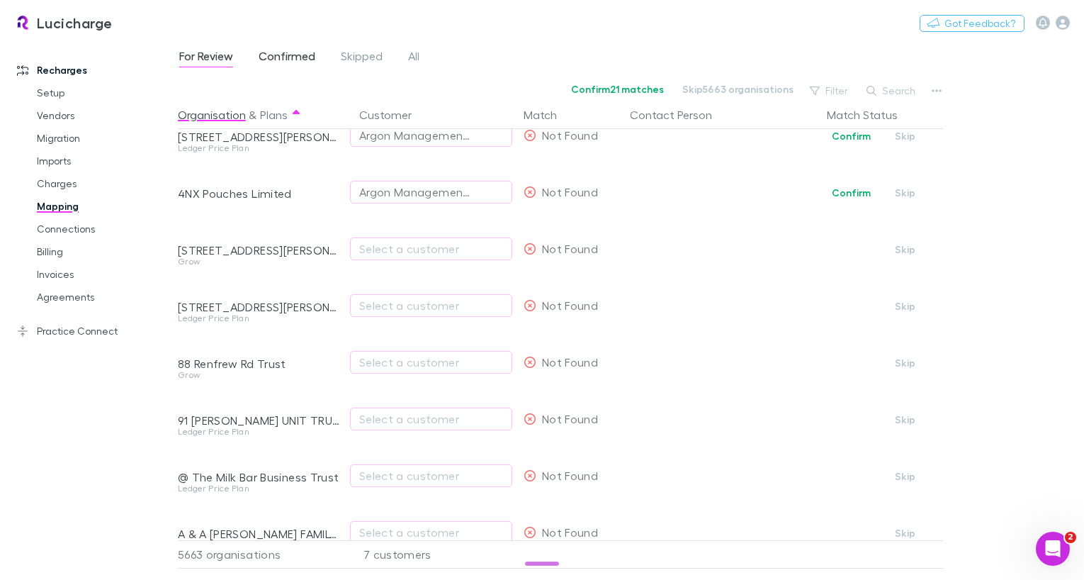
click at [285, 62] on span "Confirmed" at bounding box center [287, 58] width 57 height 18
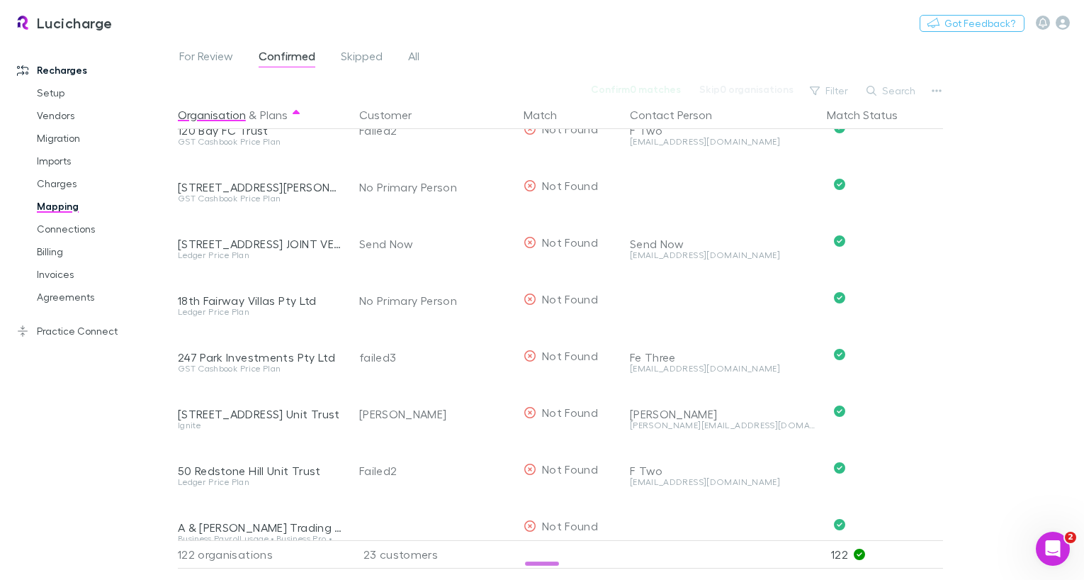
scroll to position [483, 0]
click at [67, 252] on link "Billing" at bounding box center [99, 251] width 152 height 23
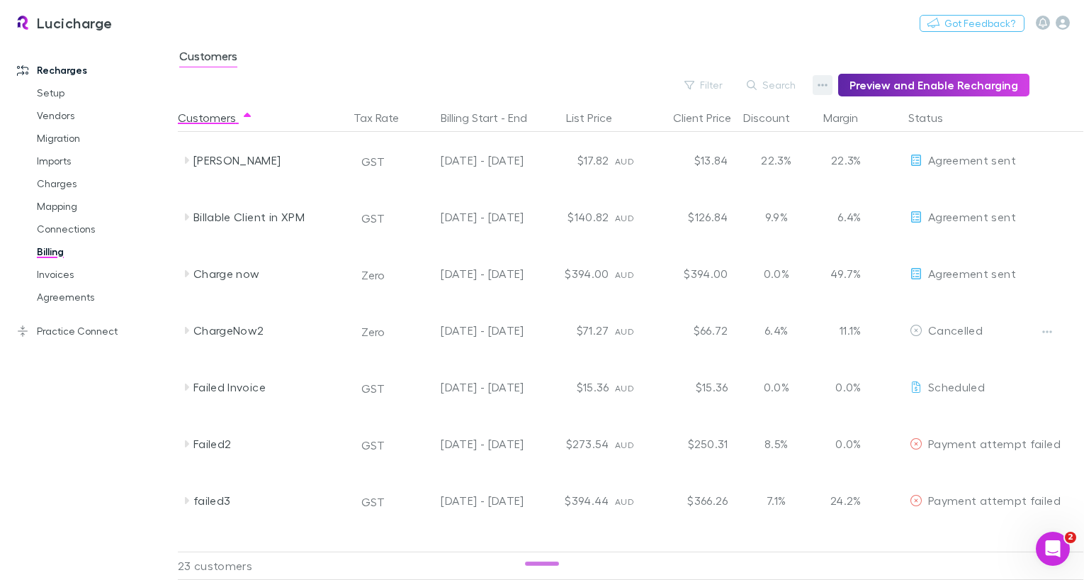
click at [825, 93] on button "button" at bounding box center [823, 85] width 20 height 20
click at [709, 131] on p "Discount Split" at bounding box center [742, 131] width 172 height 17
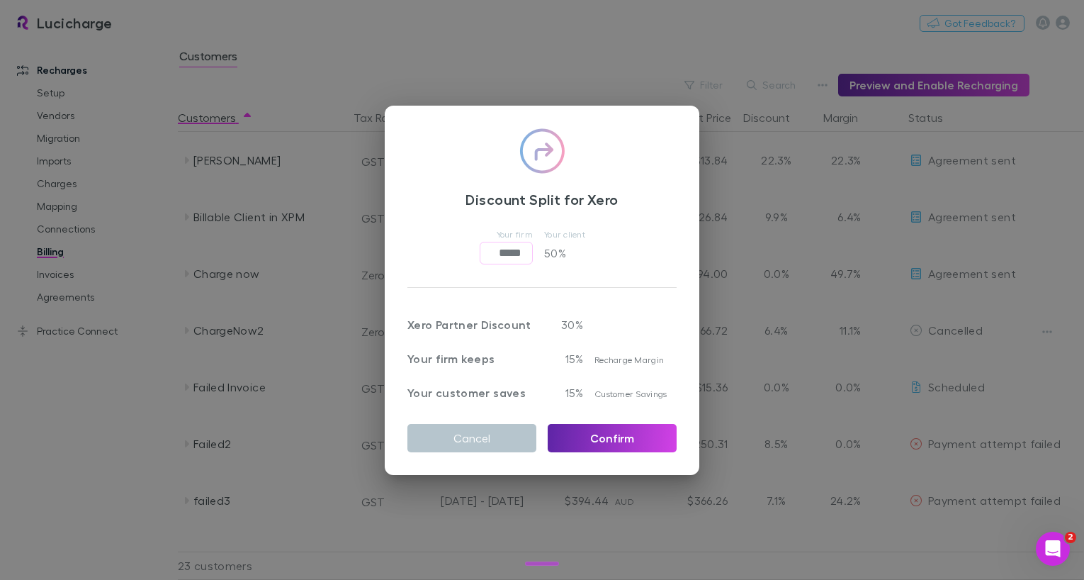
click at [580, 53] on div "Discount Split for Xero Your firm ***** ​ Your client 50 % Xero Partner Discoun…" at bounding box center [542, 290] width 1084 height 580
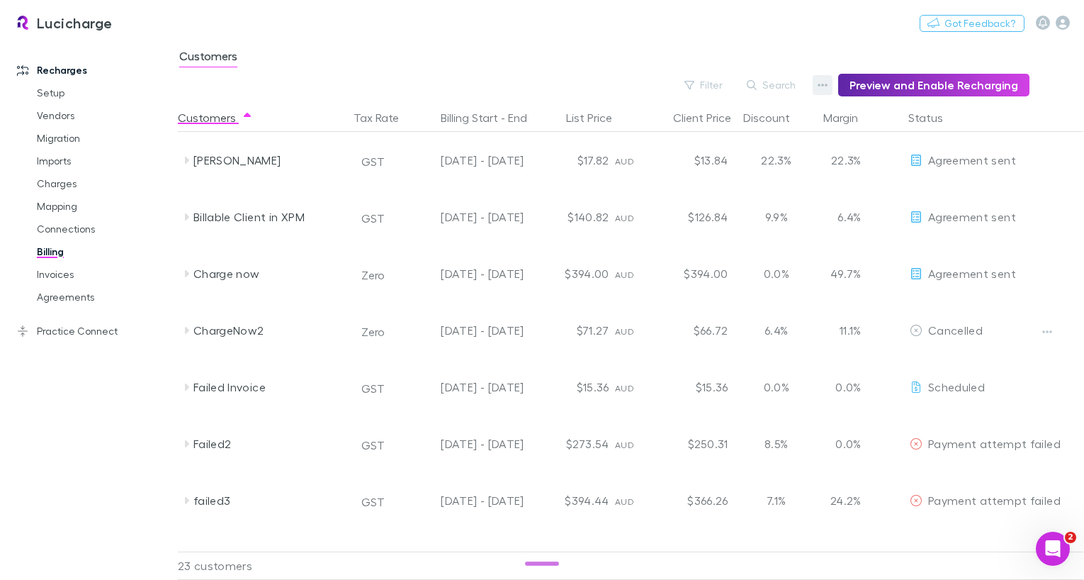
click at [822, 89] on button "button" at bounding box center [823, 85] width 20 height 20
click at [712, 146] on li "Admin Fee" at bounding box center [741, 157] width 195 height 26
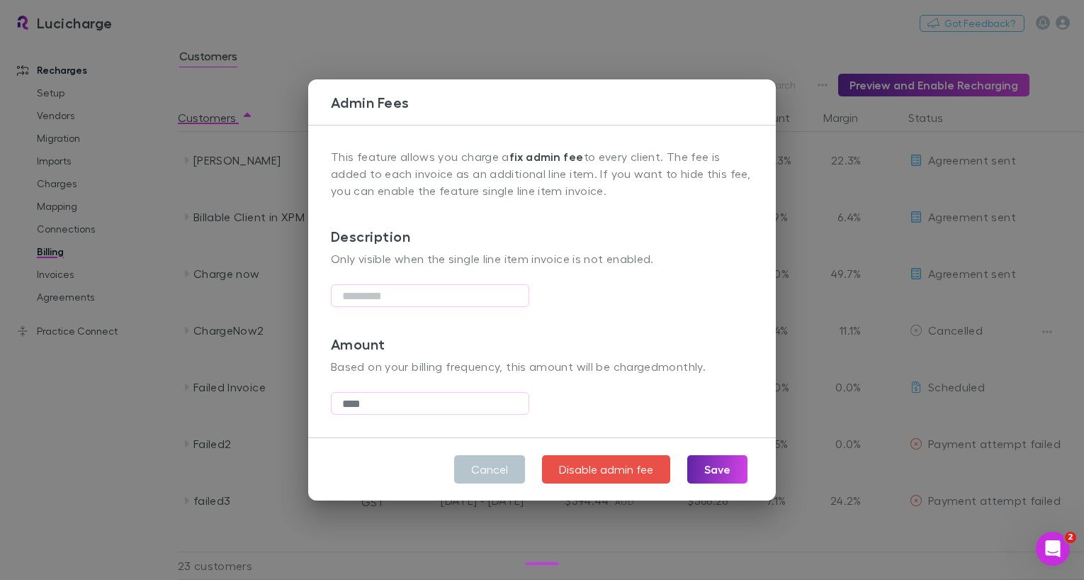
click at [561, 61] on div "Admin Fees This feature allows you charge a fix admin fee to every client. The …" at bounding box center [542, 290] width 1084 height 580
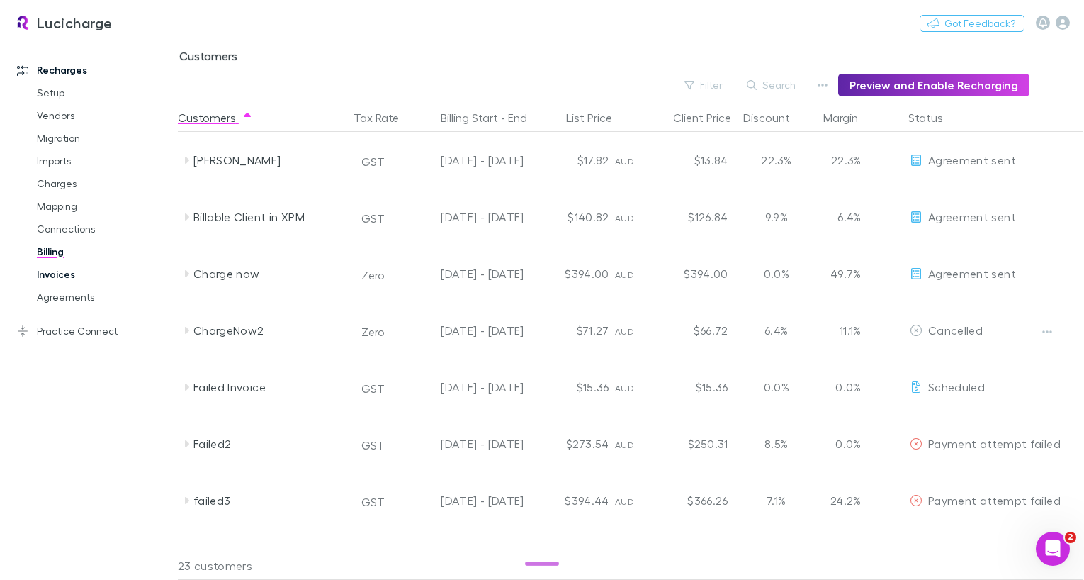
click at [62, 274] on link "Invoices" at bounding box center [99, 274] width 152 height 23
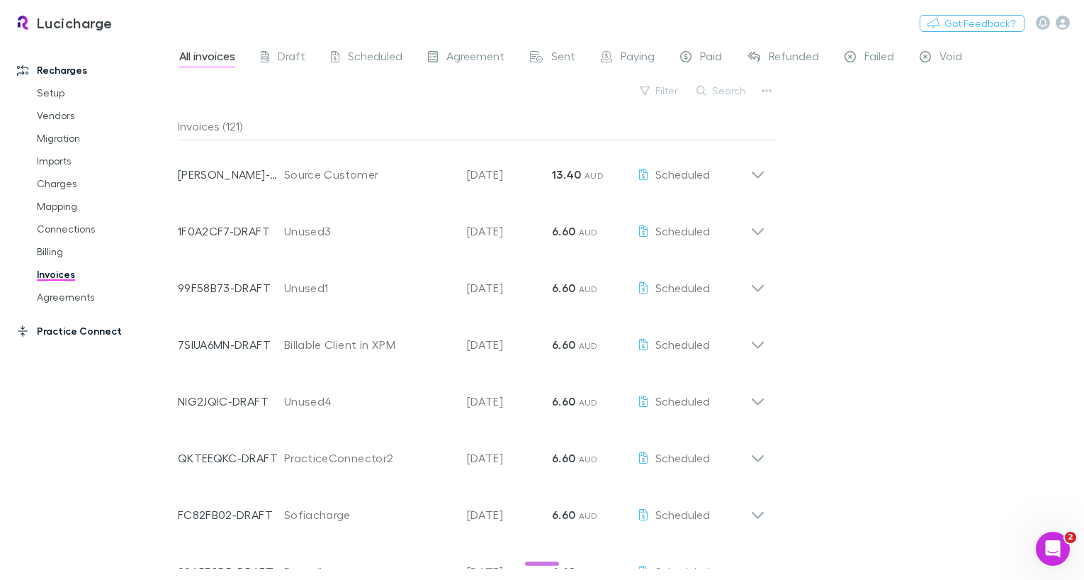
click at [82, 332] on link "Practice Connect" at bounding box center [89, 331] width 172 height 23
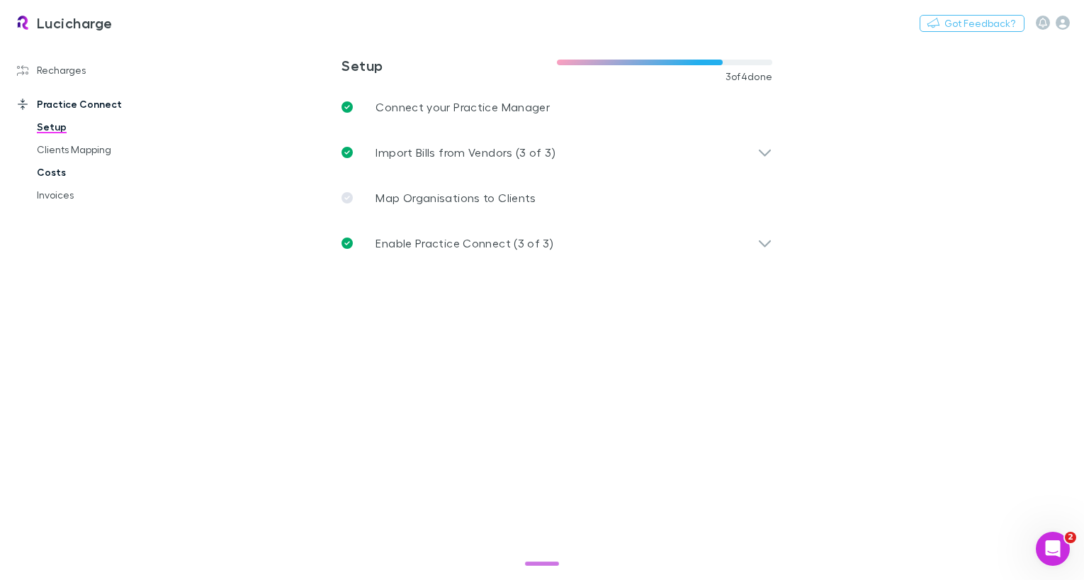
click at [82, 168] on link "Costs" at bounding box center [99, 172] width 152 height 23
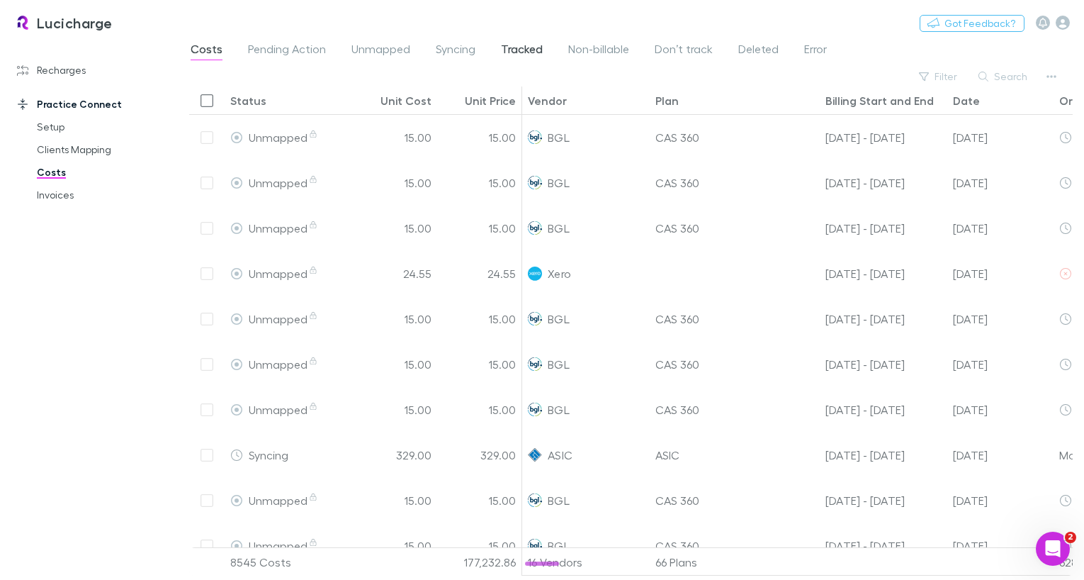
click at [517, 45] on span "Tracked" at bounding box center [522, 51] width 42 height 18
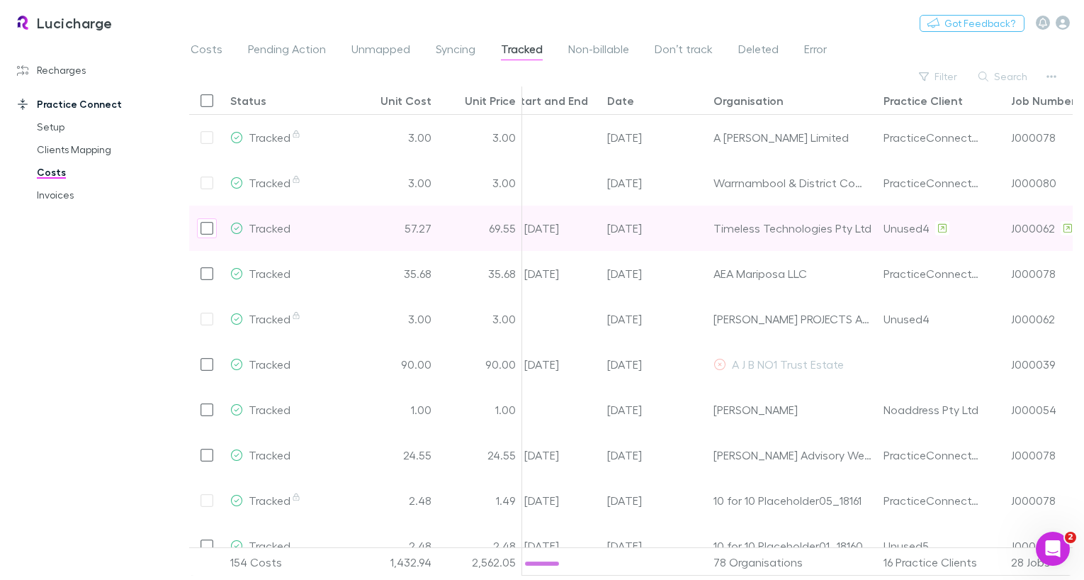
scroll to position [0, 405]
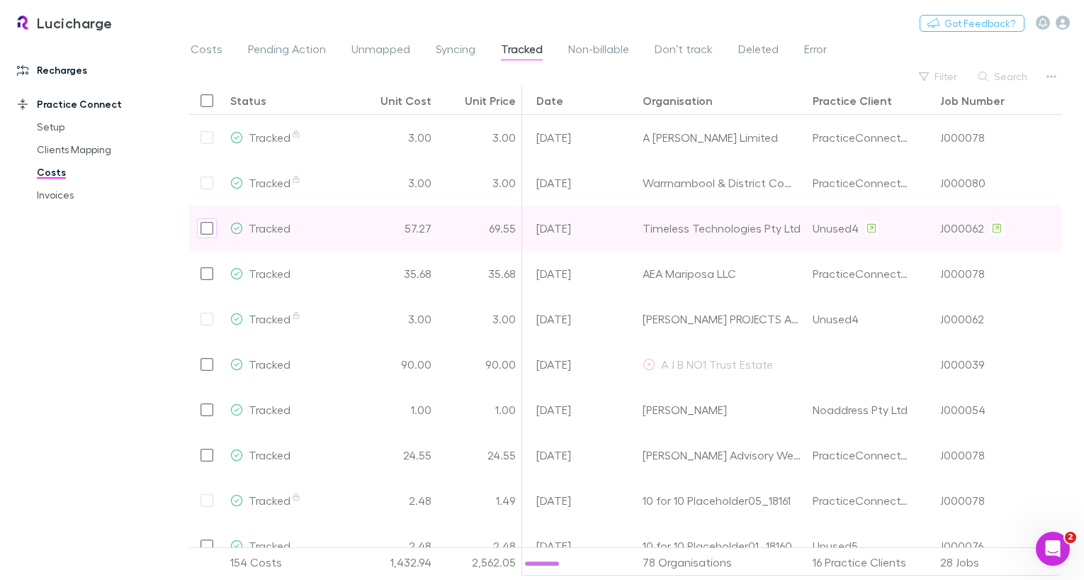
click at [72, 67] on link "Recharges" at bounding box center [89, 70] width 172 height 23
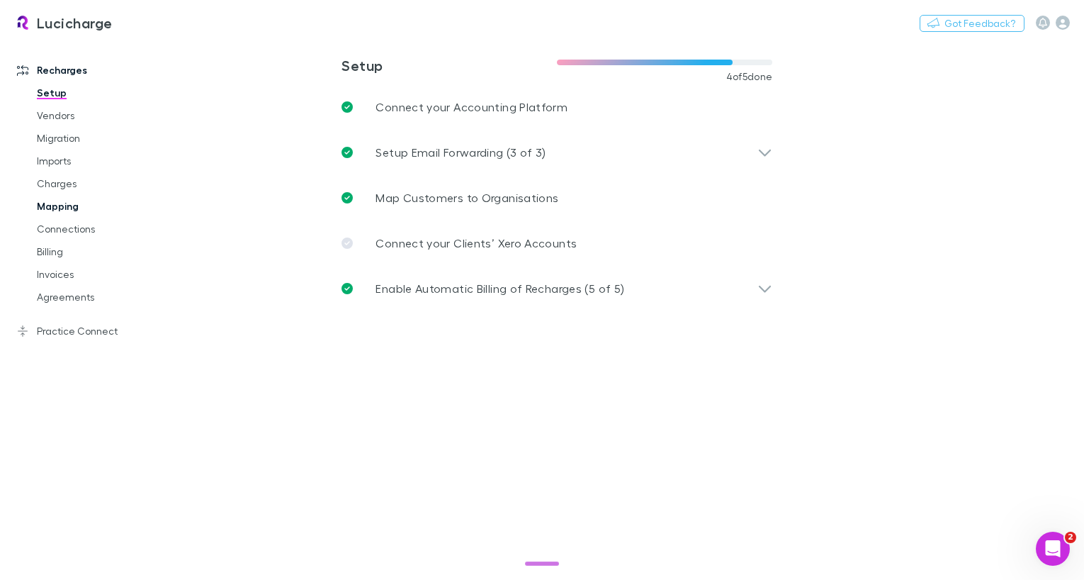
click at [59, 206] on link "Mapping" at bounding box center [99, 206] width 152 height 23
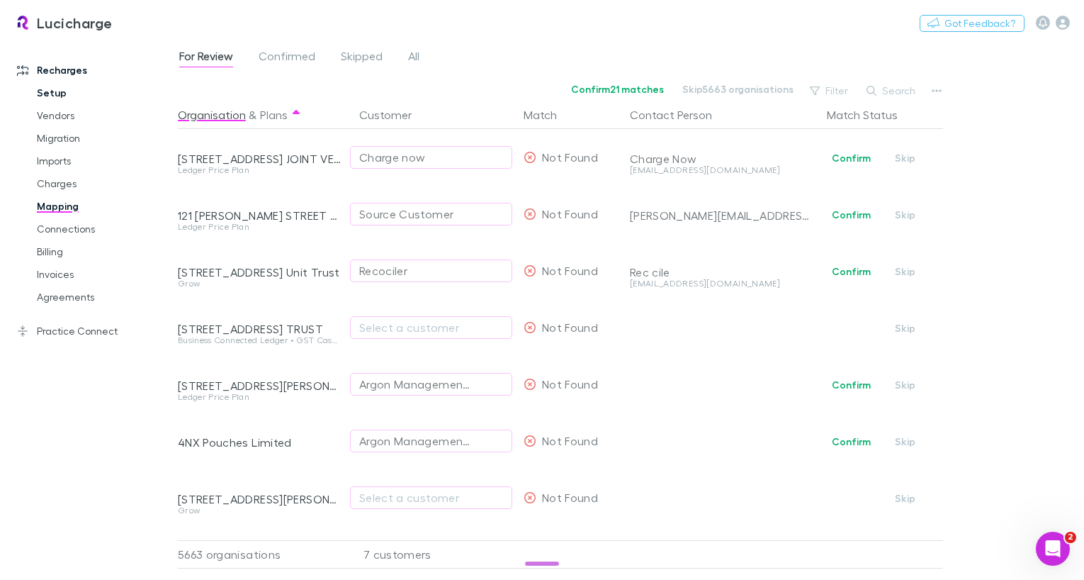
click at [63, 91] on link "Setup" at bounding box center [99, 93] width 152 height 23
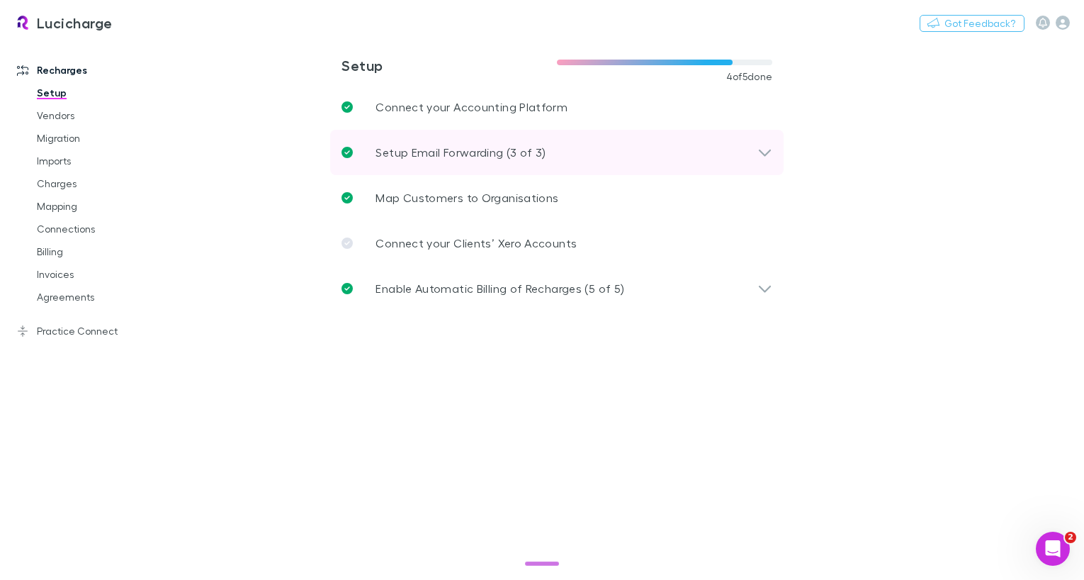
click at [478, 157] on p "Setup Email Forwarding (3 of 3)" at bounding box center [461, 152] width 170 height 17
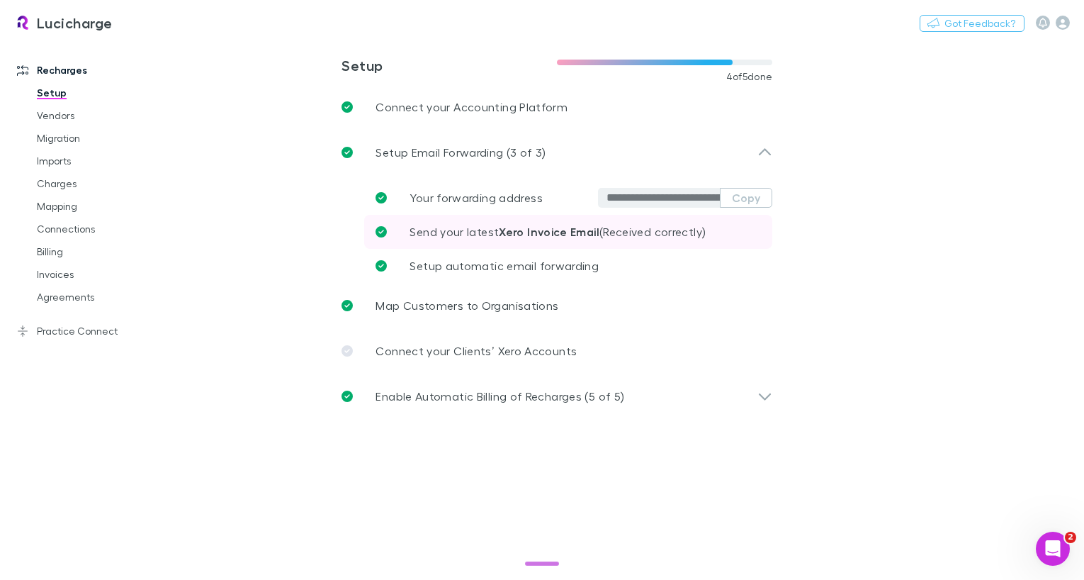
click at [473, 241] on link "Send your latest Xero Invoice Email (Received correctly)" at bounding box center [568, 232] width 408 height 34
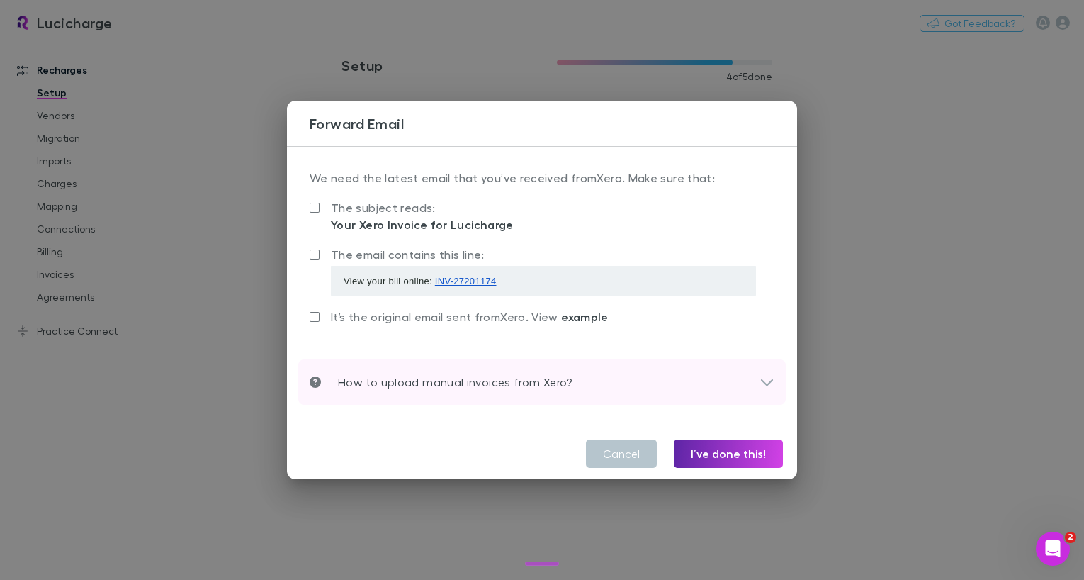
click at [427, 389] on p "How to upload manual invoices from Xero?" at bounding box center [447, 382] width 252 height 17
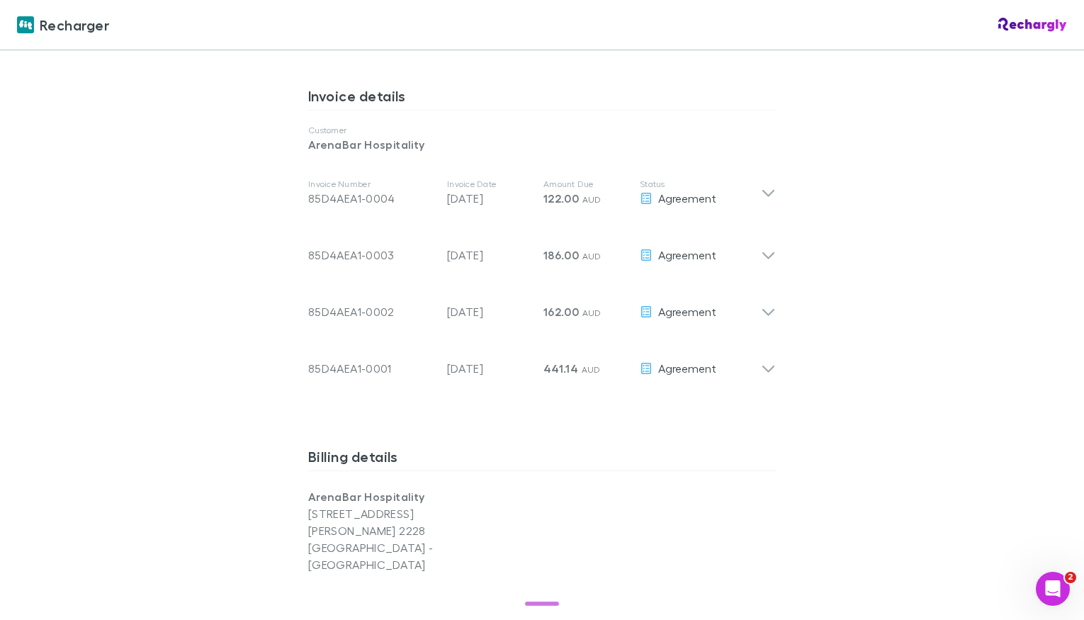
scroll to position [702, 0]
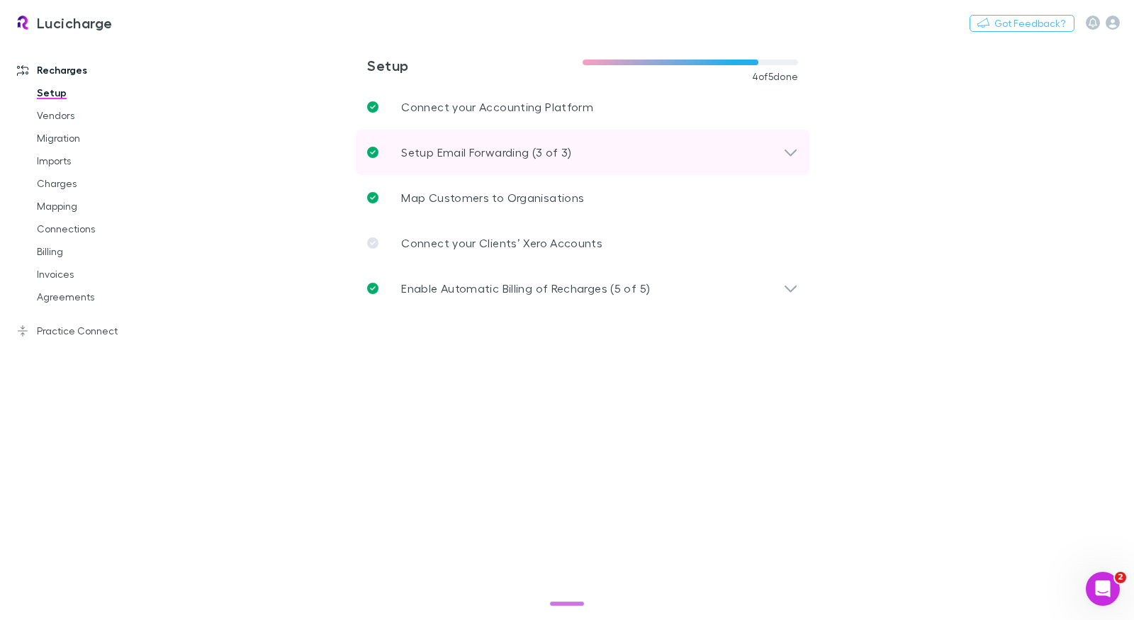
click at [493, 147] on p "Setup Email Forwarding (3 of 3)" at bounding box center [486, 152] width 170 height 17
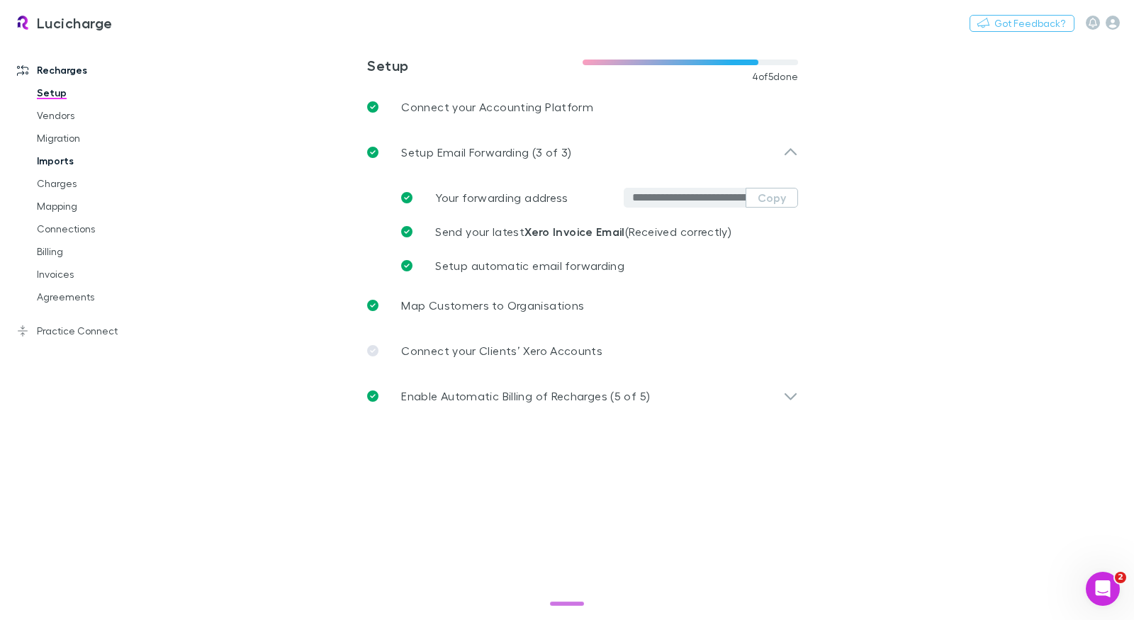
click at [57, 159] on link "Imports" at bounding box center [100, 161] width 154 height 23
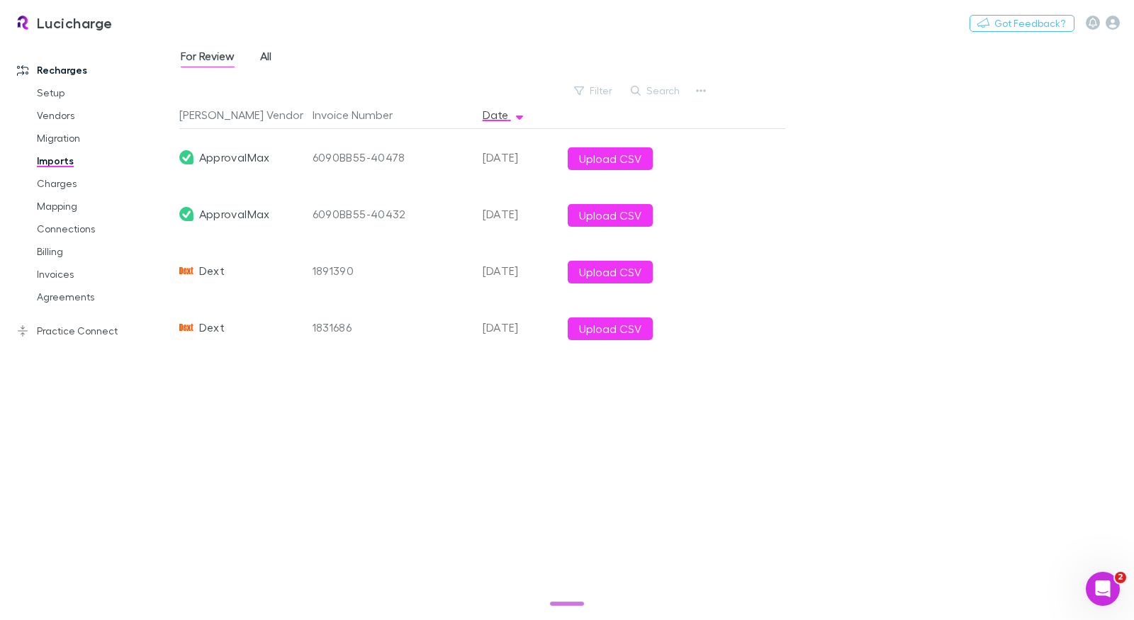
click at [262, 60] on span "All" at bounding box center [265, 58] width 11 height 18
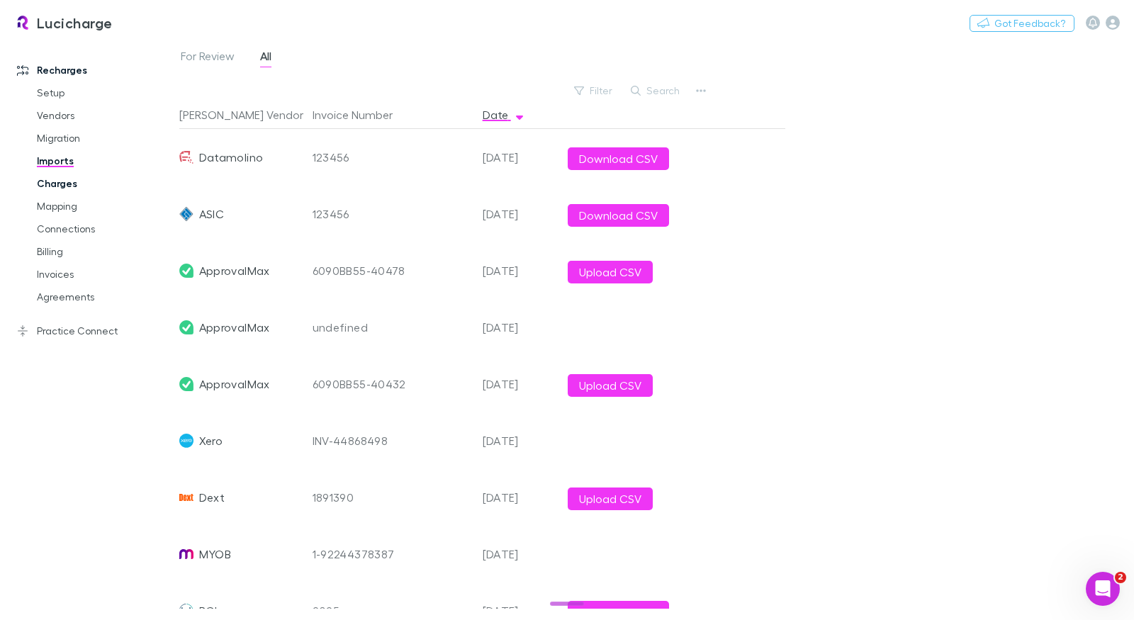
click at [63, 185] on link "Charges" at bounding box center [100, 183] width 154 height 23
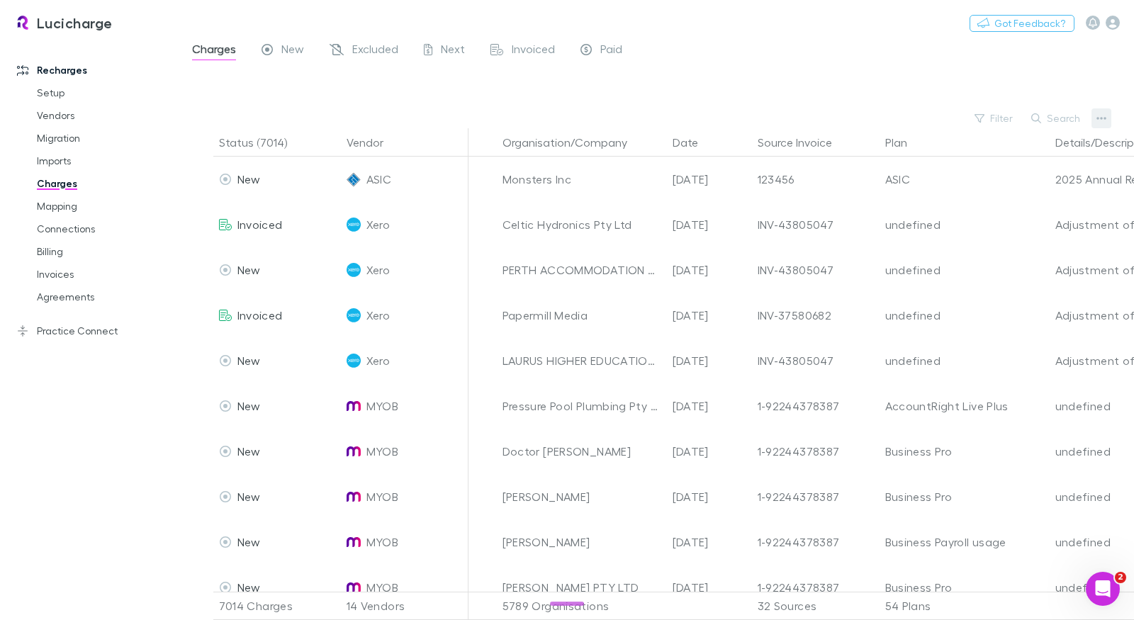
drag, startPoint x: 1082, startPoint y: 108, endPoint x: 1092, endPoint y: 112, distance: 10.8
click at [1082, 108] on div "Search" at bounding box center [1056, 118] width 65 height 20
click at [1097, 115] on icon "button" at bounding box center [1102, 118] width 10 height 11
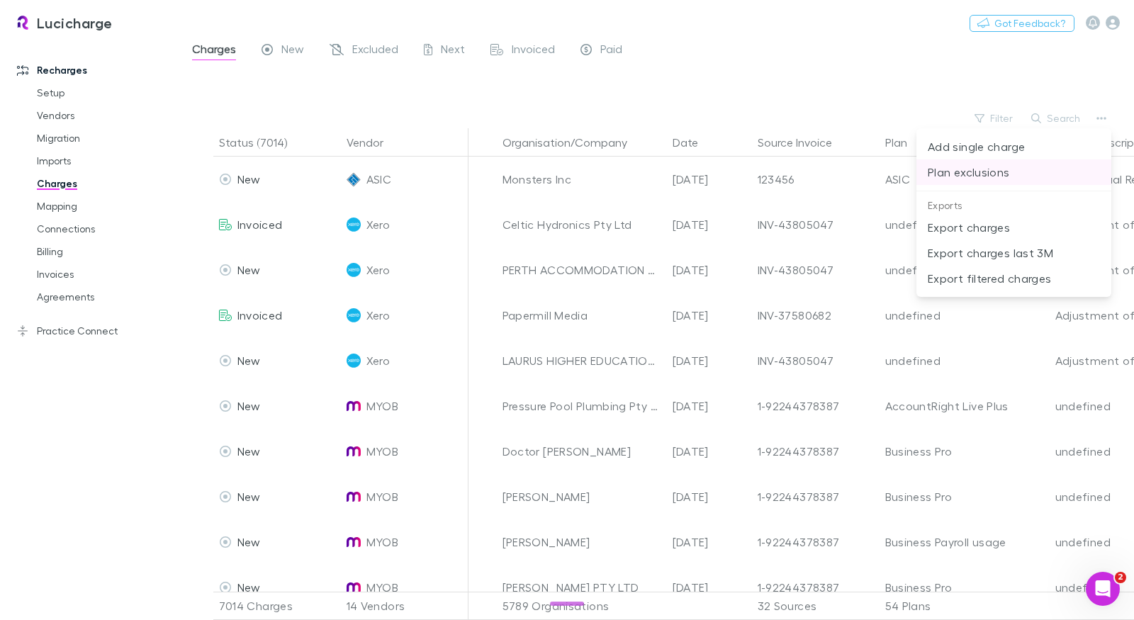
click at [996, 176] on p "Plan exclusions" at bounding box center [1014, 172] width 172 height 17
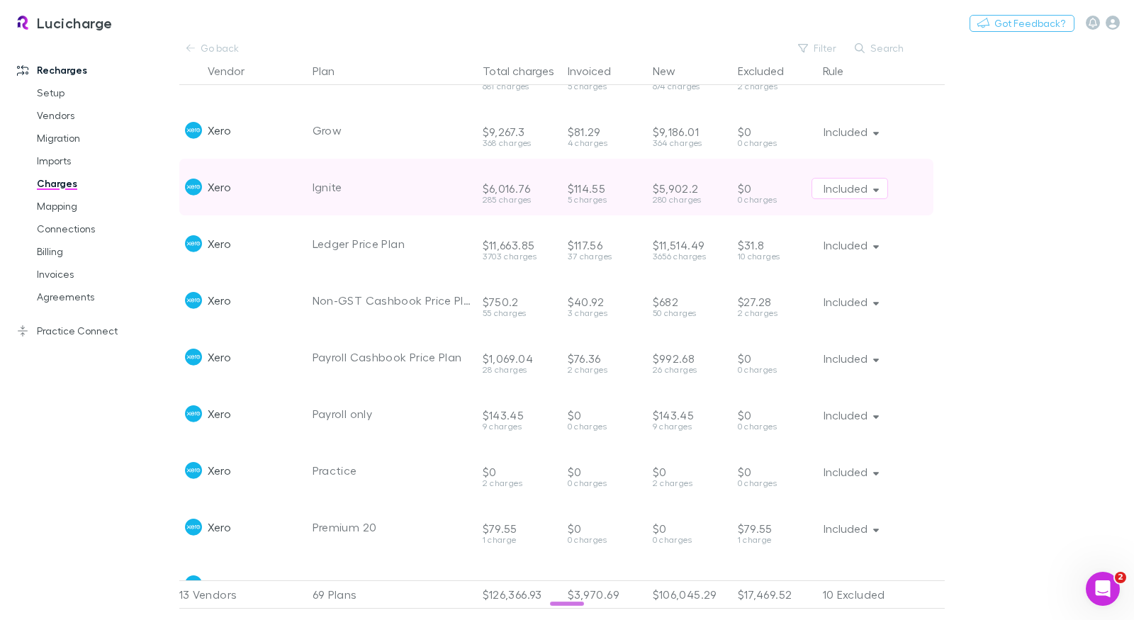
scroll to position [2313, 0]
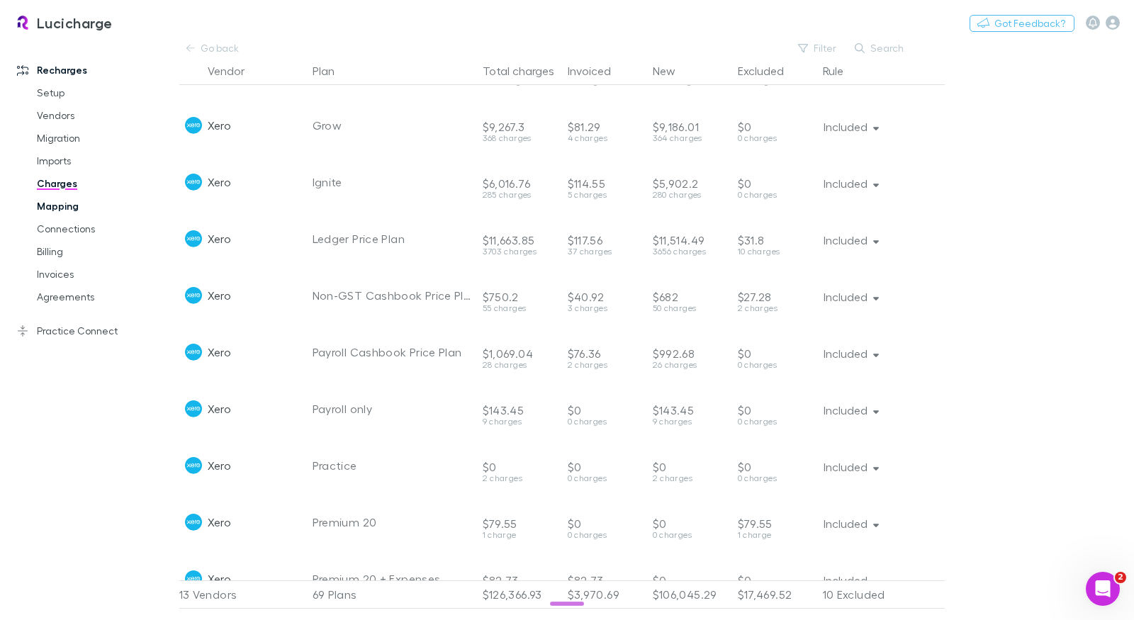
drag, startPoint x: 82, startPoint y: 207, endPoint x: 71, endPoint y: 207, distance: 10.6
click at [82, 207] on link "Mapping" at bounding box center [100, 206] width 154 height 23
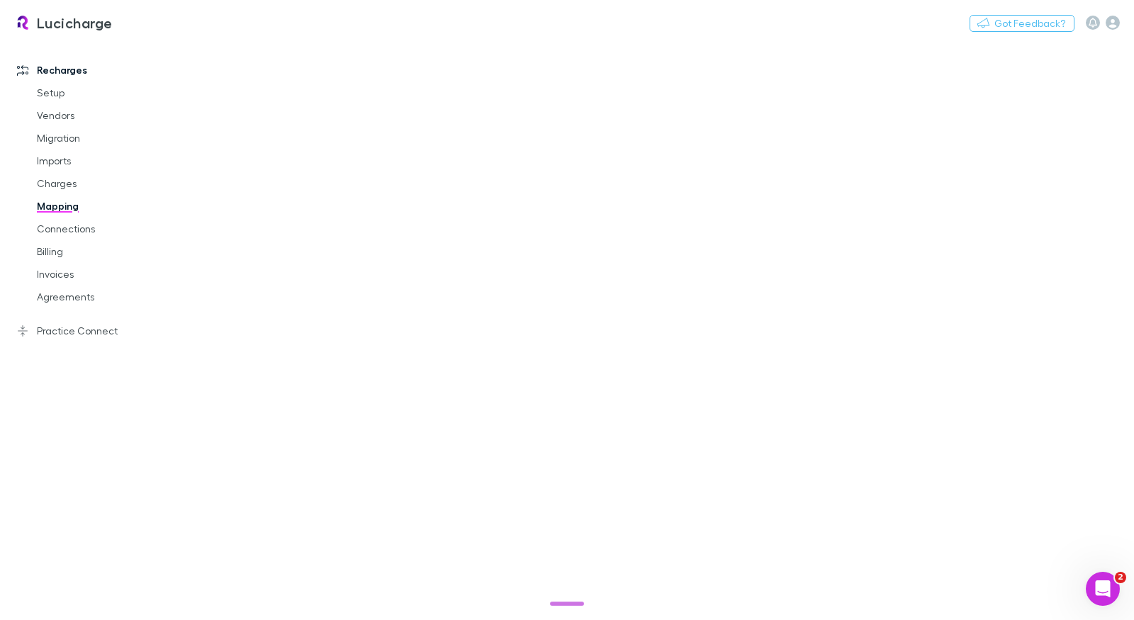
drag, startPoint x: 71, startPoint y: 207, endPoint x: 122, endPoint y: 209, distance: 51.1
click at [71, 207] on link "Mapping" at bounding box center [100, 206] width 154 height 23
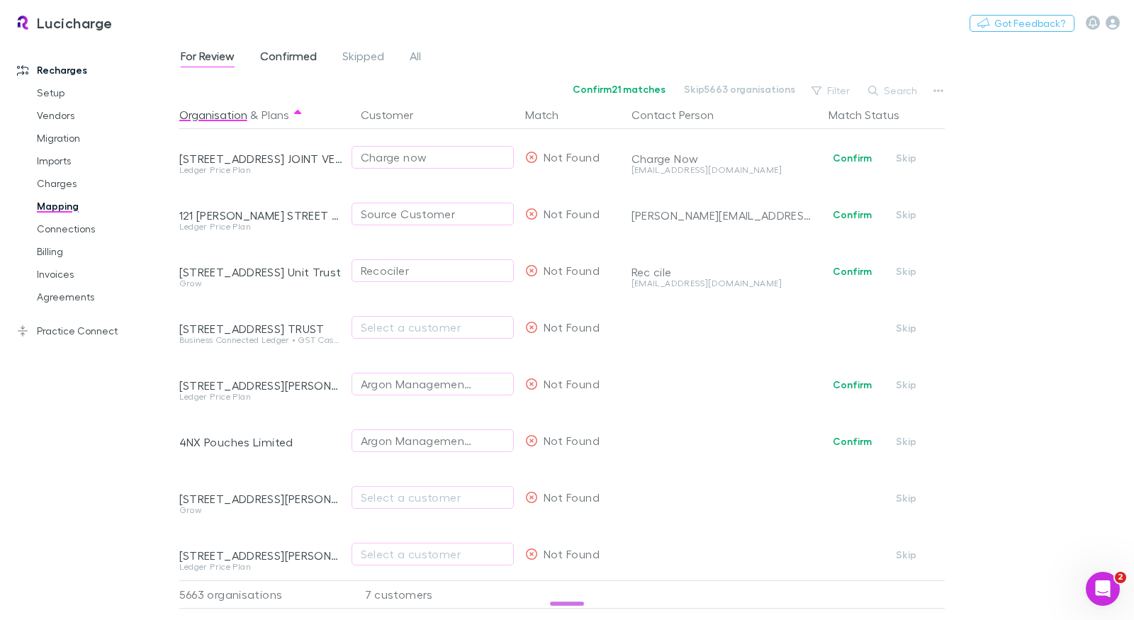
click at [299, 62] on span "Confirmed" at bounding box center [288, 58] width 57 height 18
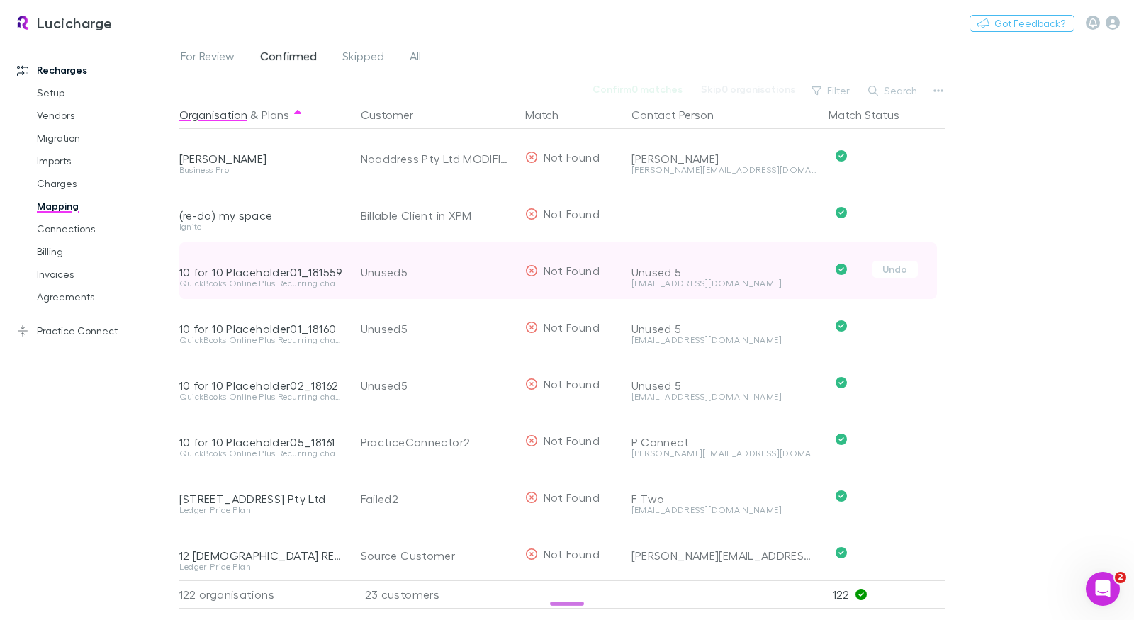
scroll to position [93, 0]
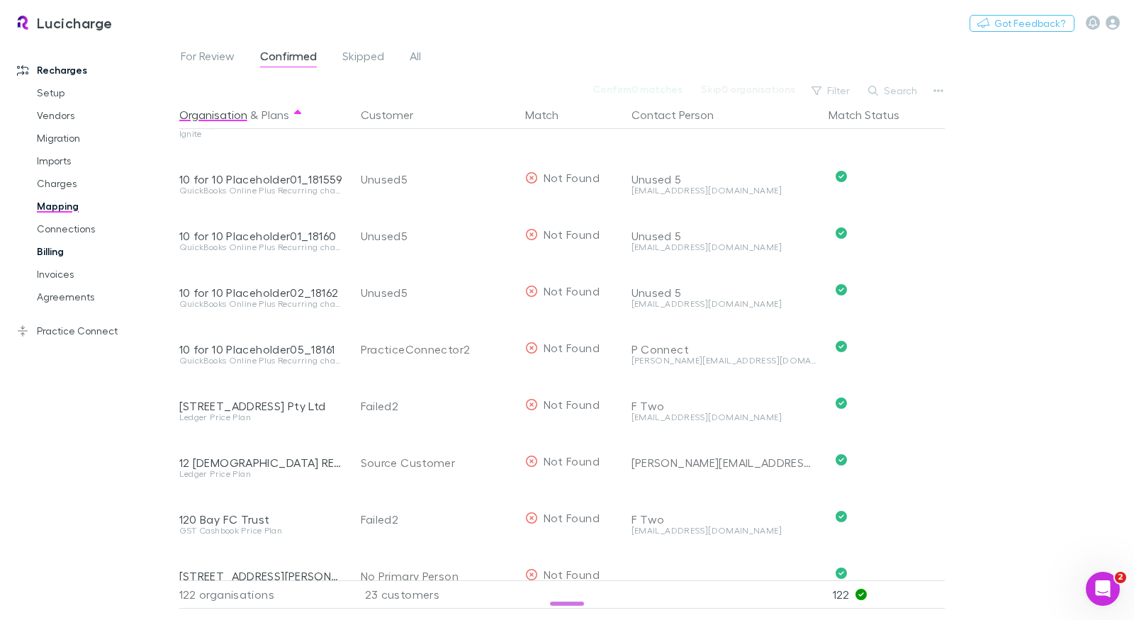
drag, startPoint x: 82, startPoint y: 249, endPoint x: 101, endPoint y: 249, distance: 19.8
click at [82, 249] on link "Billing" at bounding box center [100, 251] width 154 height 23
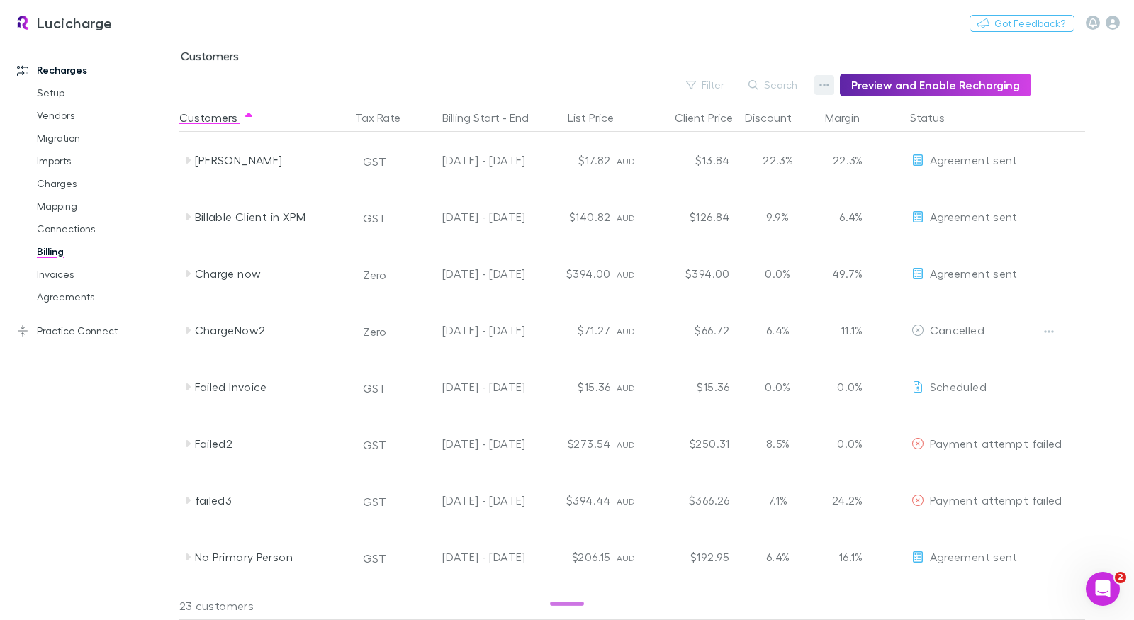
click at [829, 82] on icon "button" at bounding box center [824, 84] width 10 height 11
click at [770, 131] on p "Discount Split" at bounding box center [743, 131] width 172 height 17
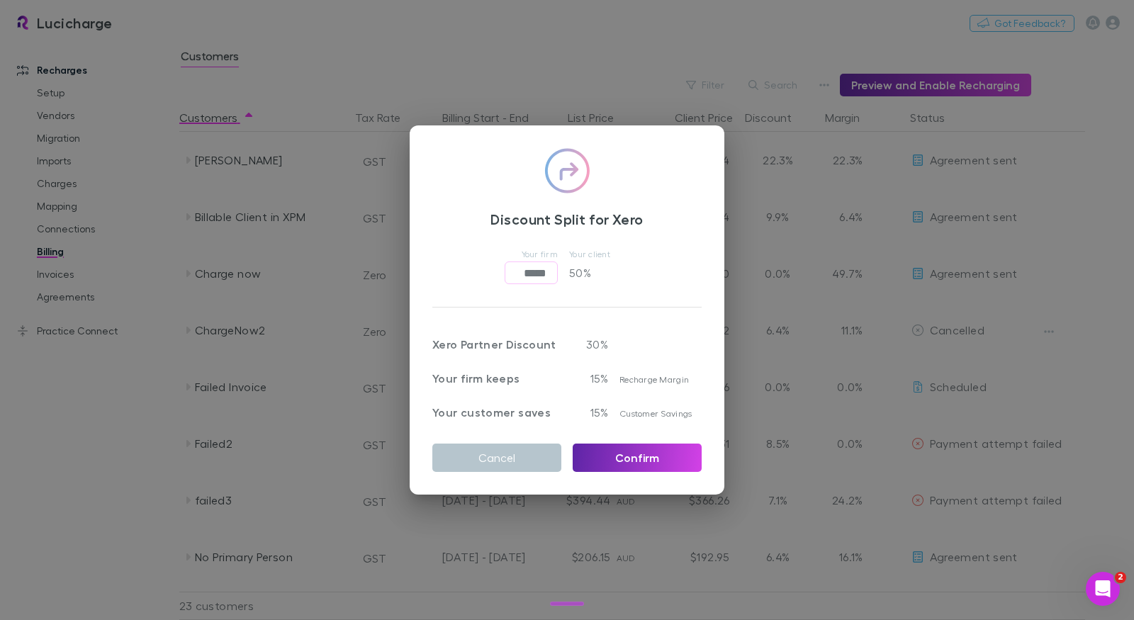
click at [495, 61] on div "Discount Split for Xero Your firm ***** ​ Your client 50 % Xero Partner Discoun…" at bounding box center [567, 310] width 1134 height 620
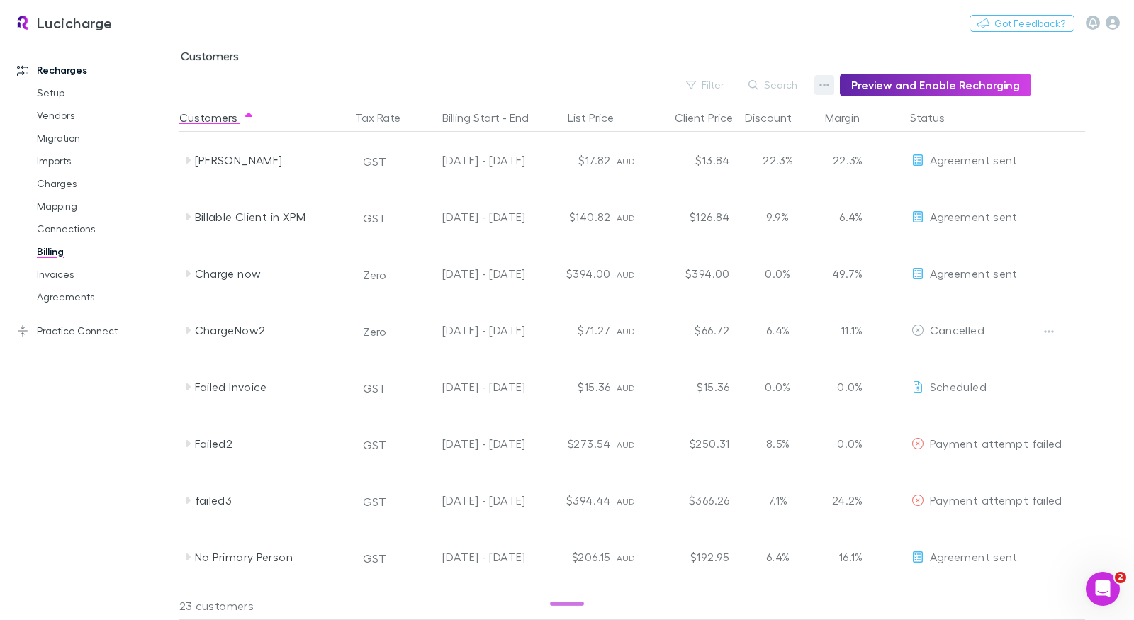
click at [826, 85] on icon "button" at bounding box center [824, 84] width 10 height 11
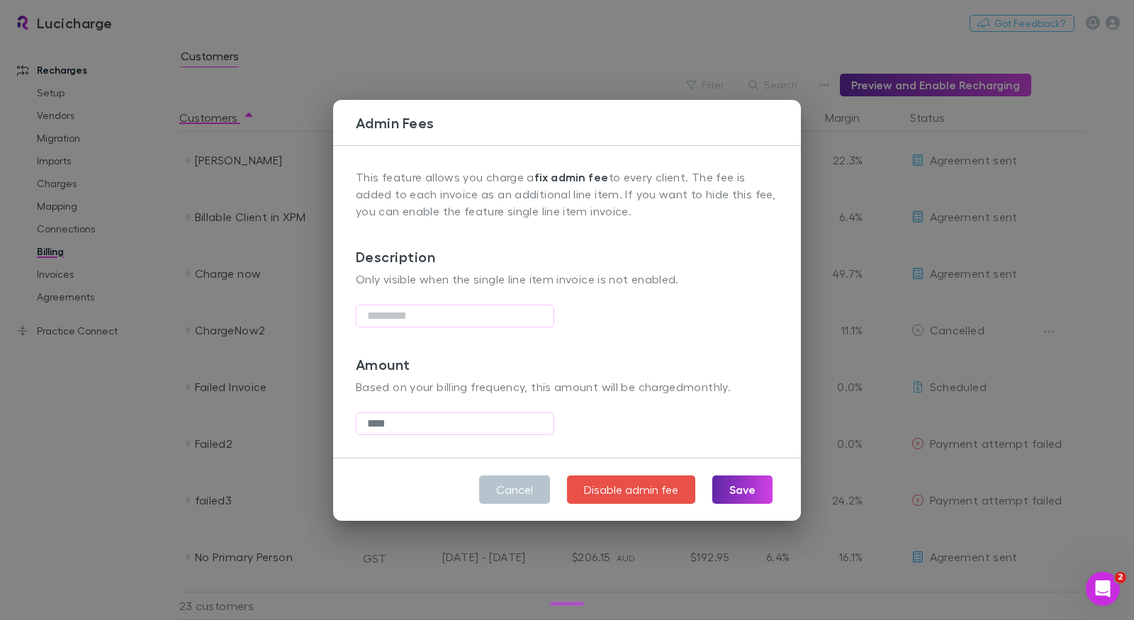
click at [739, 152] on div "This feature allows you charge a fix admin fee to every client. The fee is adde…" at bounding box center [567, 301] width 468 height 313
click at [449, 69] on div "Admin Fees This feature allows you charge a fix admin fee to every client. The …" at bounding box center [567, 310] width 1134 height 620
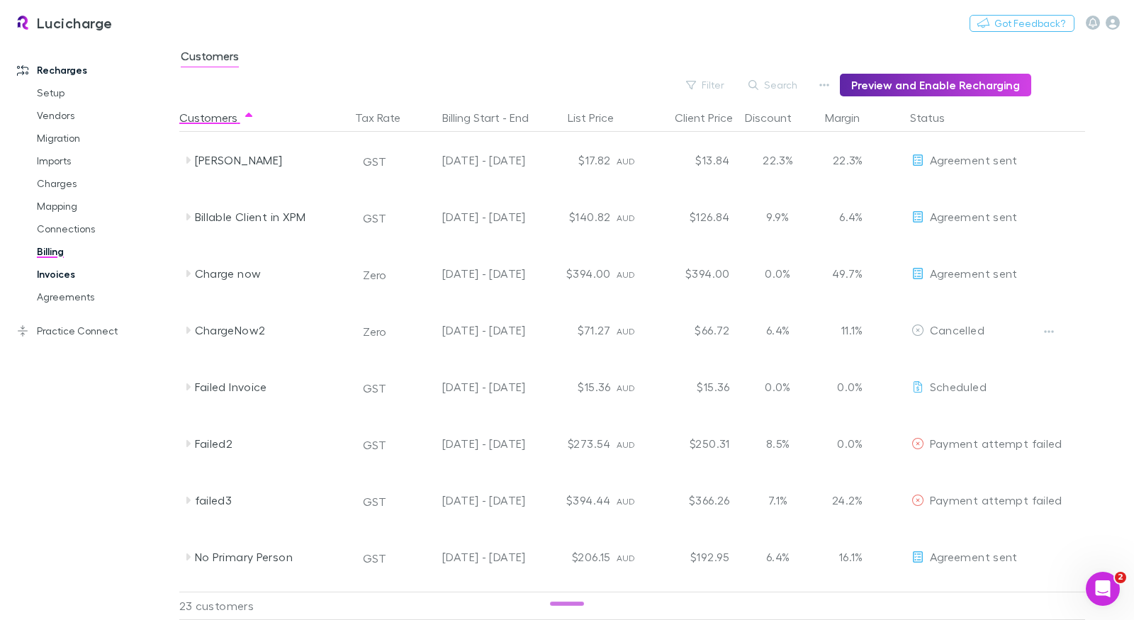
drag, startPoint x: 64, startPoint y: 272, endPoint x: 76, endPoint y: 274, distance: 12.2
click at [64, 272] on link "Invoices" at bounding box center [100, 274] width 154 height 23
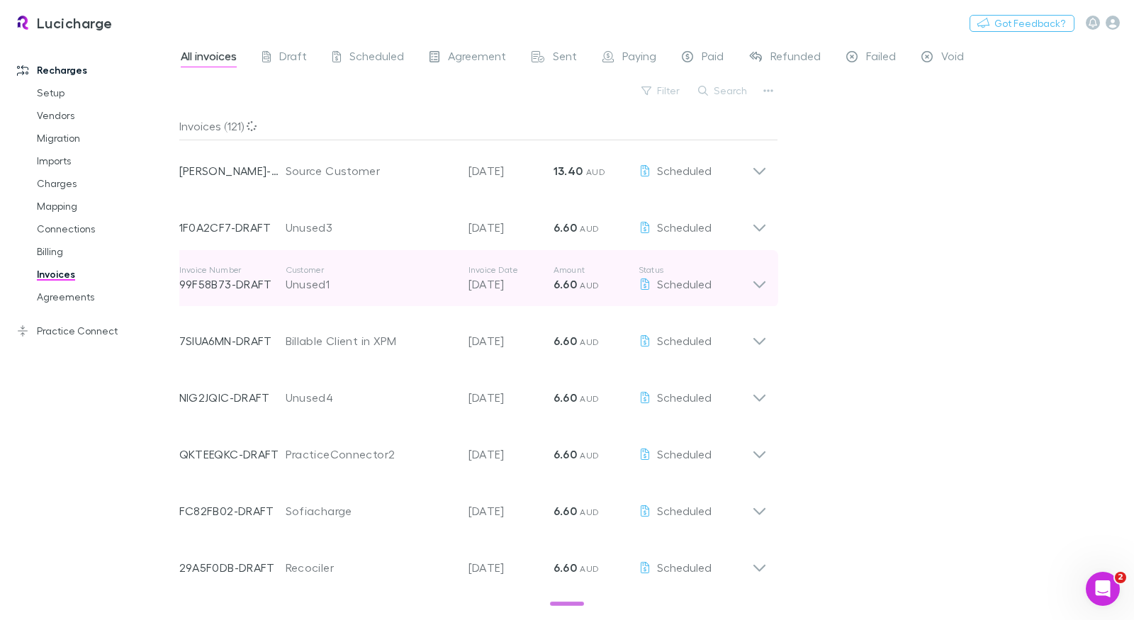
click at [461, 264] on div "Customer Unused1" at bounding box center [377, 278] width 183 height 28
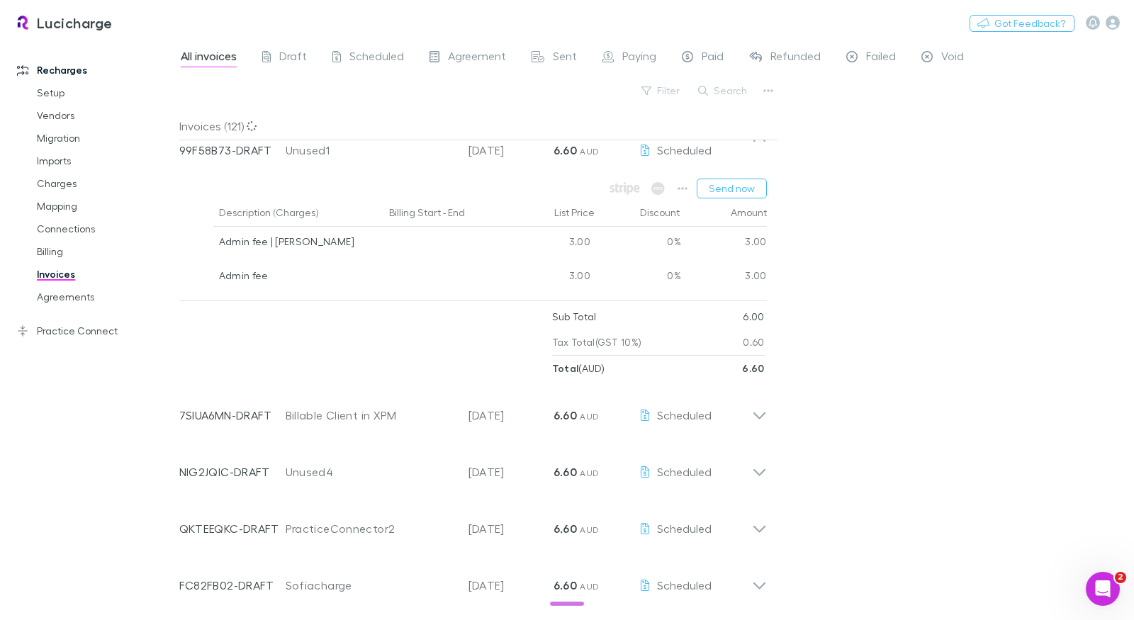
scroll to position [50, 0]
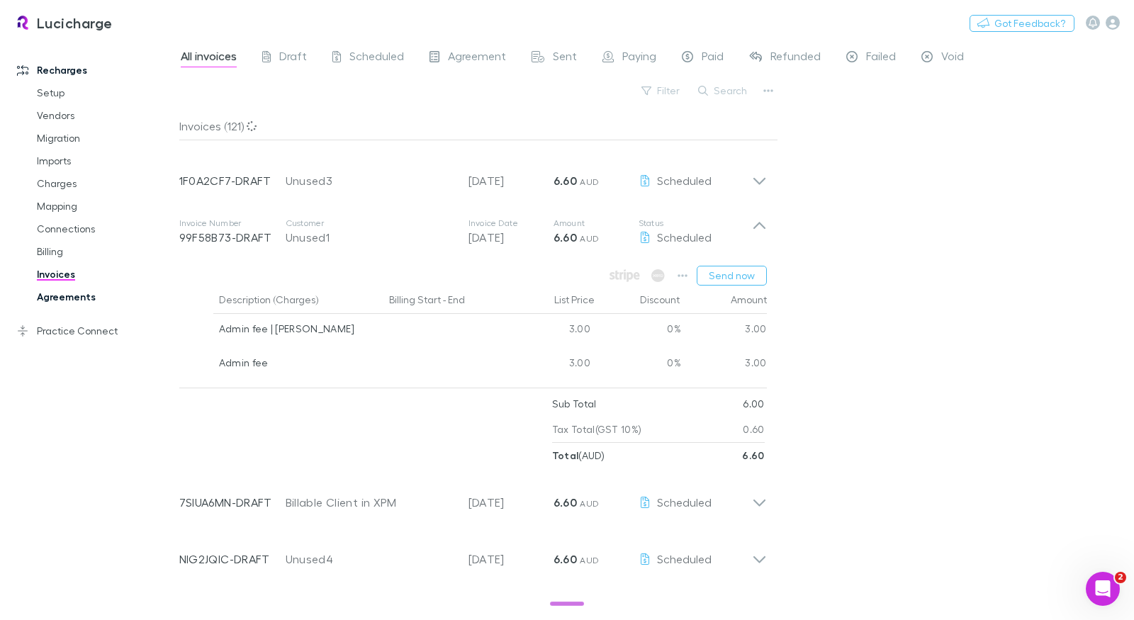
click at [82, 303] on link "Agreements" at bounding box center [100, 297] width 154 height 23
click at [79, 300] on link "Agreements" at bounding box center [100, 297] width 154 height 23
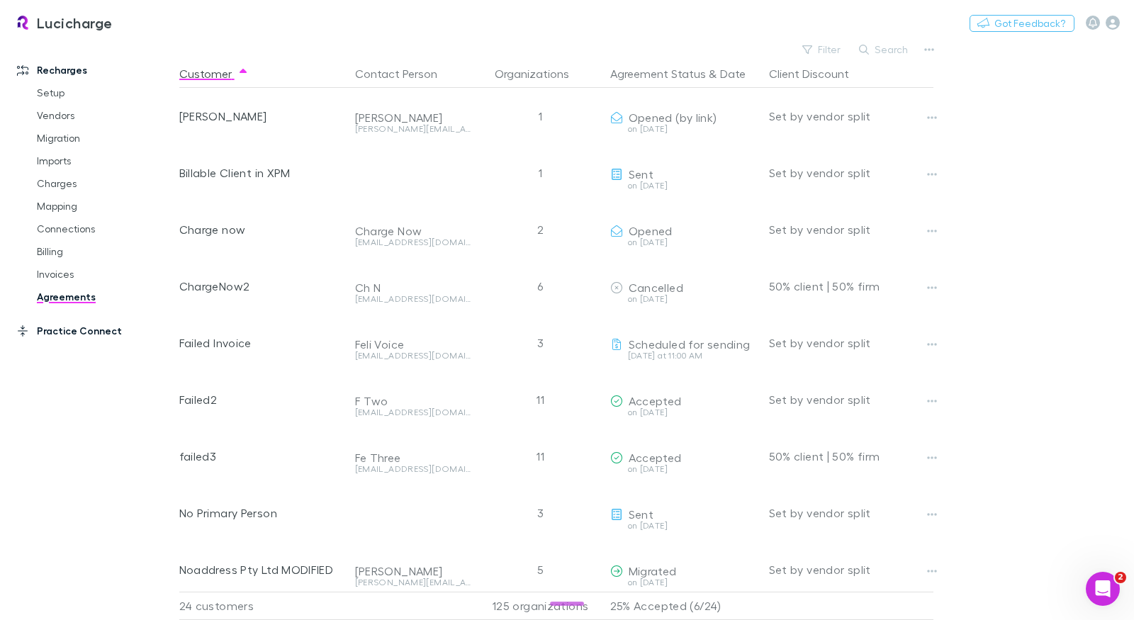
click at [82, 329] on link "Practice Connect" at bounding box center [90, 331] width 174 height 23
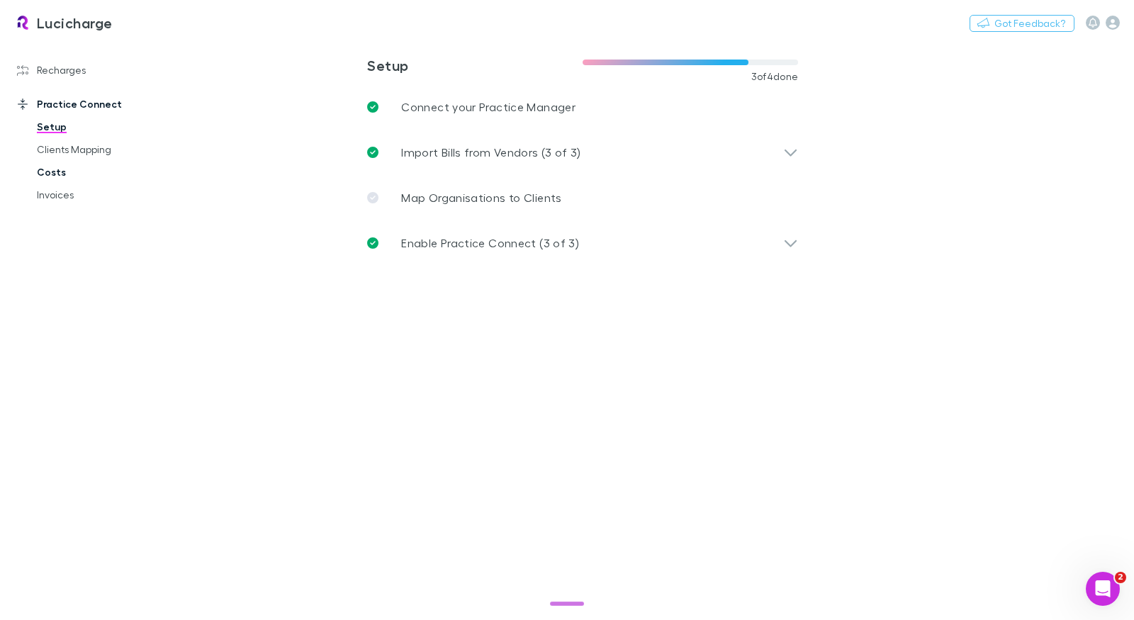
click at [58, 174] on link "Costs" at bounding box center [100, 172] width 154 height 23
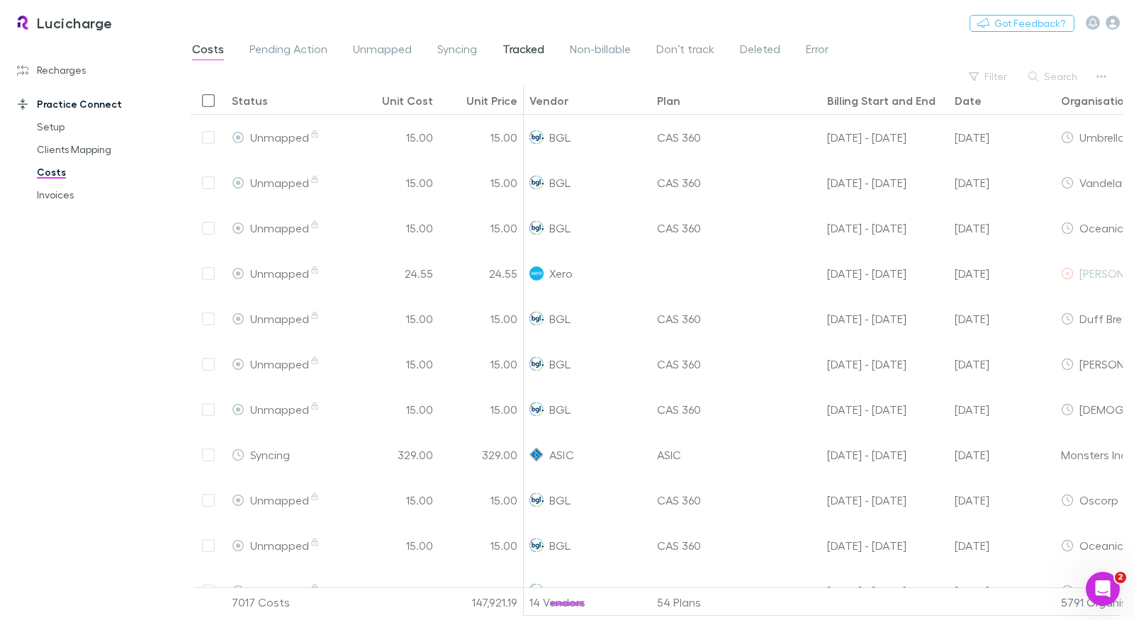
scroll to position [0, 215]
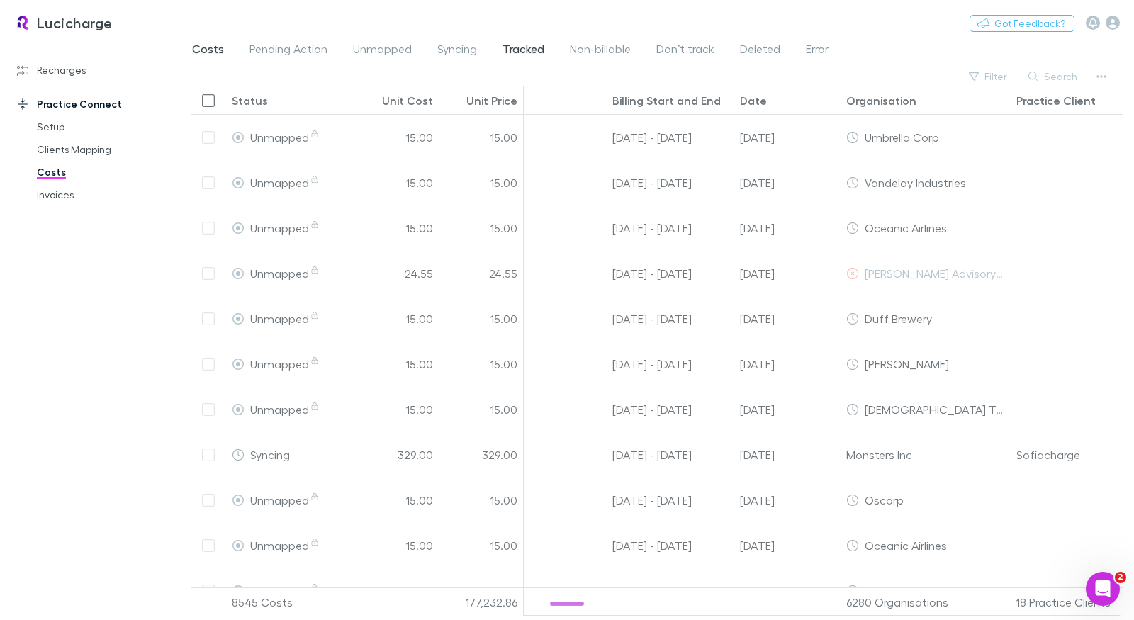
click at [525, 47] on span "Tracked" at bounding box center [524, 51] width 42 height 18
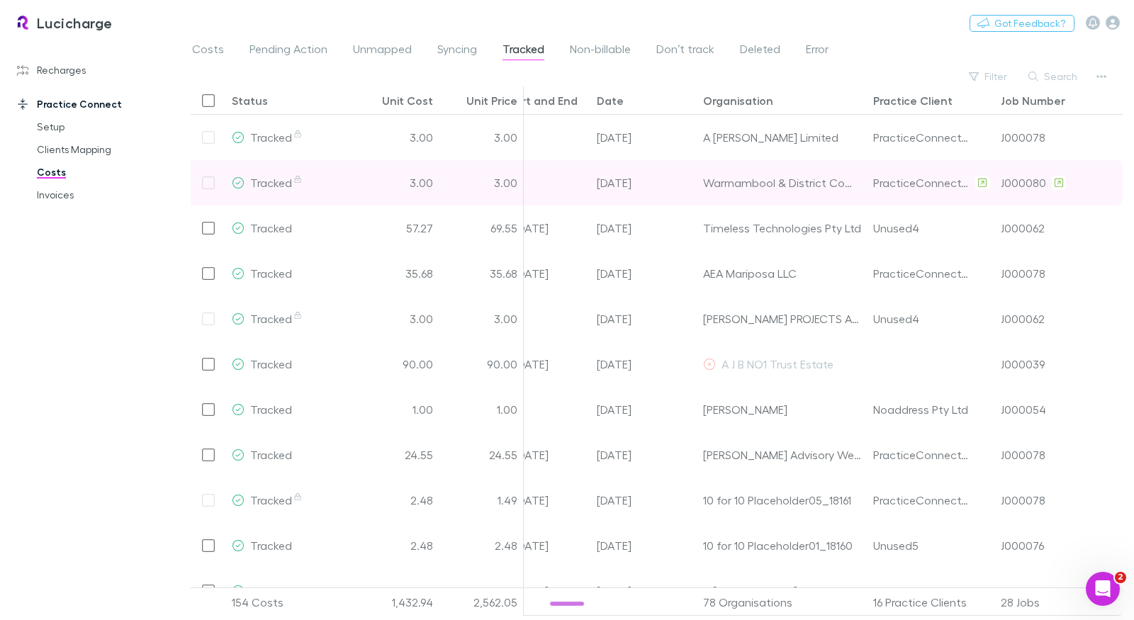
scroll to position [0, 369]
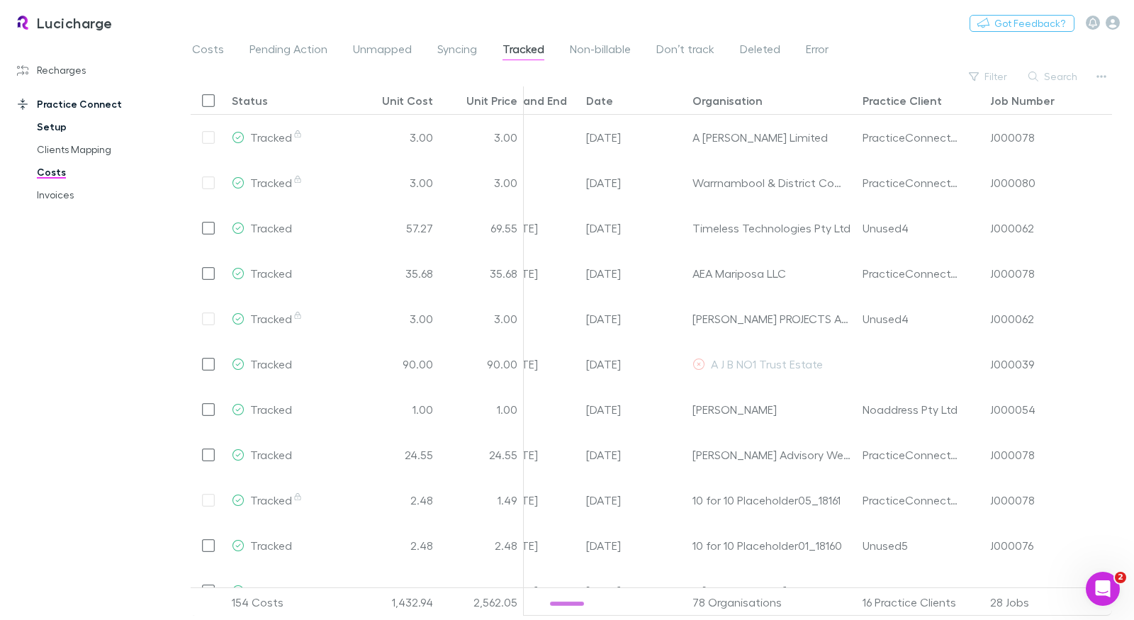
drag, startPoint x: 57, startPoint y: 114, endPoint x: 52, endPoint y: 123, distance: 10.5
click at [57, 114] on link "Practice Connect" at bounding box center [90, 104] width 174 height 23
click at [52, 123] on link "Setup" at bounding box center [100, 127] width 154 height 23
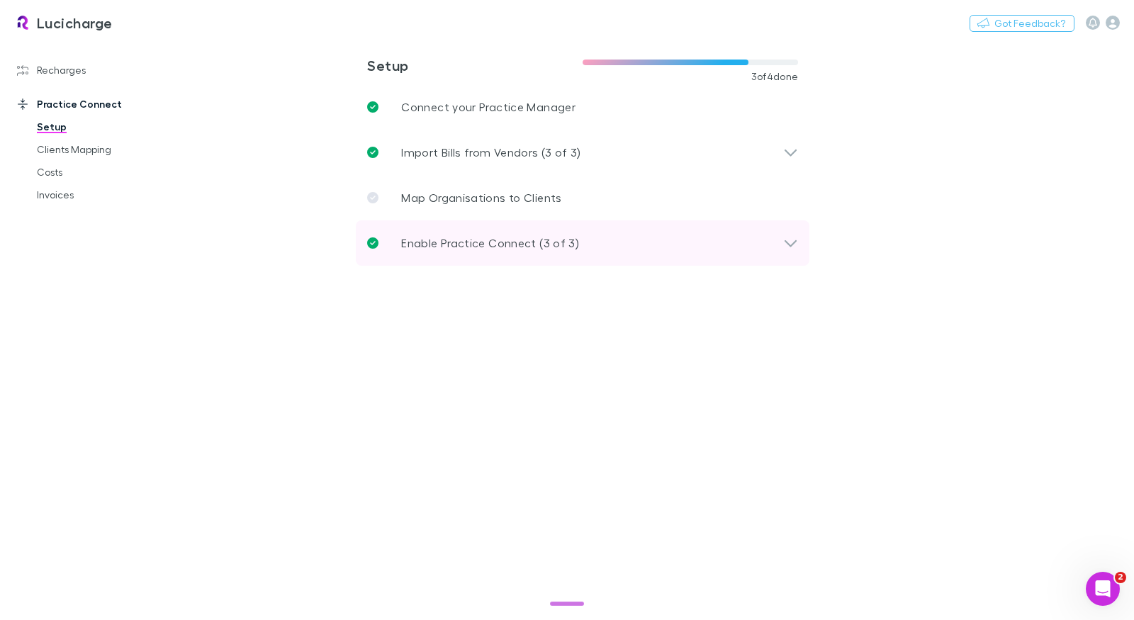
drag, startPoint x: 571, startPoint y: 235, endPoint x: 564, endPoint y: 349, distance: 113.6
click at [571, 235] on p "Enable Practice Connect (3 of 3)" at bounding box center [490, 243] width 178 height 17
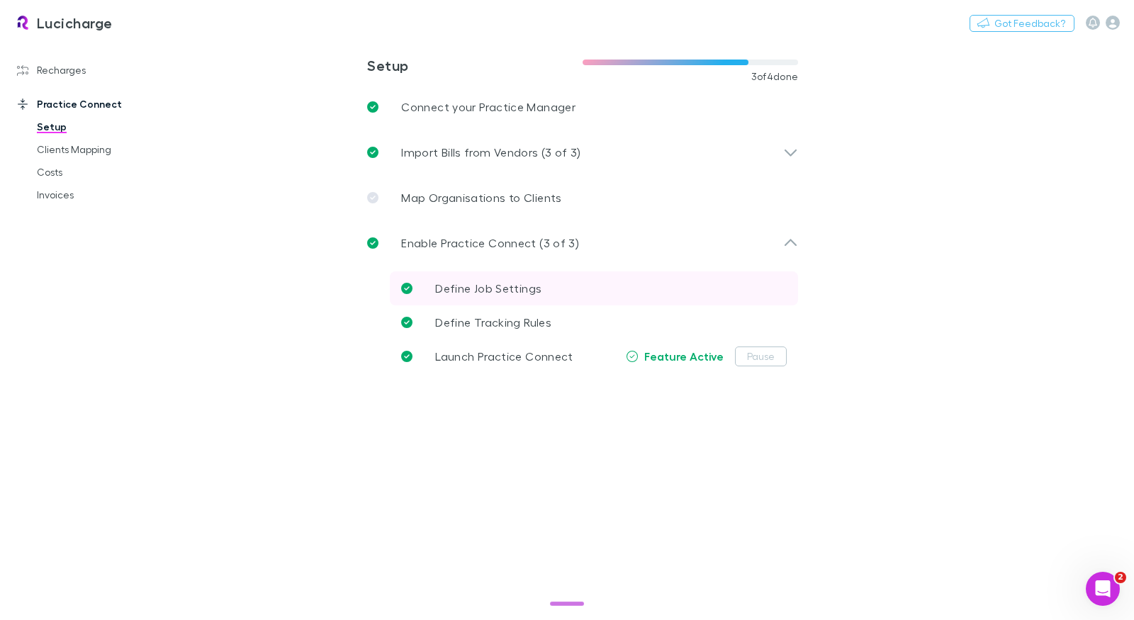
click at [508, 286] on span "Define Job Settings" at bounding box center [488, 287] width 106 height 13
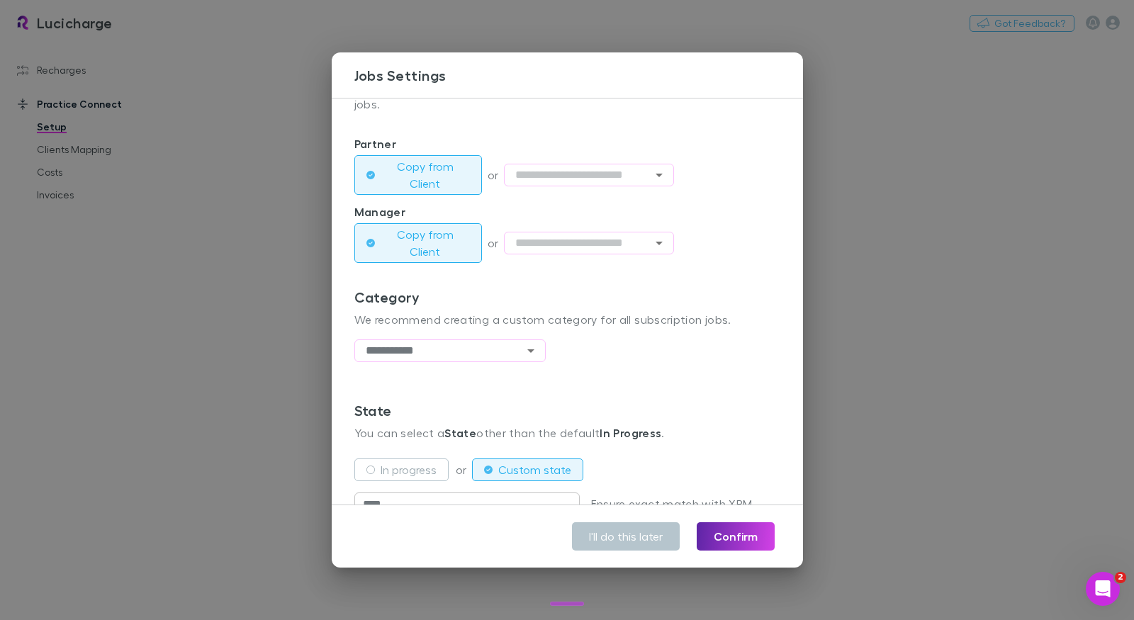
scroll to position [325, 0]
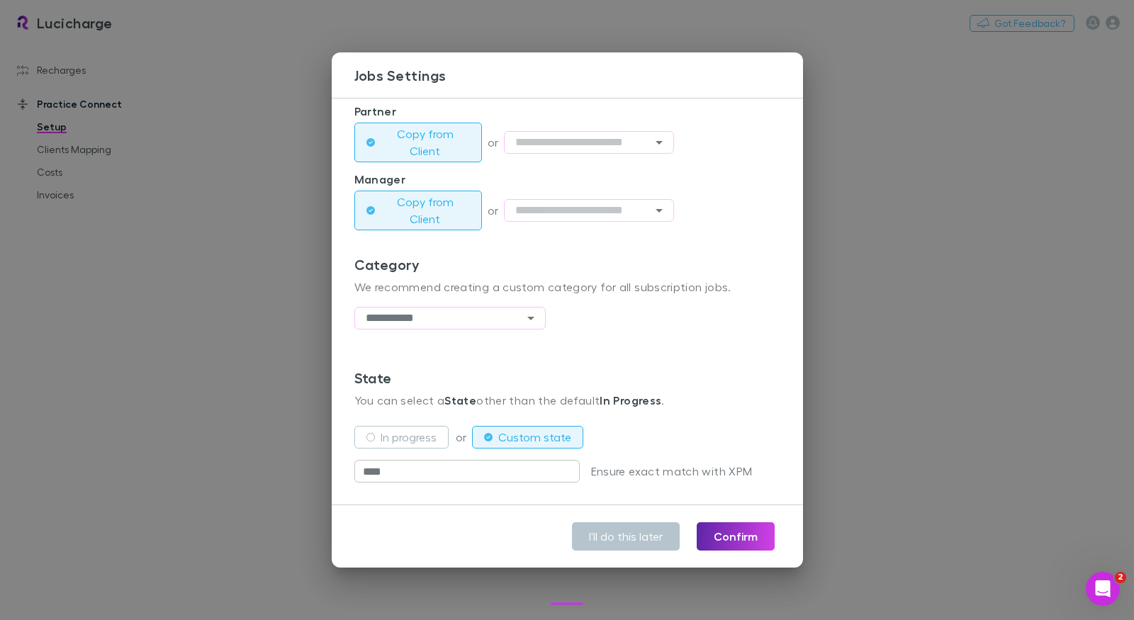
click at [292, 279] on div "**********" at bounding box center [567, 310] width 1134 height 620
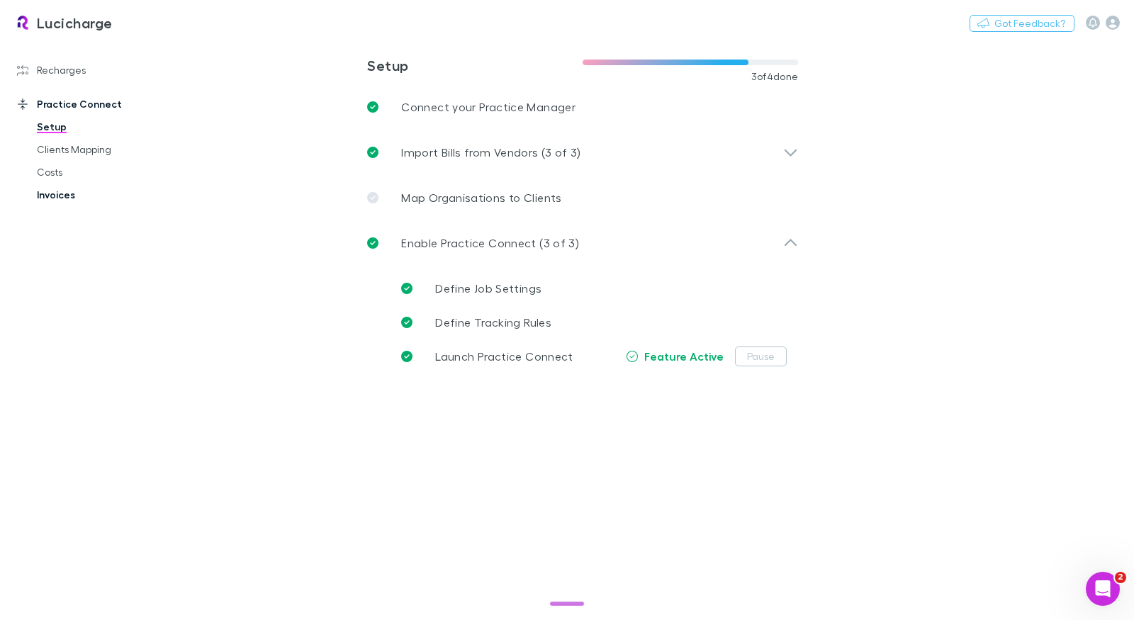
click at [62, 194] on link "Invoices" at bounding box center [100, 195] width 154 height 23
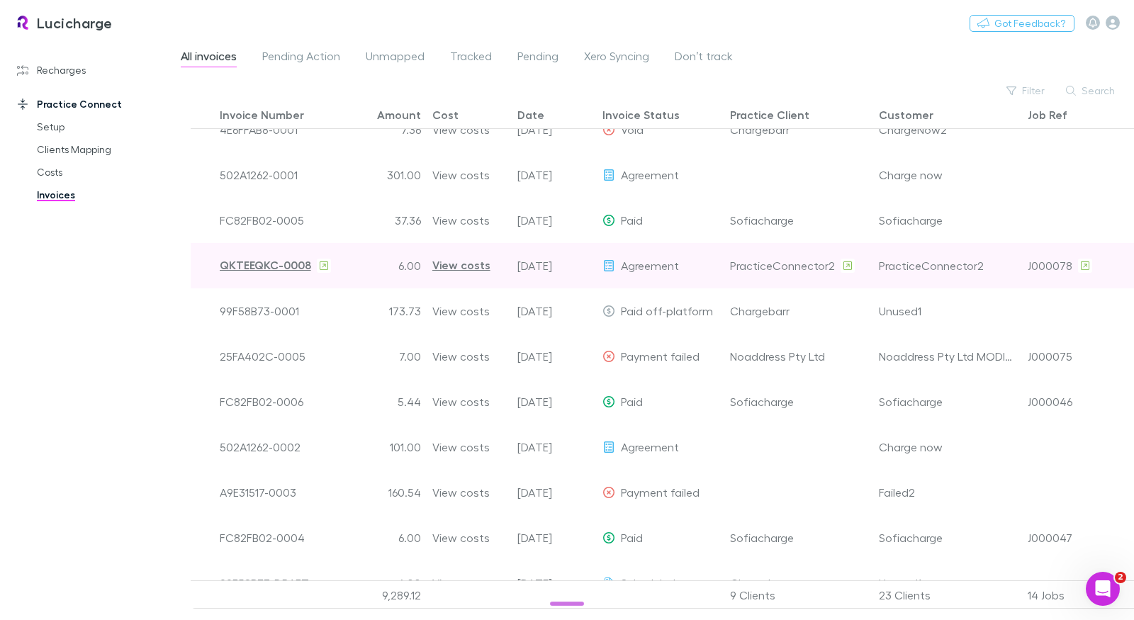
scroll to position [168, 0]
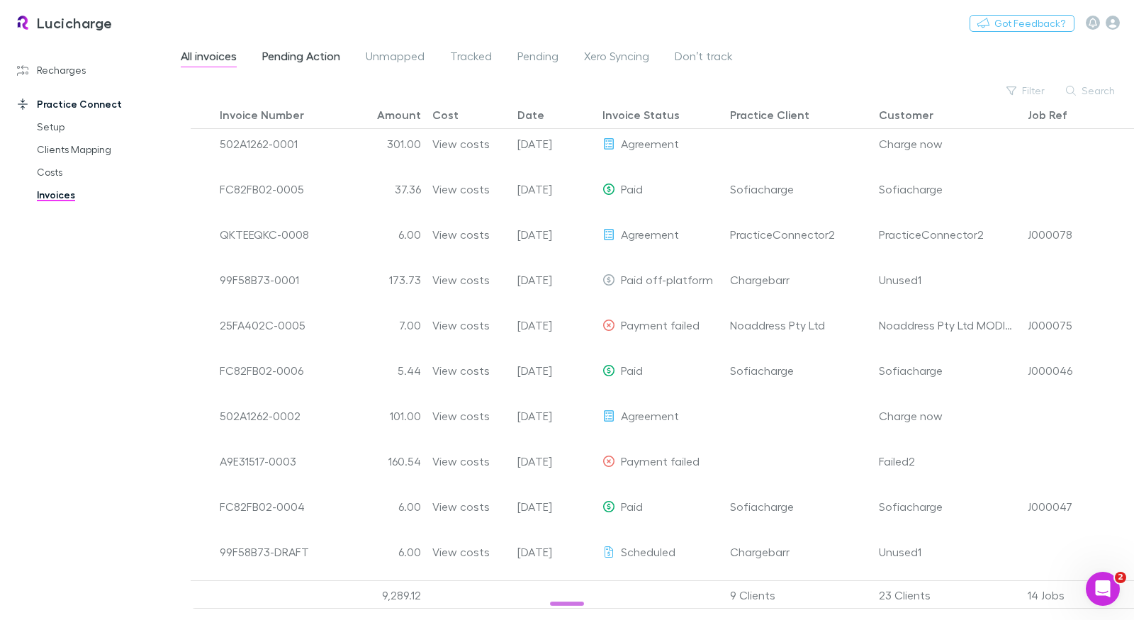
click at [294, 60] on span "Pending Action" at bounding box center [301, 58] width 78 height 18
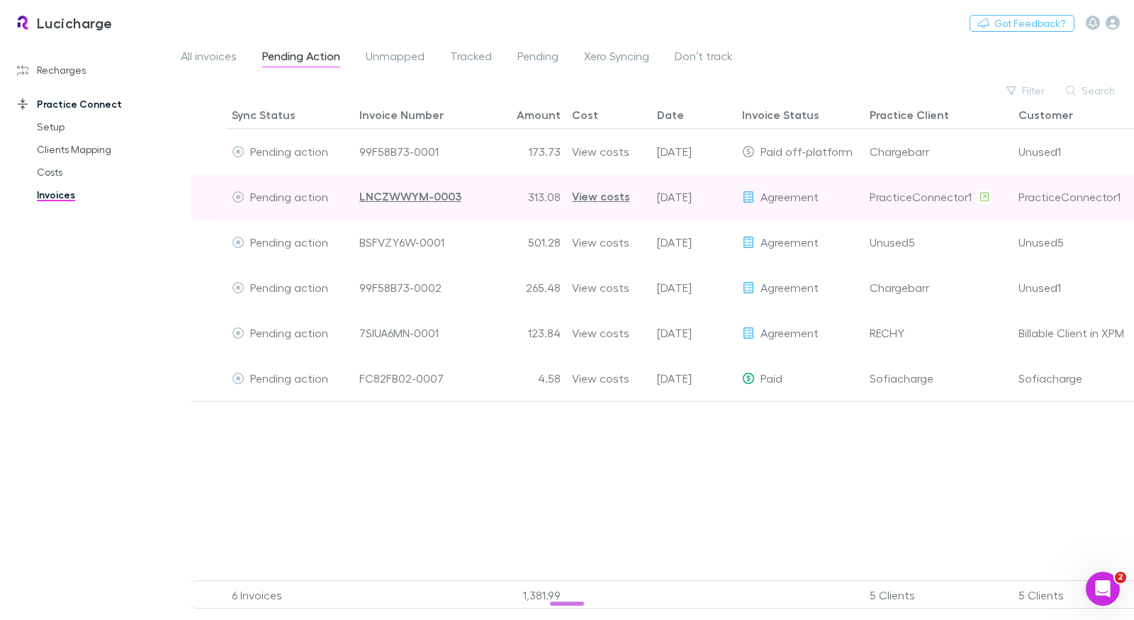
scroll to position [0, 129]
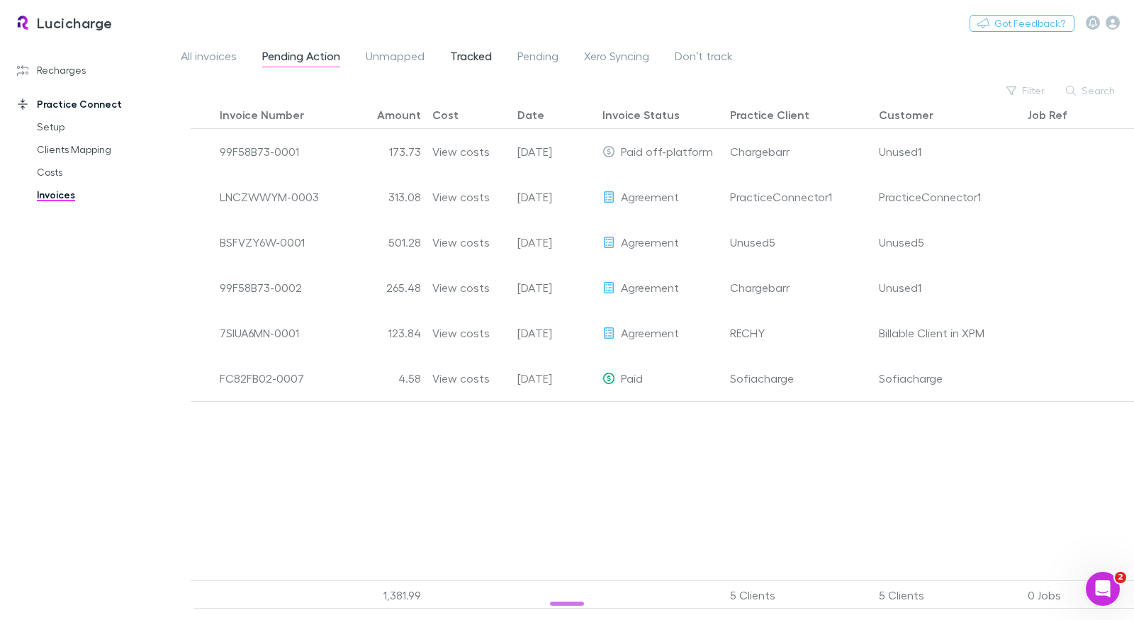
click at [483, 60] on span "Tracked" at bounding box center [471, 58] width 42 height 18
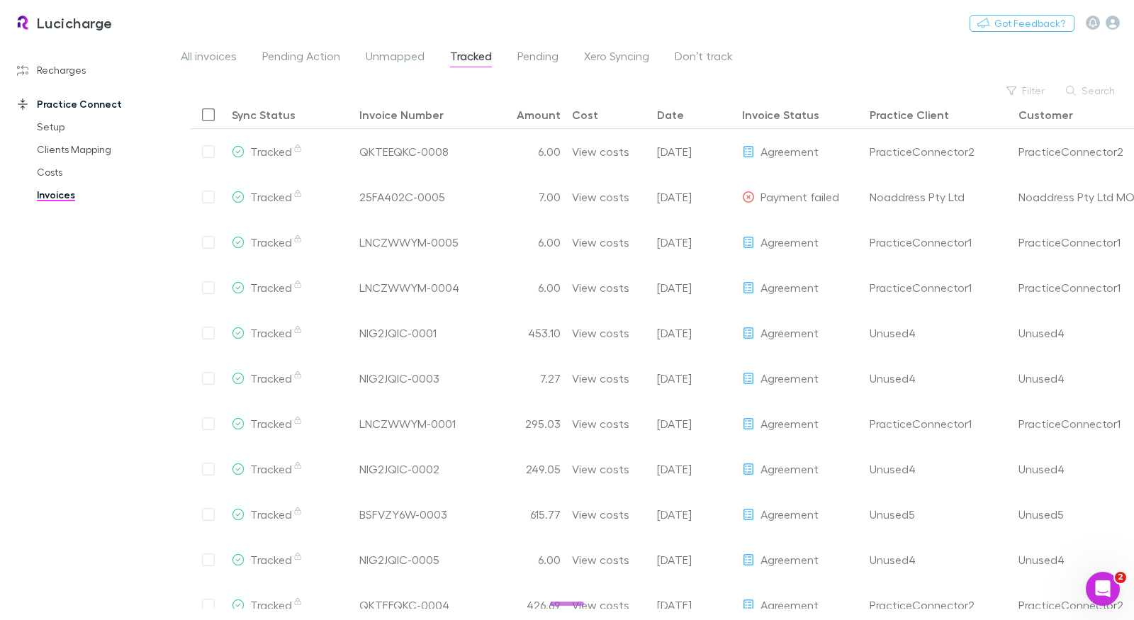
click at [483, 58] on span "Tracked" at bounding box center [471, 58] width 42 height 18
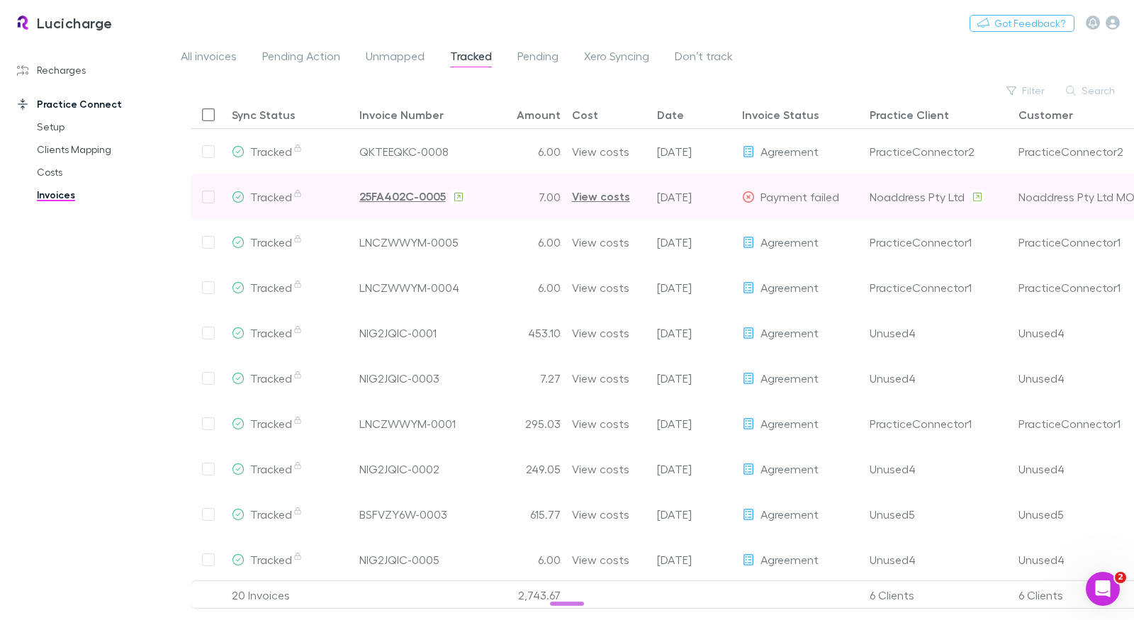
scroll to position [0, 129]
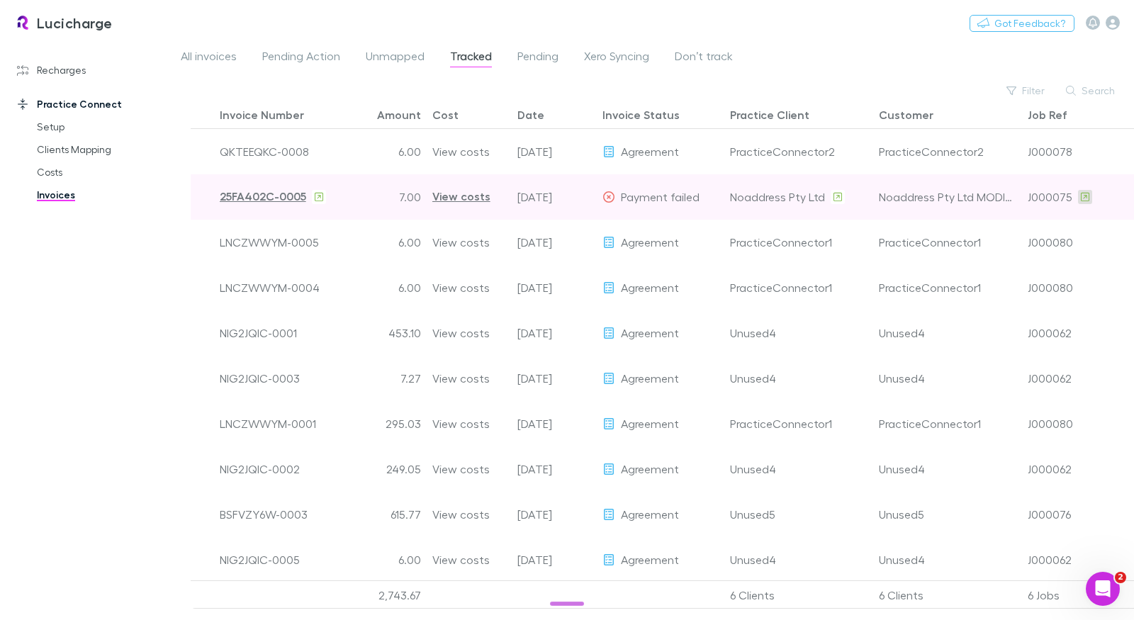
click at [1087, 198] on link at bounding box center [1085, 197] width 14 height 14
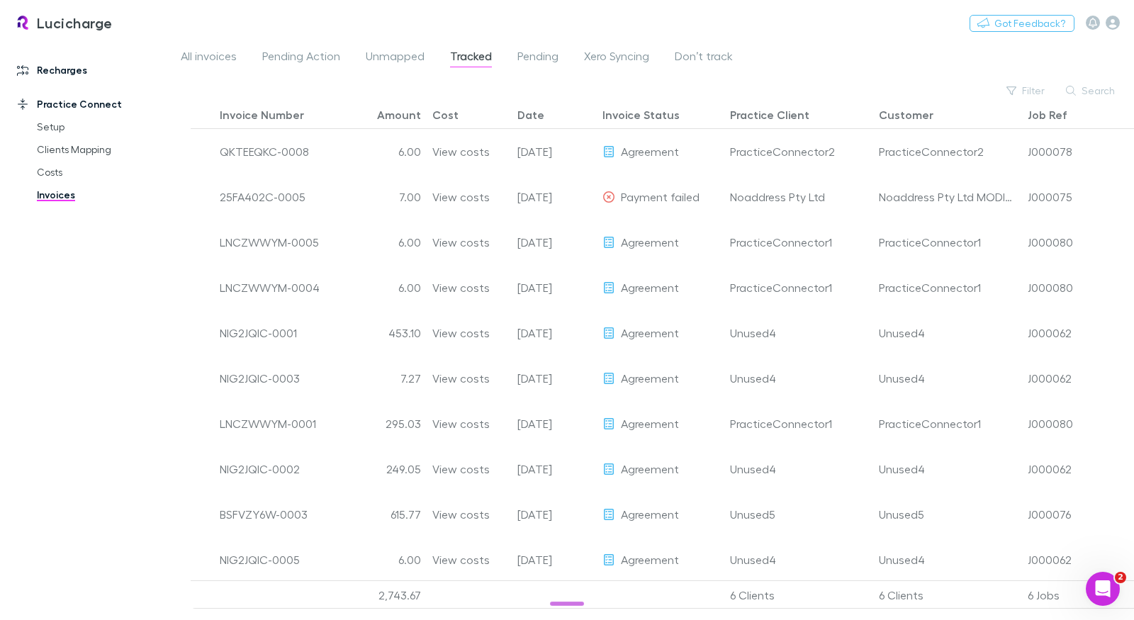
click at [76, 75] on link "Recharges" at bounding box center [90, 70] width 174 height 23
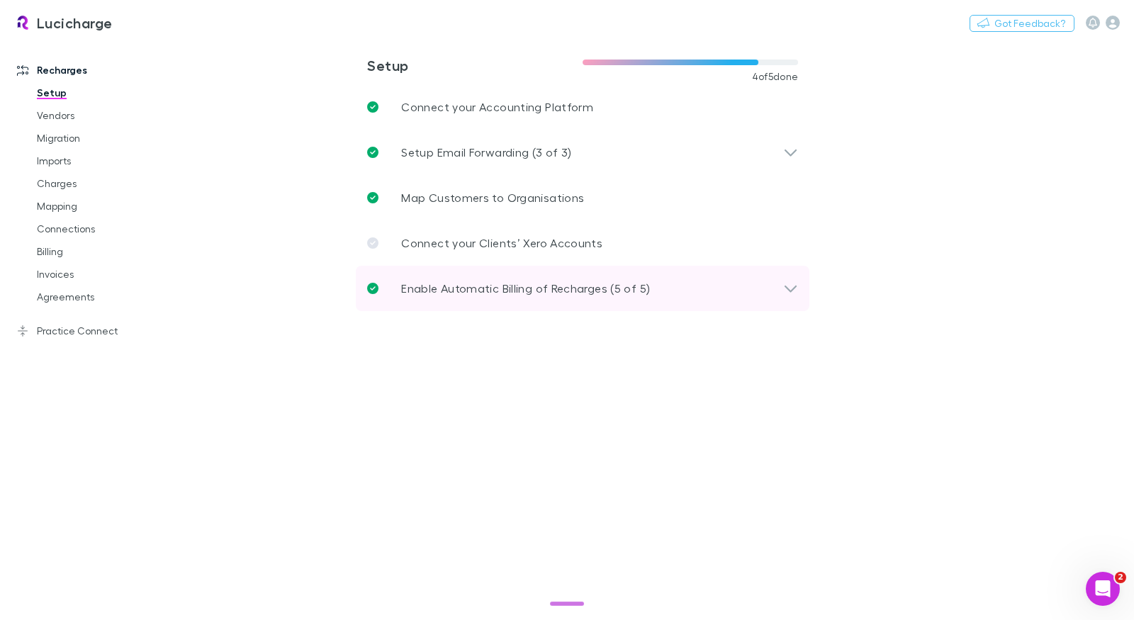
click at [476, 286] on p "Enable Automatic Billing of Recharges (5 of 5)" at bounding box center [525, 288] width 249 height 17
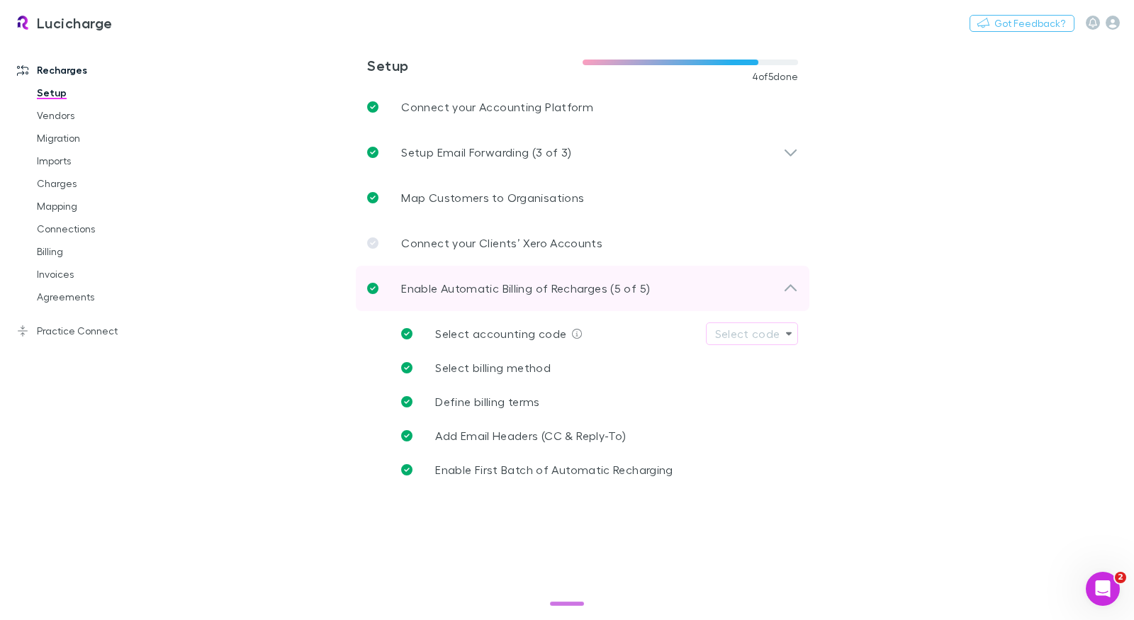
click at [751, 291] on div "Enable Automatic Billing of Recharges (5 of 5)" at bounding box center [575, 288] width 416 height 17
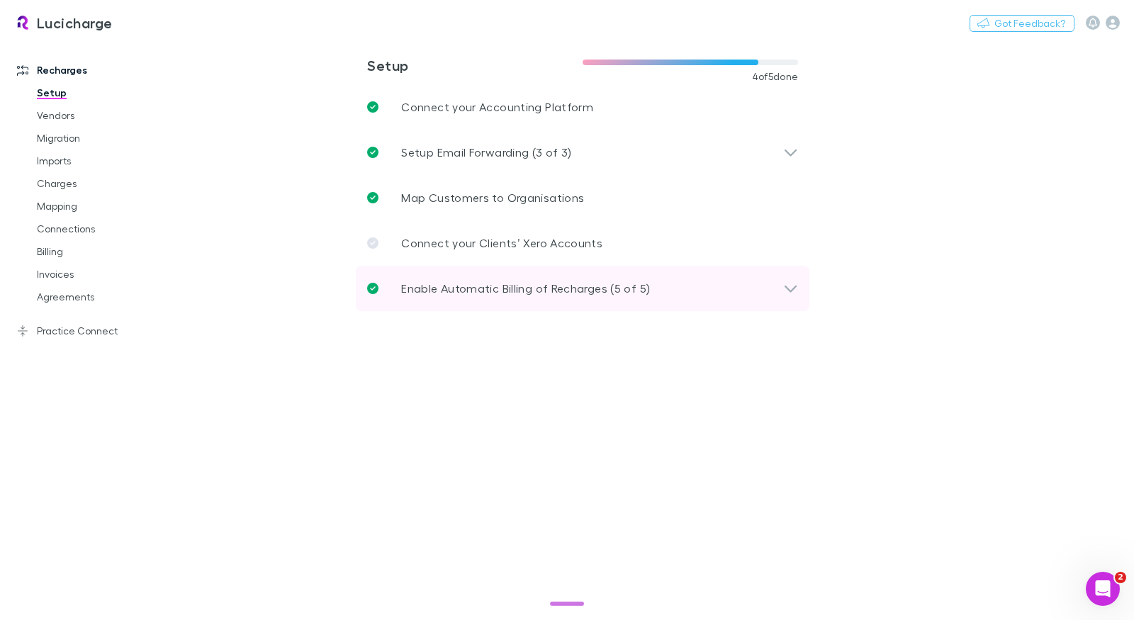
click at [751, 291] on div "Enable Automatic Billing of Recharges (5 of 5)" at bounding box center [575, 288] width 416 height 17
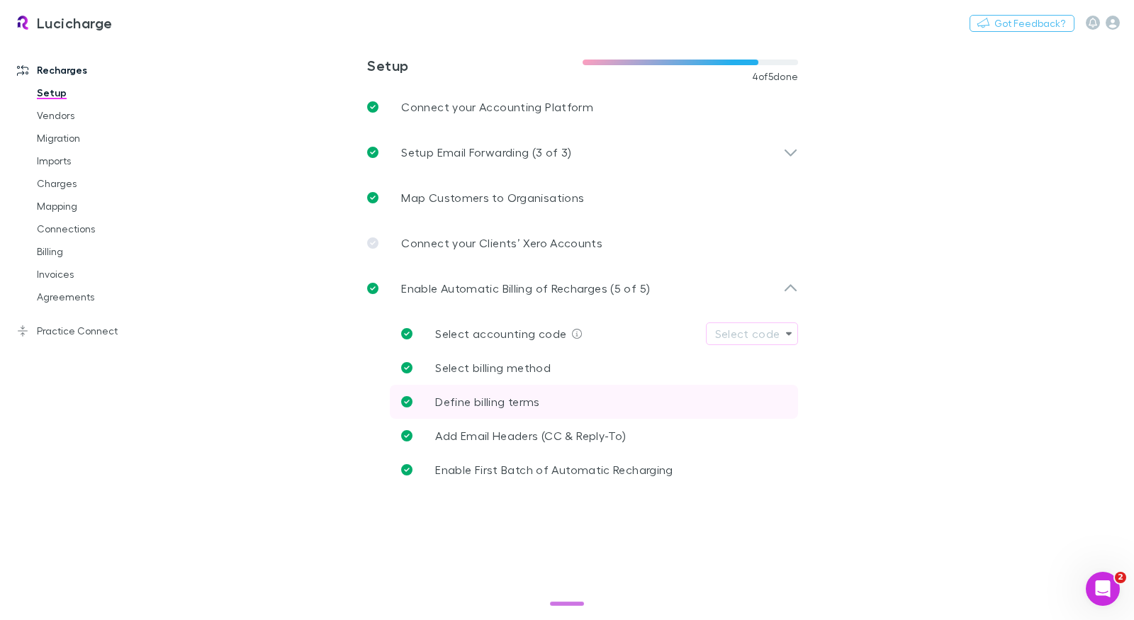
click at [515, 404] on span "Define billing terms" at bounding box center [487, 401] width 104 height 13
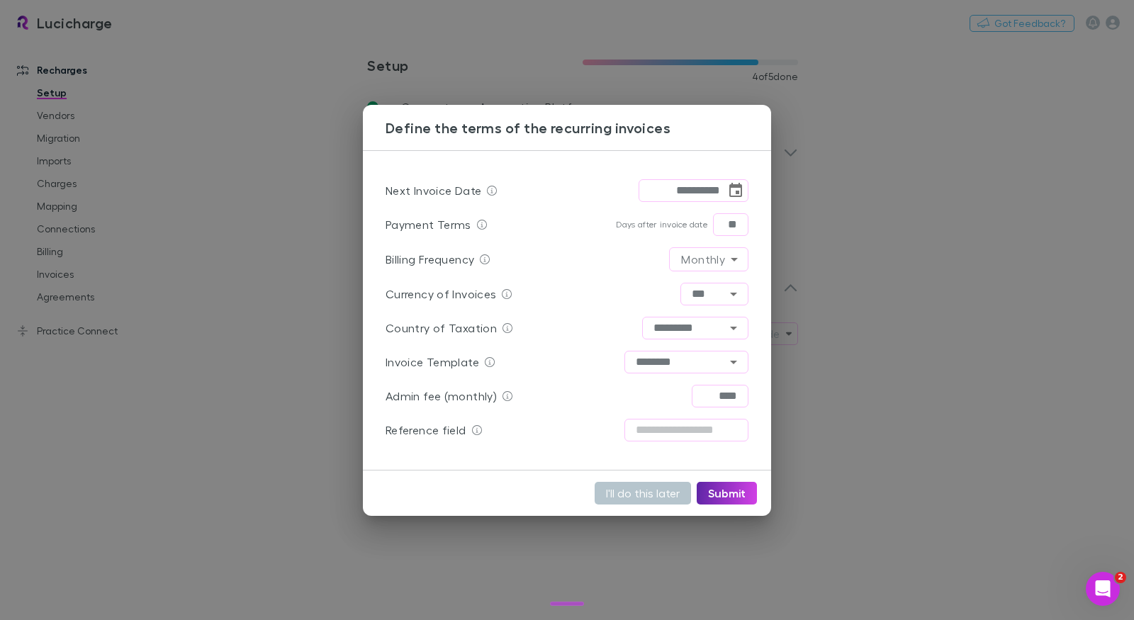
click at [291, 362] on div "**********" at bounding box center [567, 310] width 1134 height 620
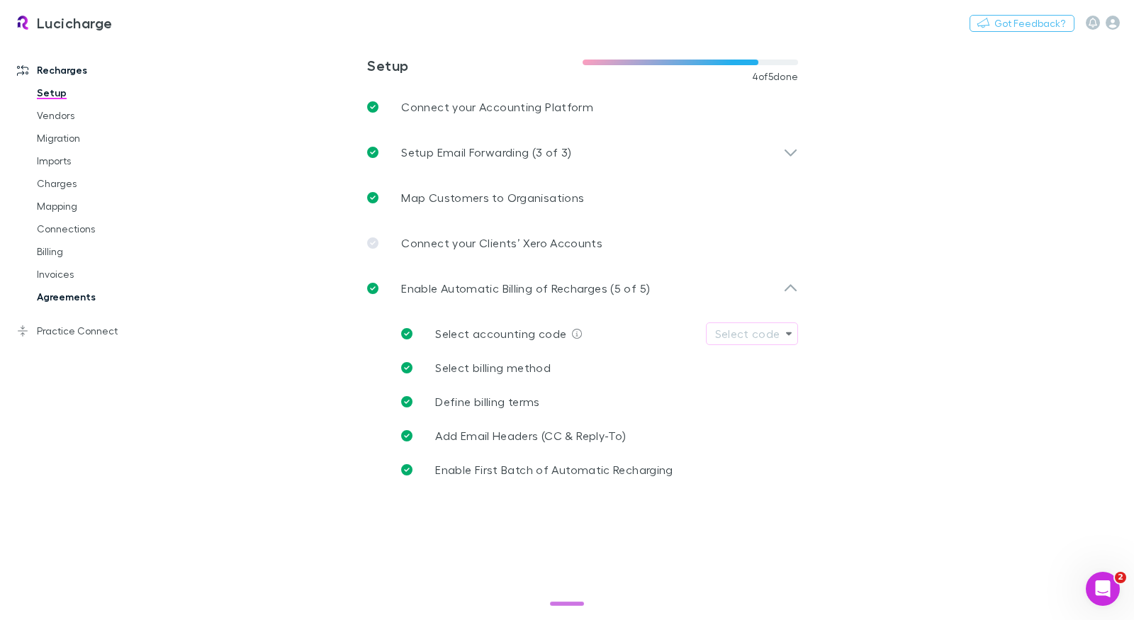
click at [62, 293] on link "Agreements" at bounding box center [100, 297] width 154 height 23
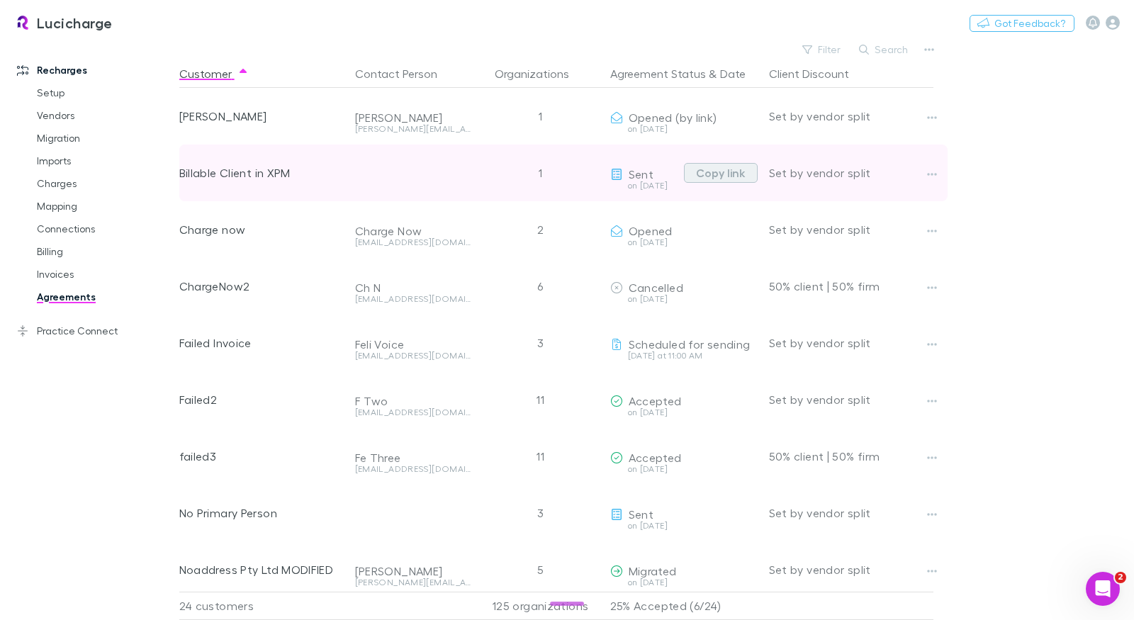
click at [738, 178] on button "Copy link" at bounding box center [721, 173] width 74 height 20
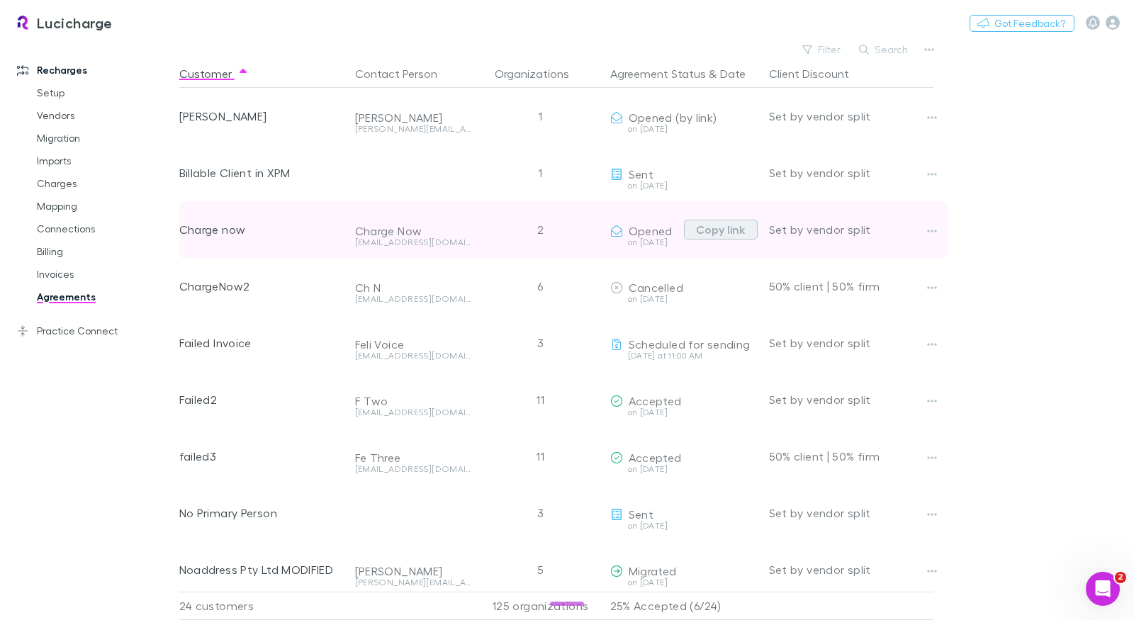
click at [747, 234] on button "Copy link" at bounding box center [721, 230] width 74 height 20
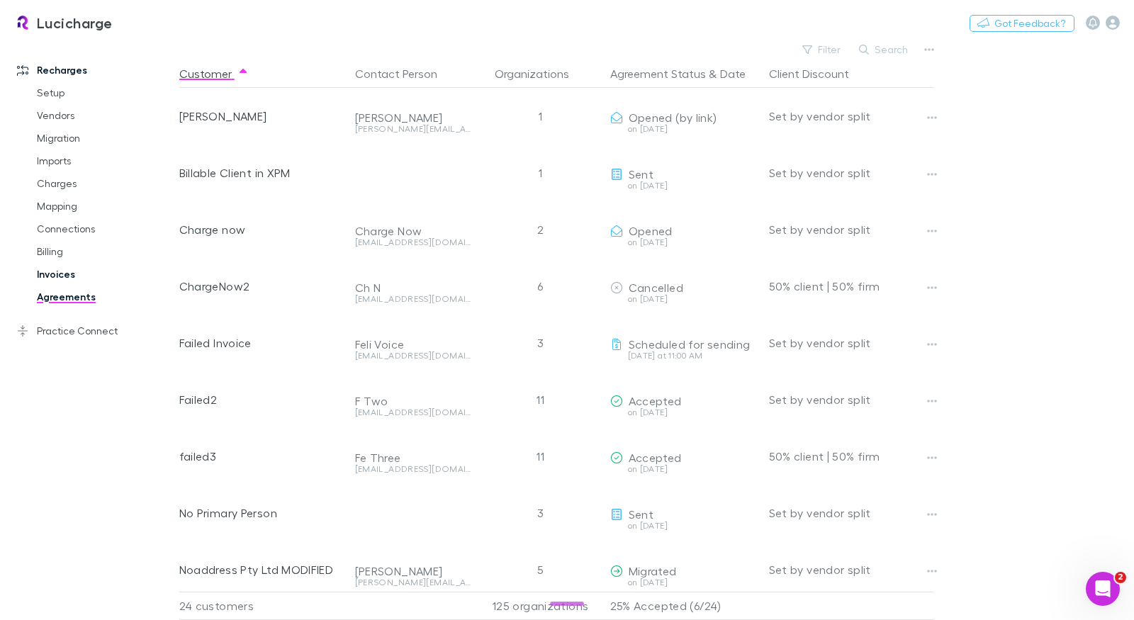
click at [50, 278] on link "Invoices" at bounding box center [100, 274] width 154 height 23
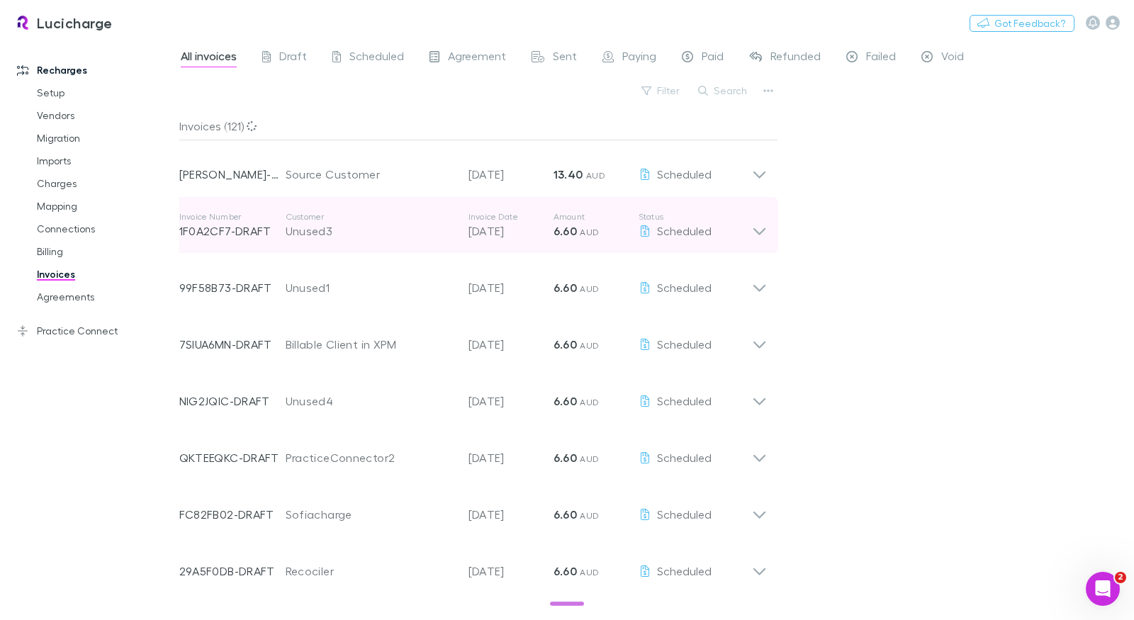
click at [427, 235] on div "Unused3" at bounding box center [370, 231] width 169 height 17
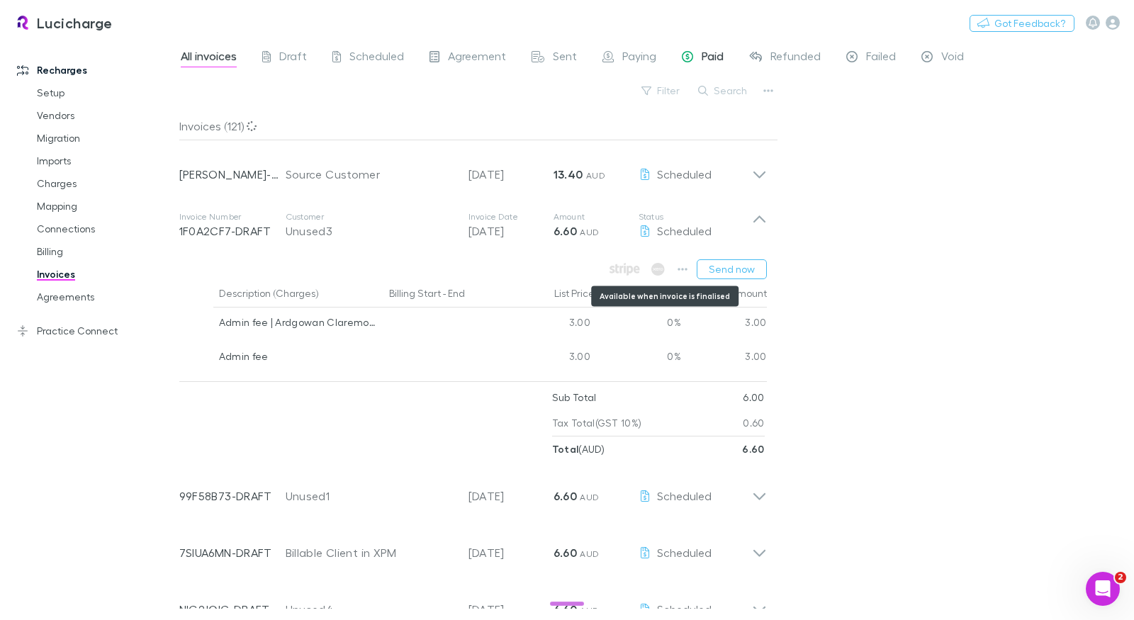
click at [649, 241] on div "Invoice Number 1F0A2CF7-DRAFT Customer Unused3 Invoice Date 12 Oct 2025 Amount …" at bounding box center [465, 225] width 573 height 51
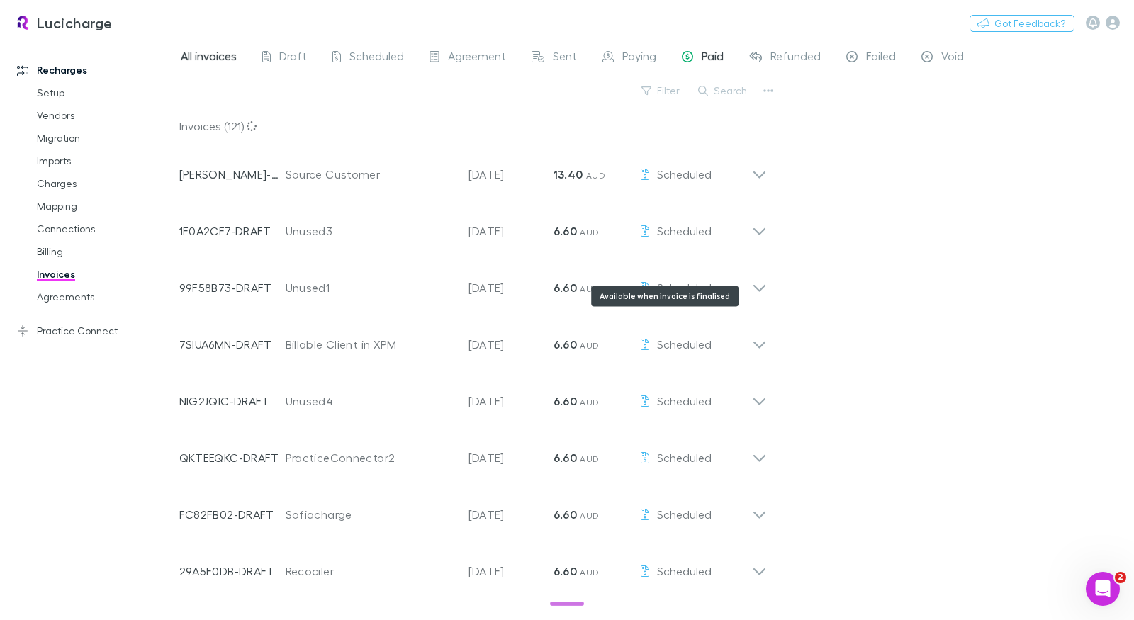
click at [694, 64] on div "Paid" at bounding box center [703, 58] width 42 height 18
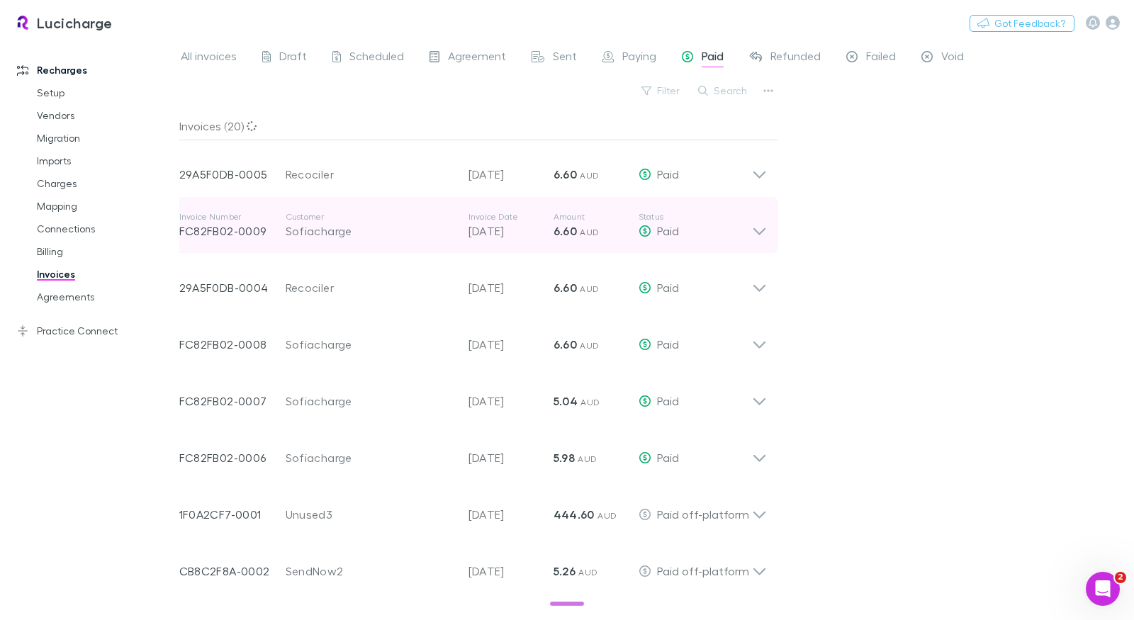
click at [602, 236] on p "6.60 AUD" at bounding box center [596, 231] width 85 height 17
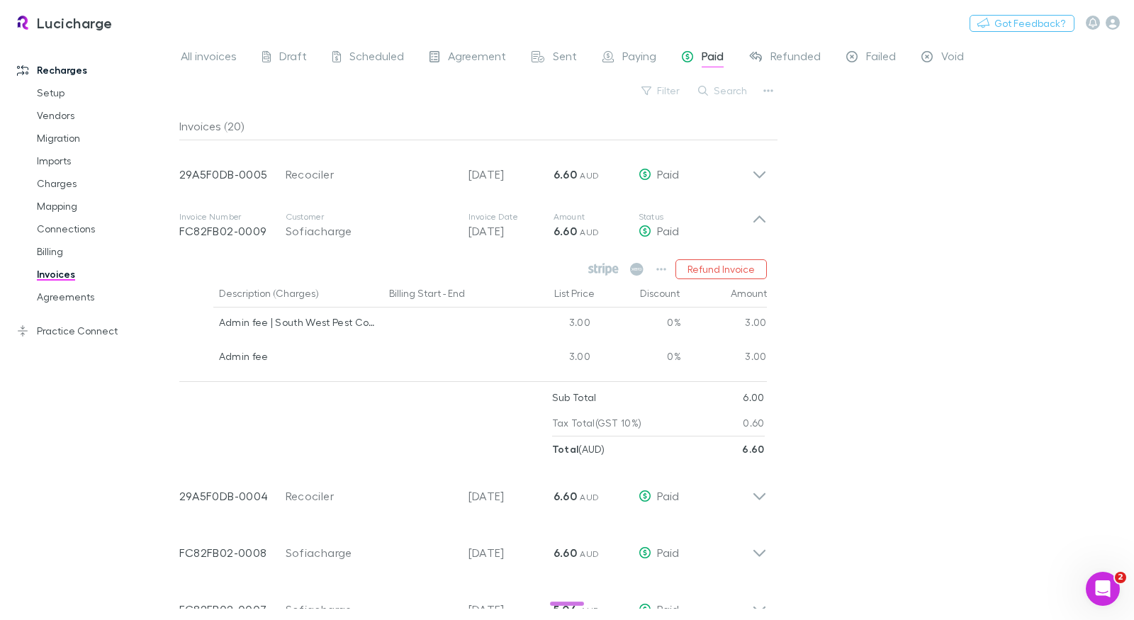
click at [980, 271] on div "All invoices Draft Scheduled Agreement Sent Paying Paid Refunded Failed Void Fi…" at bounding box center [656, 330] width 955 height 581
click at [59, 91] on link "Setup" at bounding box center [100, 93] width 154 height 23
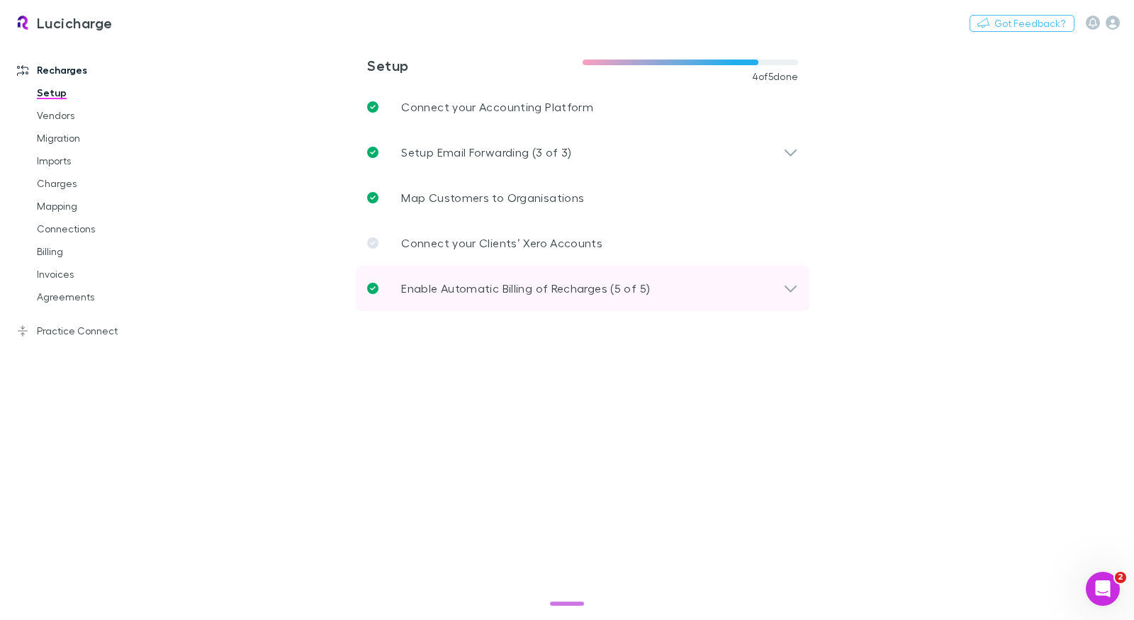
click at [581, 291] on p "Enable Automatic Billing of Recharges (5 of 5)" at bounding box center [525, 288] width 249 height 17
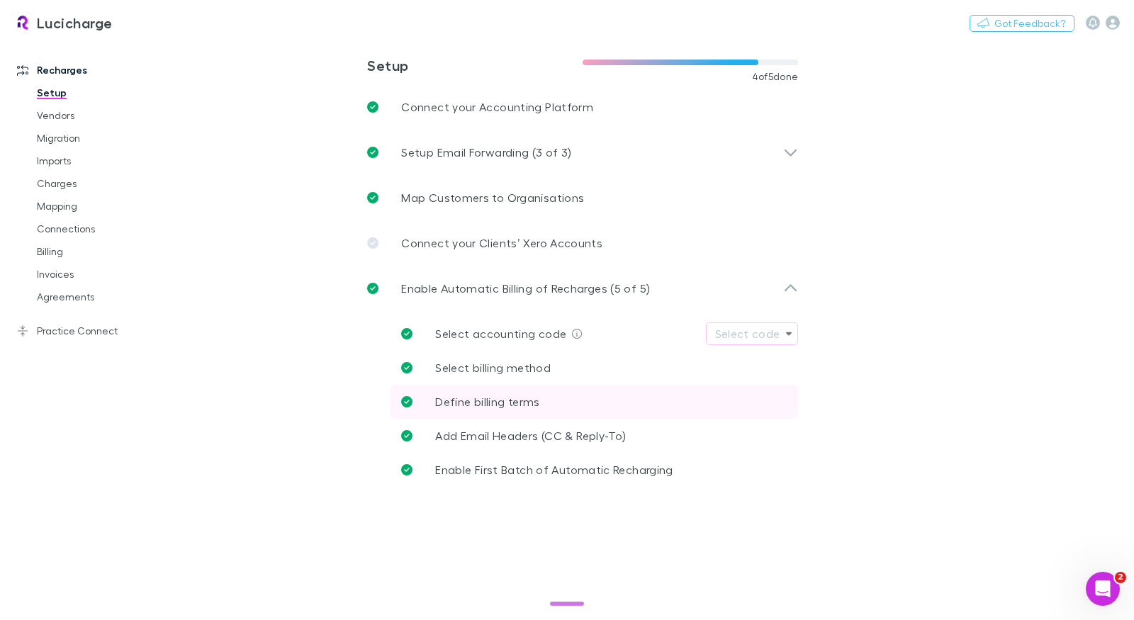
click at [506, 409] on p "Define billing terms" at bounding box center [487, 401] width 104 height 17
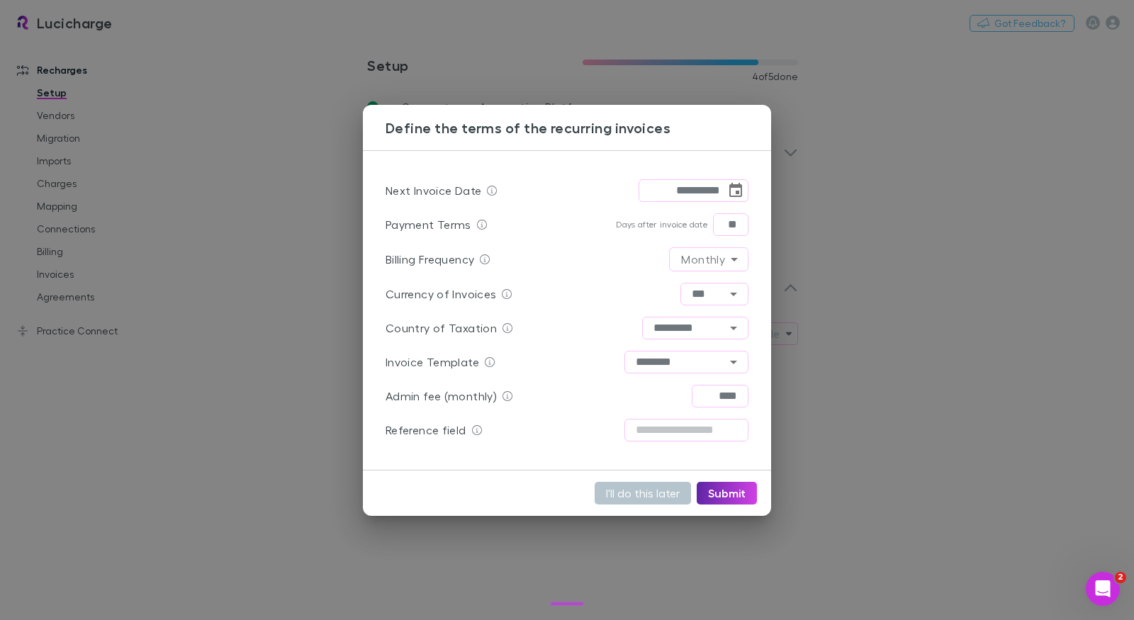
click at [886, 425] on div "**********" at bounding box center [567, 310] width 1134 height 620
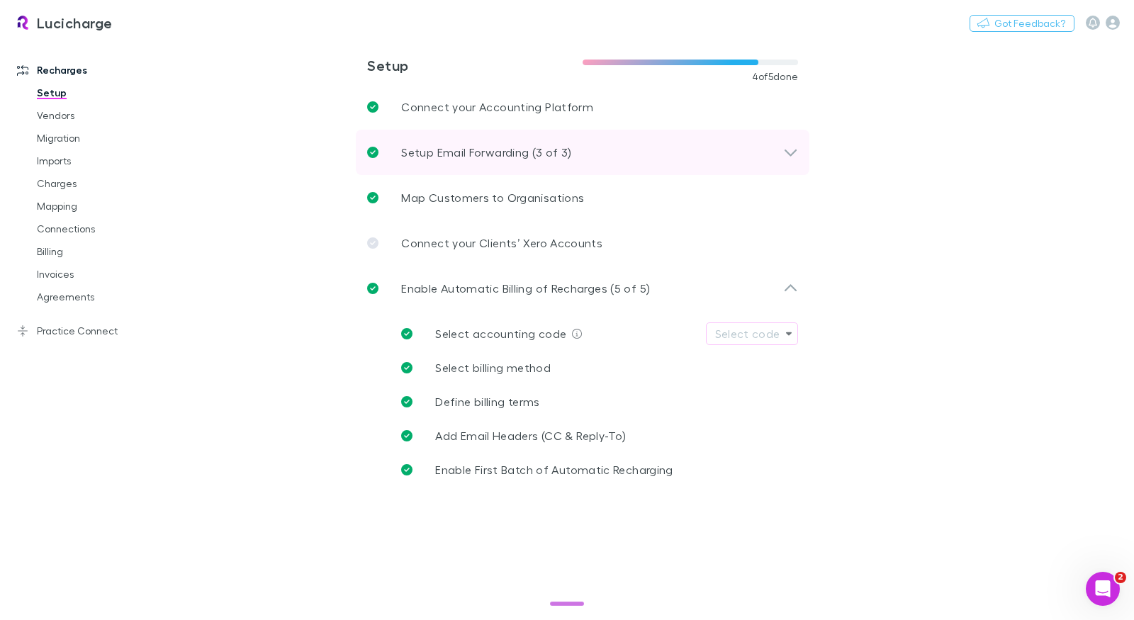
click at [573, 145] on div "Setup Email Forwarding (3 of 3)" at bounding box center [575, 152] width 416 height 17
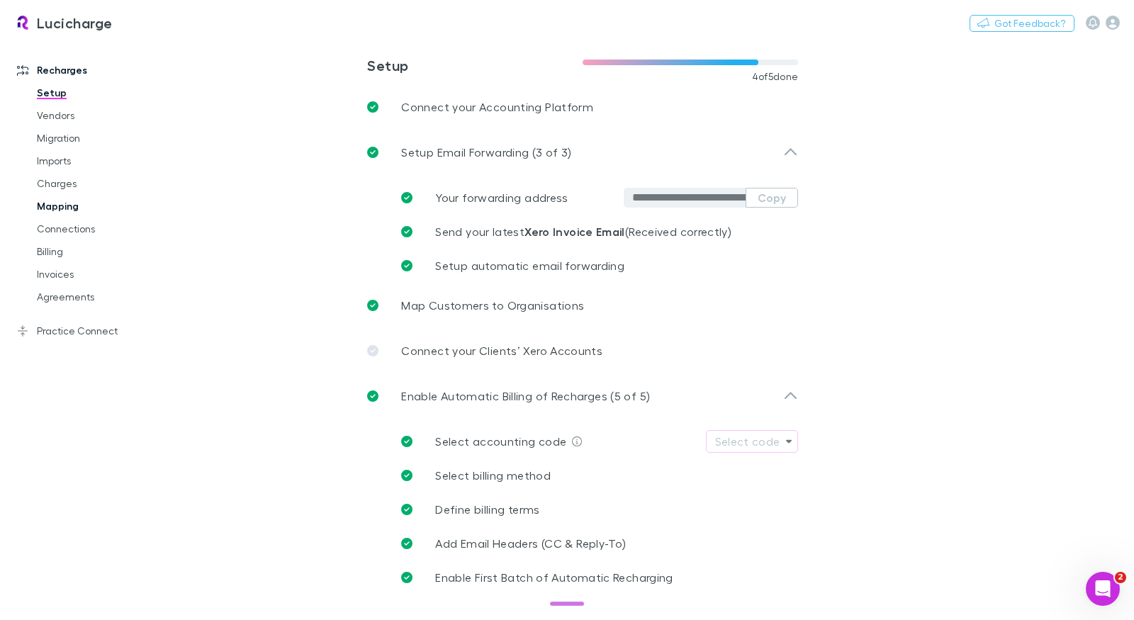
drag, startPoint x: 58, startPoint y: 204, endPoint x: 67, endPoint y: 208, distance: 9.2
click at [58, 204] on link "Mapping" at bounding box center [100, 206] width 154 height 23
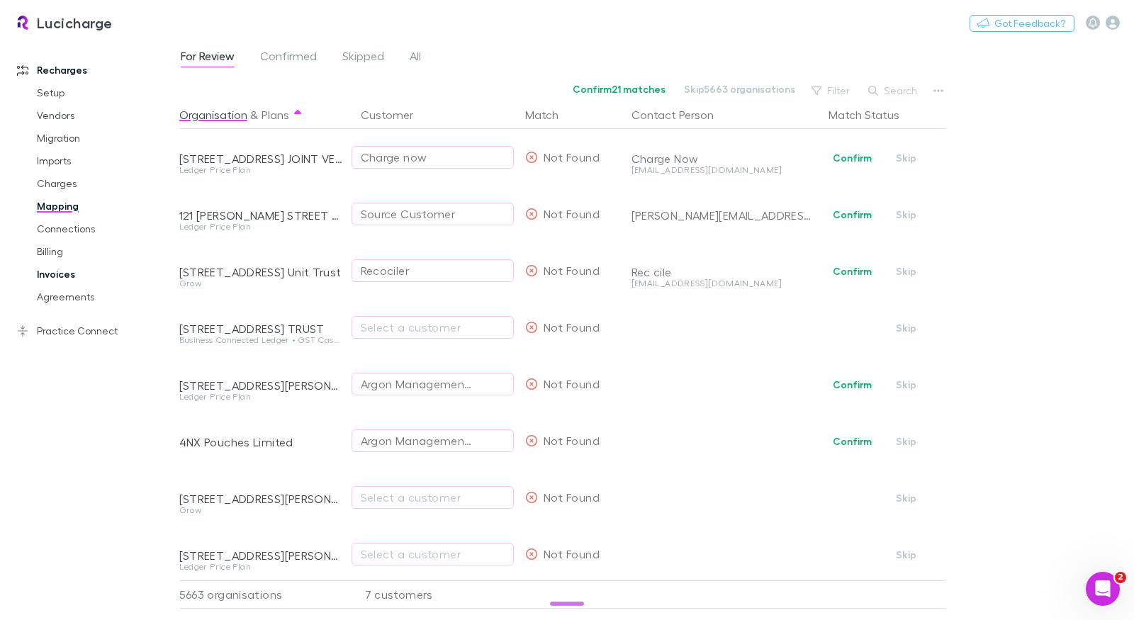
click at [43, 277] on link "Invoices" at bounding box center [100, 274] width 154 height 23
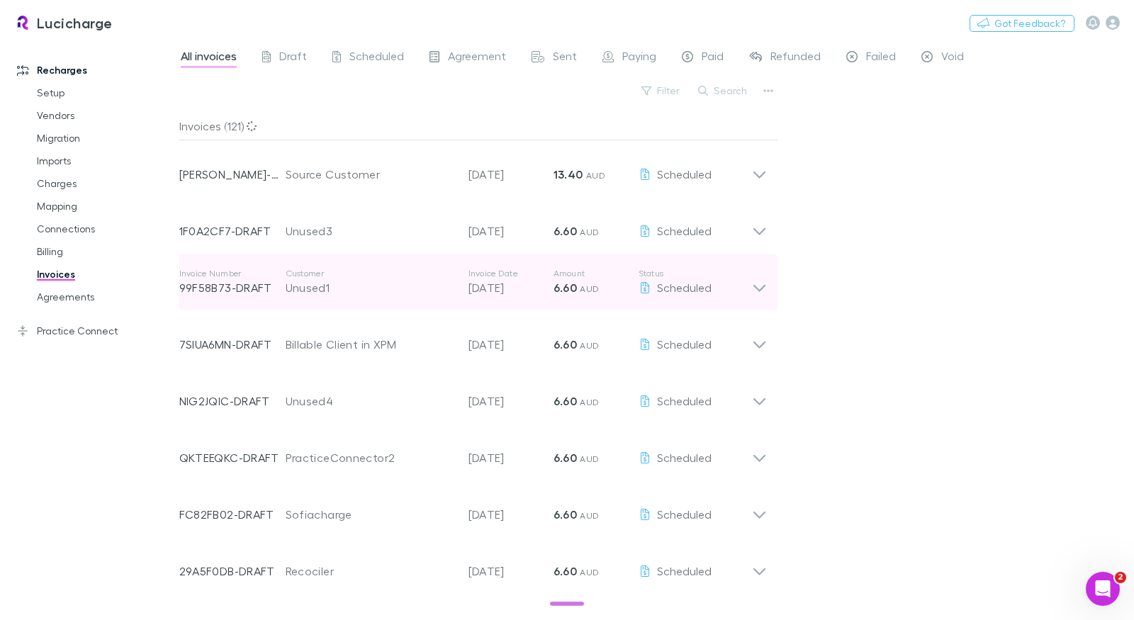
drag, startPoint x: 346, startPoint y: 287, endPoint x: 340, endPoint y: 295, distance: 9.6
click at [346, 287] on div "Unused1" at bounding box center [370, 287] width 169 height 17
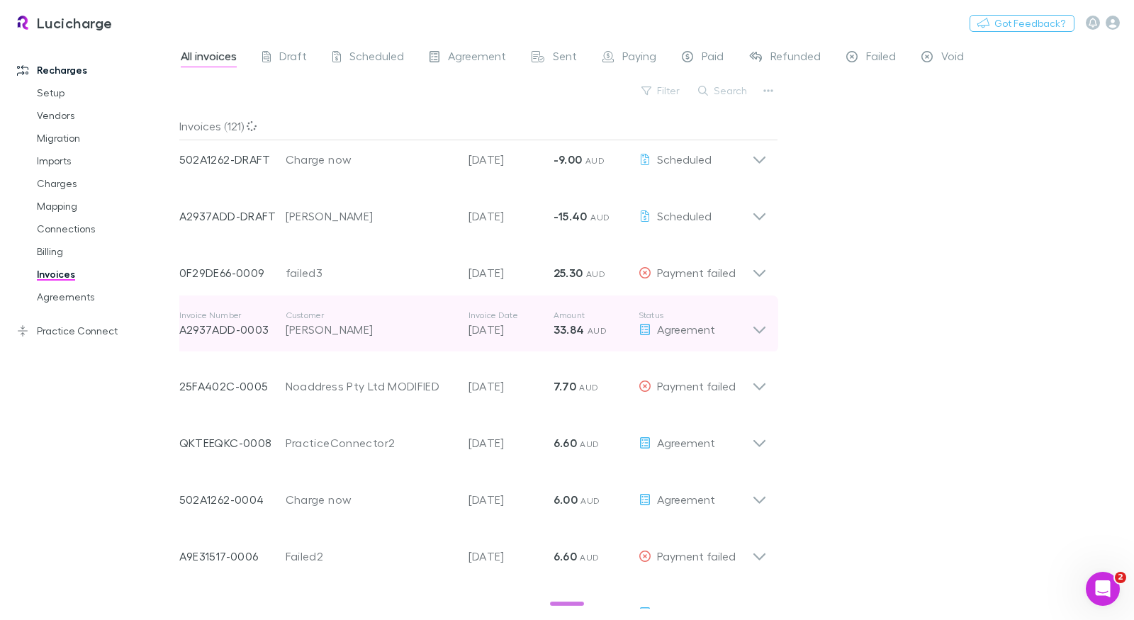
click at [341, 331] on div "Barry" at bounding box center [370, 329] width 169 height 17
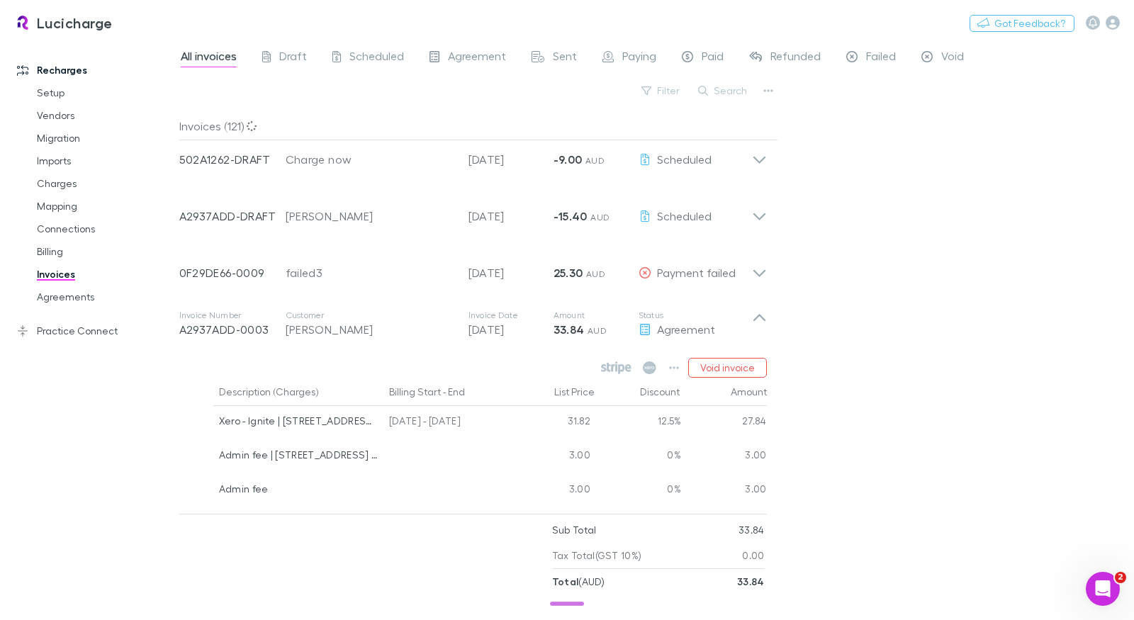
scroll to position [1246, 0]
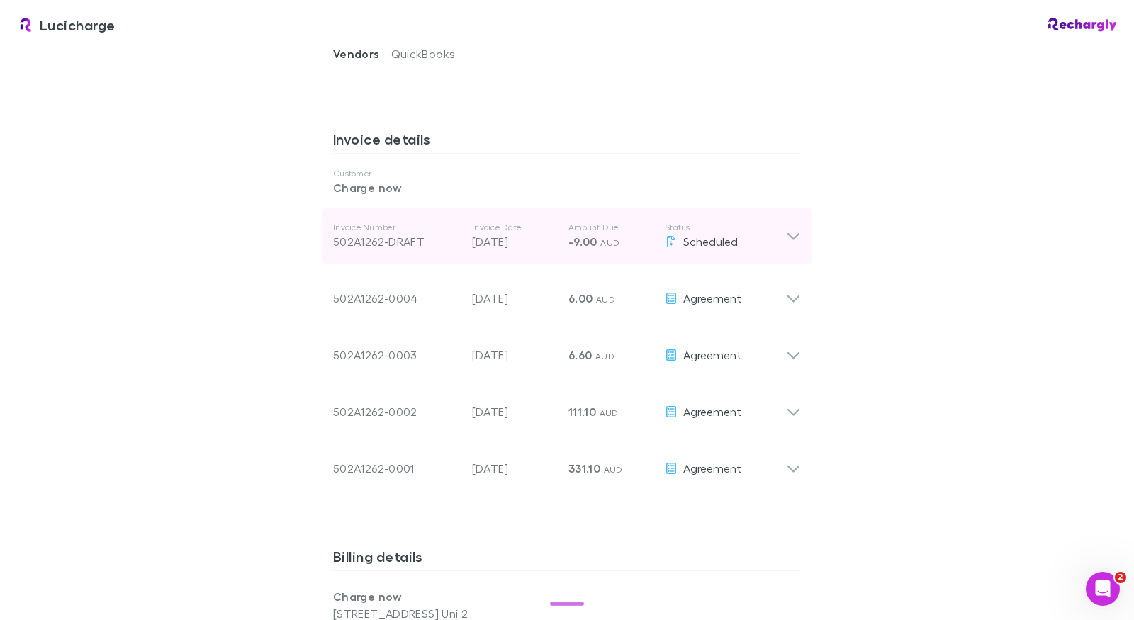
scroll to position [674, 0]
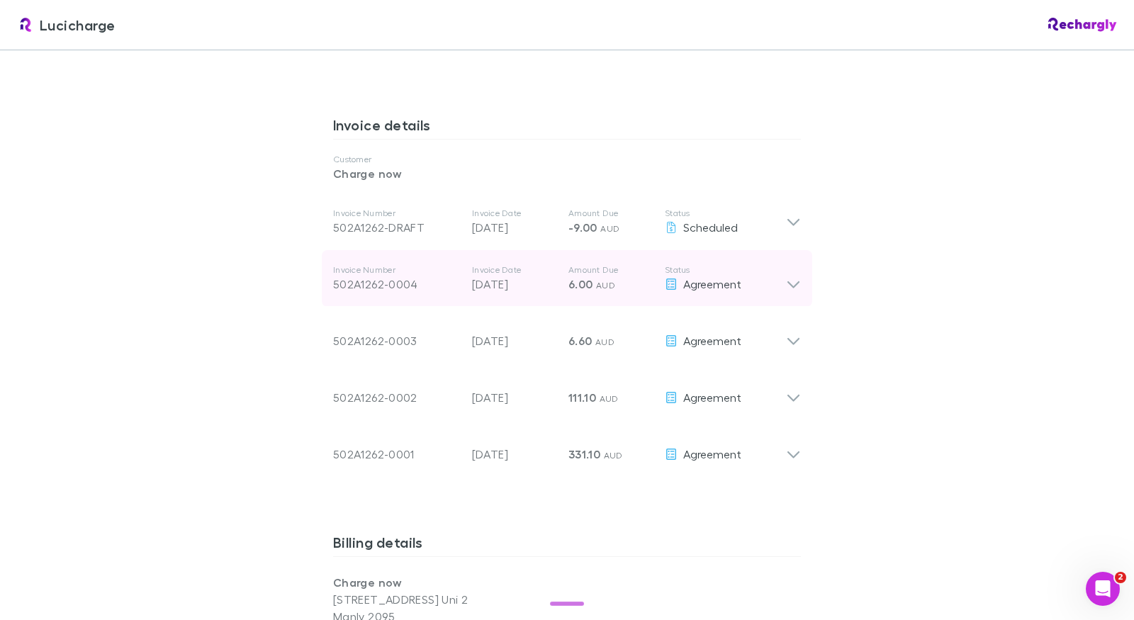
click at [459, 278] on div "502A1262-0004" at bounding box center [397, 284] width 128 height 17
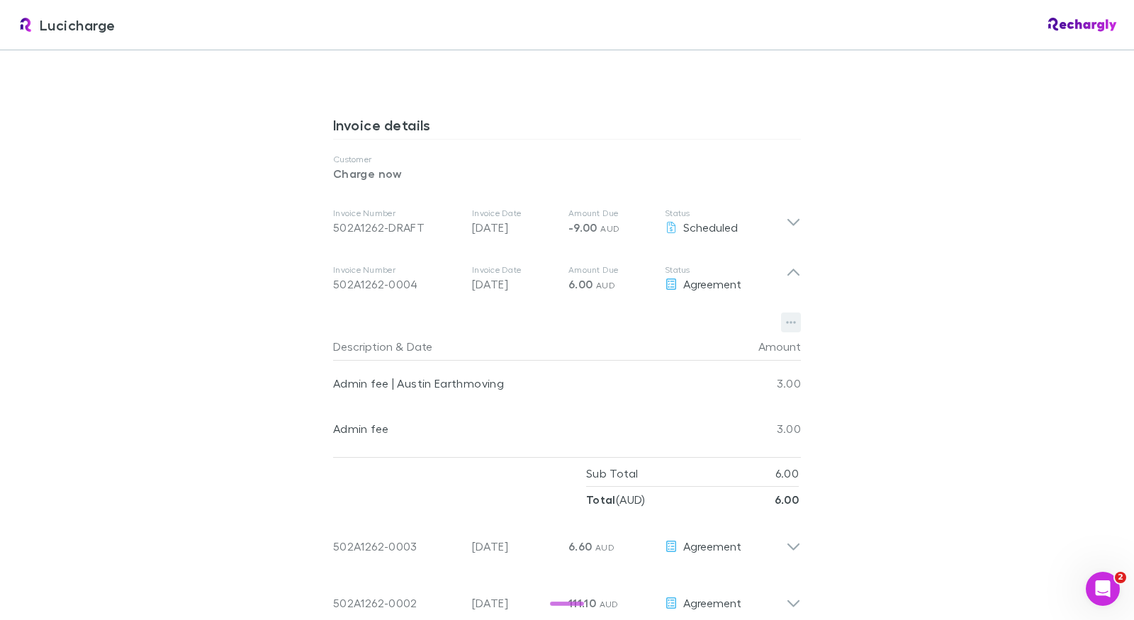
click at [794, 323] on icon "button" at bounding box center [791, 322] width 10 height 11
click at [889, 284] on div at bounding box center [567, 310] width 1134 height 620
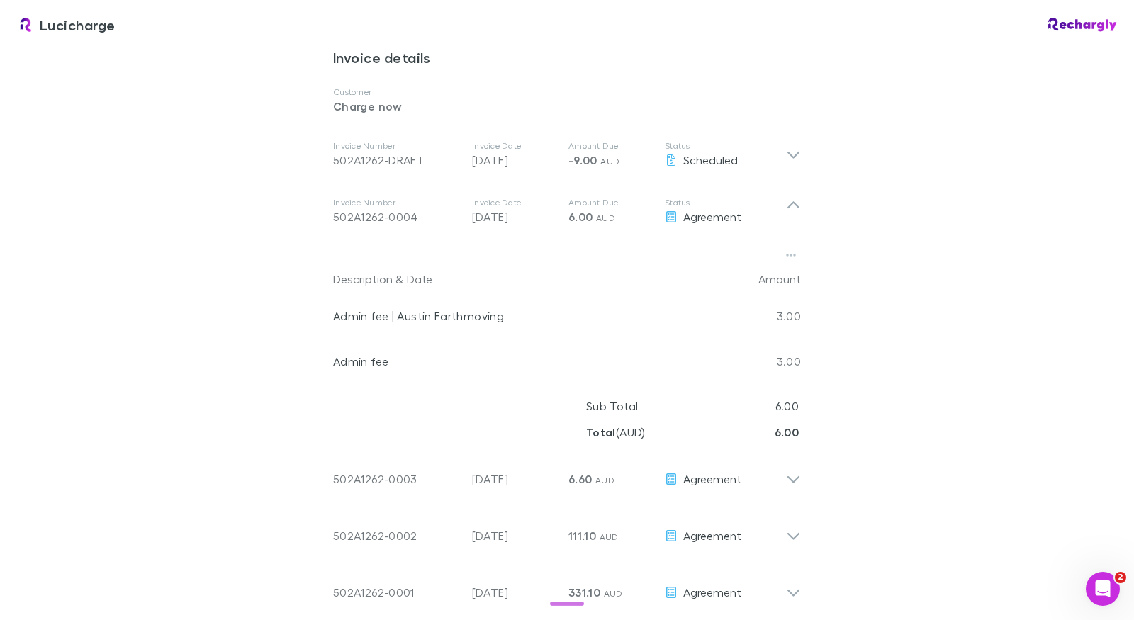
scroll to position [714, 0]
